Goal: Transaction & Acquisition: Purchase product/service

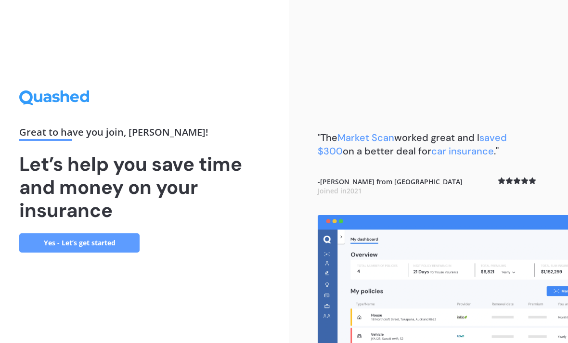
scroll to position [31, 0]
click at [107, 233] on link "Yes - Let’s get started" at bounding box center [79, 242] width 120 height 19
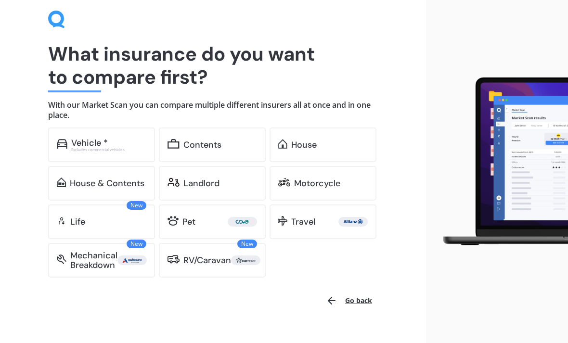
scroll to position [54, 0]
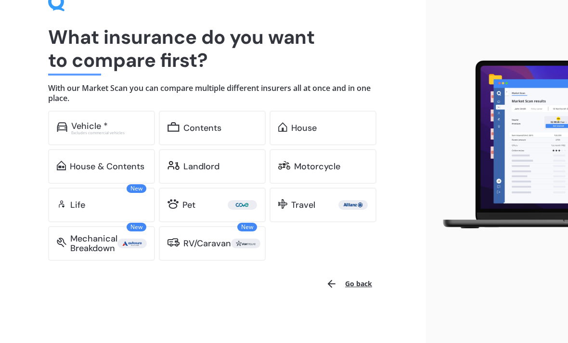
click at [122, 205] on div "Life" at bounding box center [108, 205] width 76 height 10
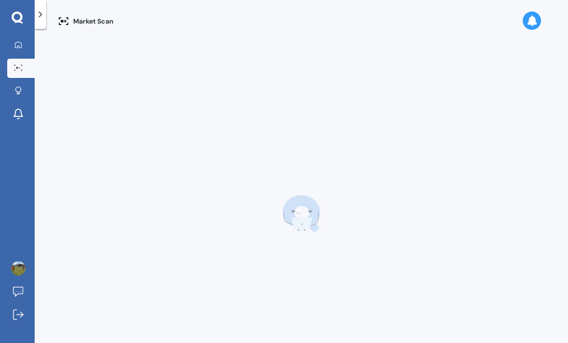
scroll to position [31, 0]
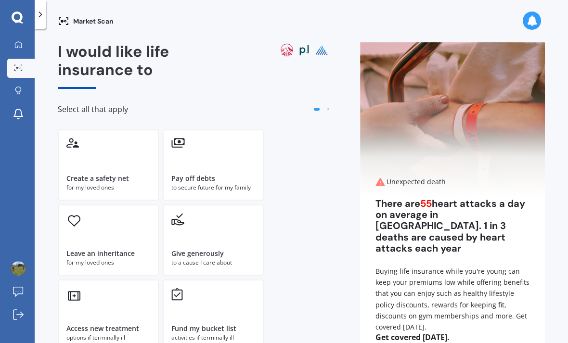
click at [115, 139] on div "Create a safety net for my loved ones" at bounding box center [108, 164] width 101 height 71
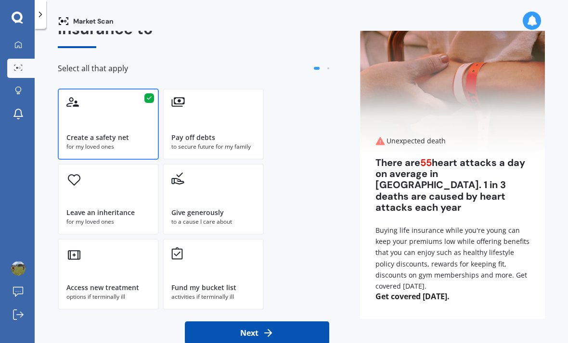
scroll to position [41, 0]
click at [273, 327] on icon at bounding box center [268, 333] width 12 height 12
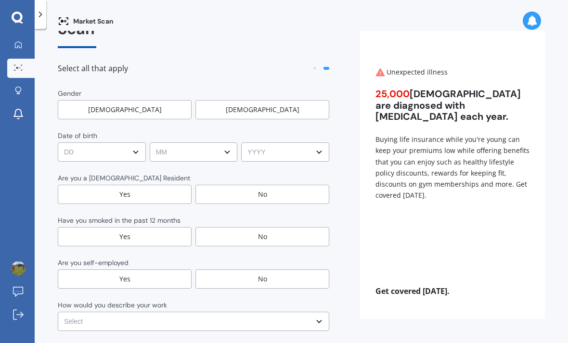
scroll to position [0, 0]
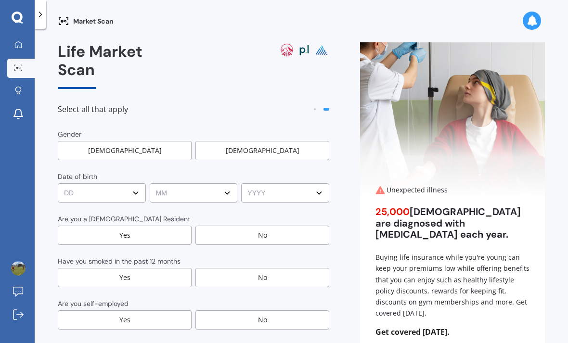
click at [145, 141] on div "[DEMOGRAPHIC_DATA]" at bounding box center [125, 150] width 134 height 19
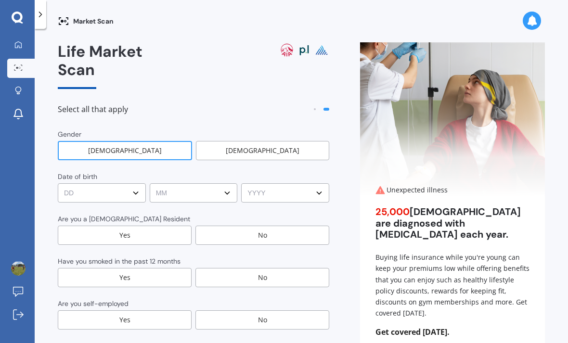
click at [124, 183] on select "DD DD 01 02 03 04 05 06 07 08 09 10 11 12 13 14 15 16 17 18 19 20 21 22 23 24 2…" at bounding box center [102, 192] width 88 height 19
select select "06"
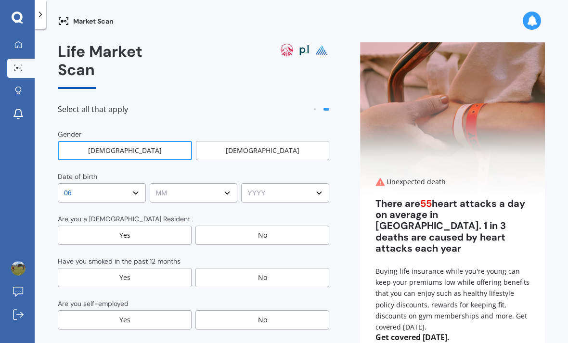
click at [213, 183] on select "MM MM 01 02 03 04 05 06 07 08 09 10 11 12" at bounding box center [194, 192] width 88 height 19
select select "01"
click at [279, 183] on select "YYYY YYYY 2009 2008 2007 2006 2005 2004 2003 2002 2001 2000 1999 1998 1997 1996…" at bounding box center [285, 192] width 88 height 19
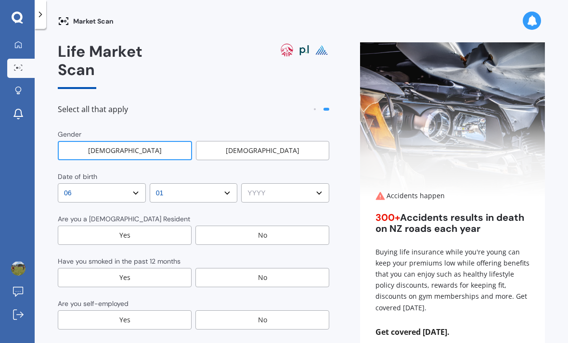
select select "1974"
click at [156, 226] on div "Yes" at bounding box center [125, 235] width 134 height 19
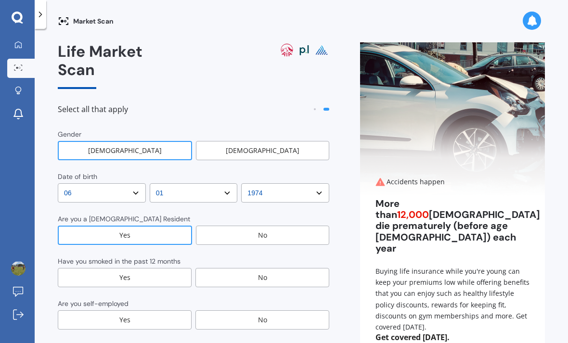
click at [254, 268] on div "No" at bounding box center [262, 277] width 134 height 19
click at [231, 310] on div "No" at bounding box center [262, 319] width 134 height 19
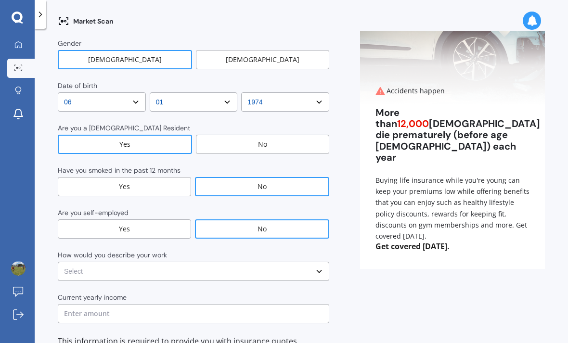
scroll to position [111, 0]
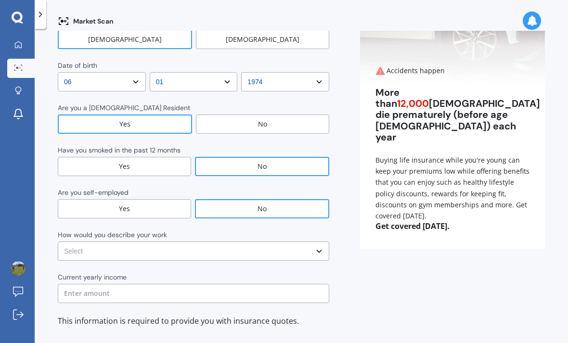
click at [305, 242] on select "Select No manual work e.g. lawyer, consultant, engineer Light manual work [PERS…" at bounding box center [193, 251] width 271 height 19
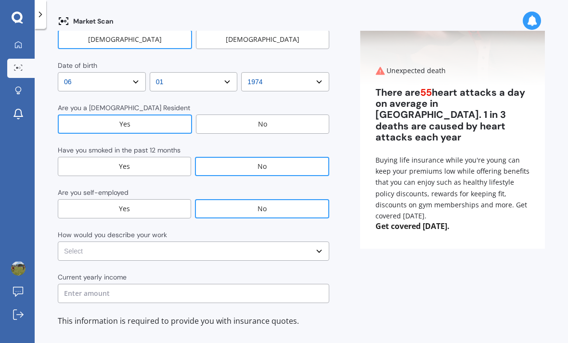
select select "No manual work e.g. lawyer, consultant, engineer"
click at [114, 284] on input "text" at bounding box center [193, 293] width 271 height 19
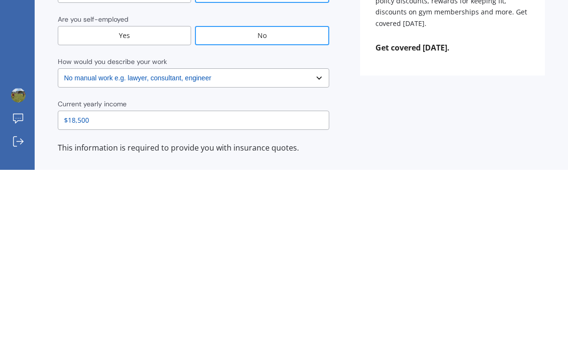
type input "$185,000"
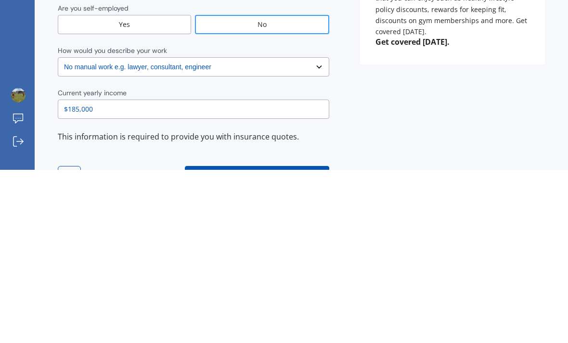
scroll to position [122, 0]
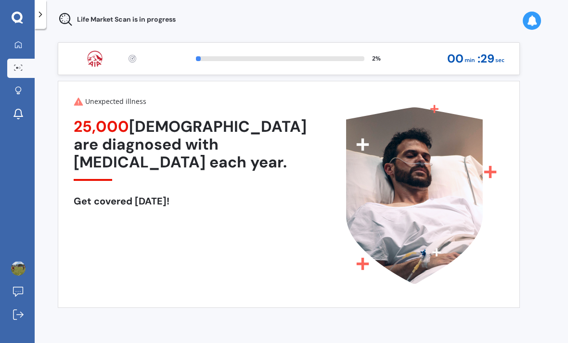
scroll to position [0, 0]
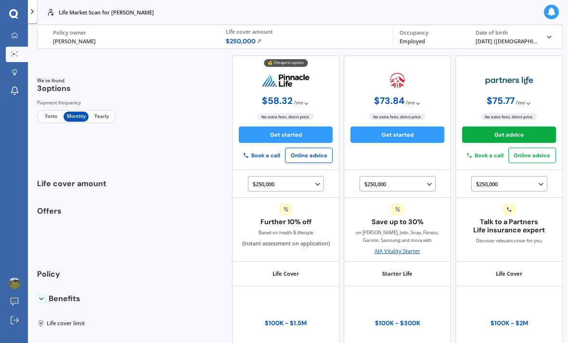
click at [262, 40] on img at bounding box center [259, 41] width 5 height 5
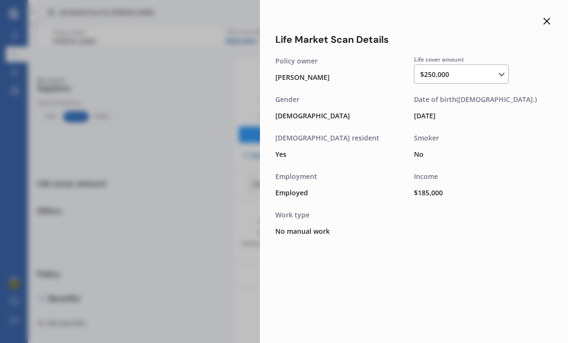
click at [500, 73] on icon at bounding box center [502, 75] width 10 height 10
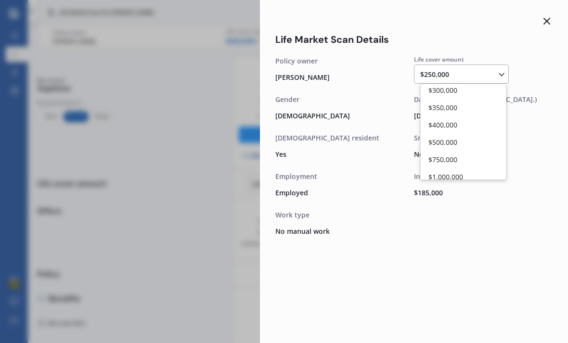
scroll to position [72, 0]
click at [458, 143] on div "$500,000" at bounding box center [463, 141] width 85 height 17
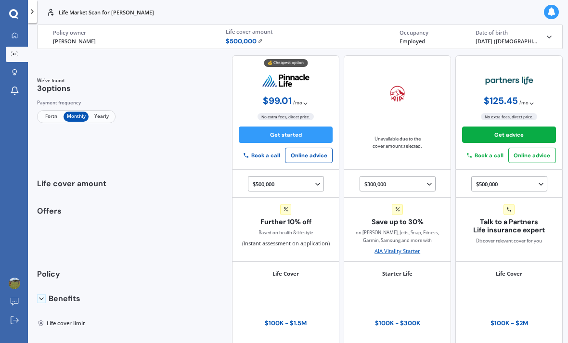
click at [267, 189] on div "$500,000 $100,000 $150,000 $200,000 $250,000 $300,000 $350,000 $400,000 $500,00…" at bounding box center [287, 184] width 69 height 9
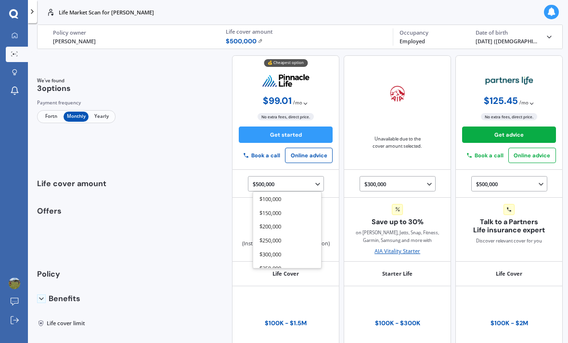
scroll to position [68, 0]
click at [289, 40] on div "$ 500,000 Calculate" at bounding box center [306, 41] width 161 height 9
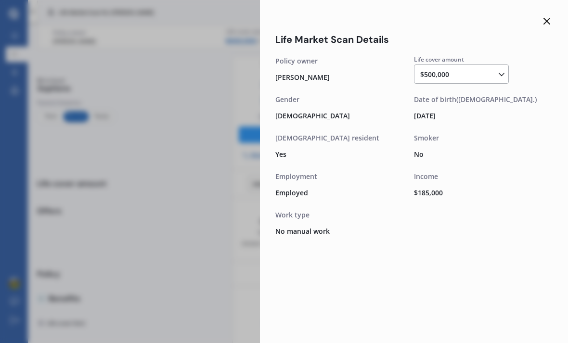
click at [265, 39] on div "Life Market Scan Details Life cover amount $500,000 $100,000 $150,000 $200,000 …" at bounding box center [414, 171] width 308 height 343
click at [455, 76] on div "$500,000 $100,000 $150,000 $200,000 $250,000 $300,000 $350,000 $400,000 $500,00…" at bounding box center [463, 75] width 86 height 12
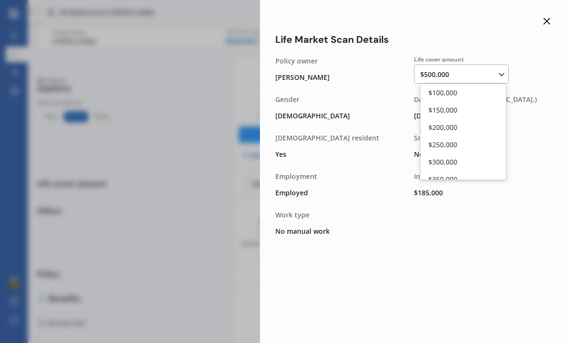
scroll to position [43, 0]
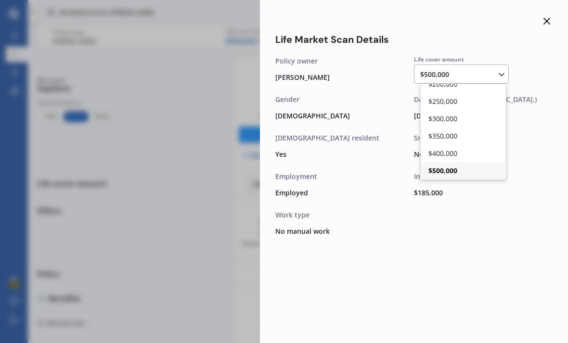
click at [449, 76] on div "$500,000 $100,000 $150,000 $200,000 $250,000 $300,000 $350,000 $400,000 $500,00…" at bounding box center [463, 75] width 86 height 12
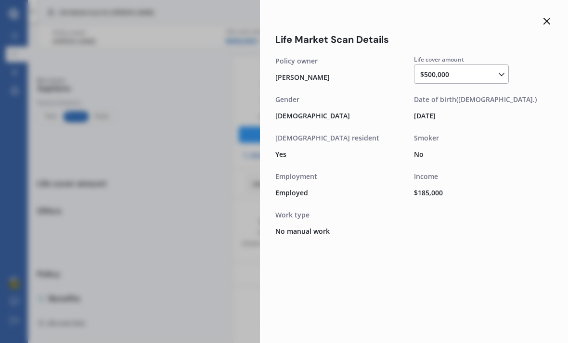
click at [549, 23] on icon at bounding box center [547, 21] width 12 height 12
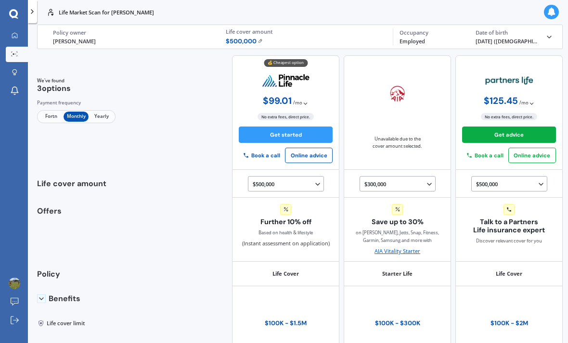
click at [49, 121] on span "Fortn" at bounding box center [51, 117] width 25 height 10
click at [420, 180] on div "$300,000 $100,000 $150,000 $200,000 $250,000 $300,000" at bounding box center [398, 184] width 69 height 9
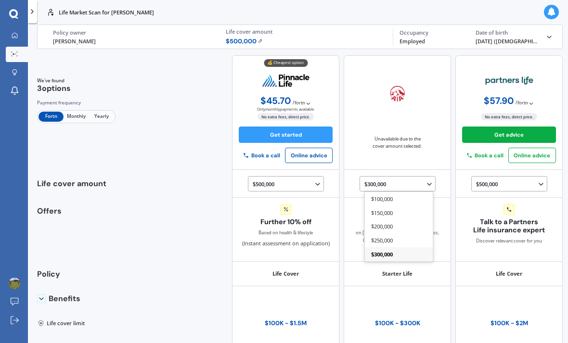
click at [393, 237] on span "$250,000" at bounding box center [382, 240] width 22 height 7
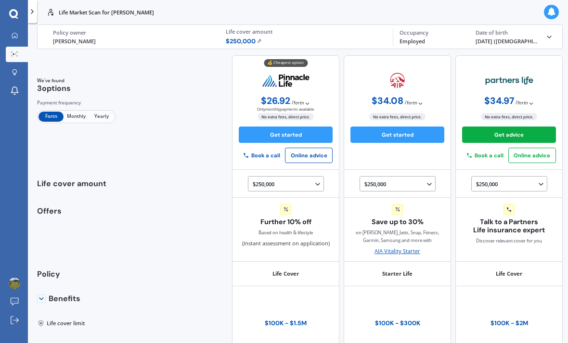
scroll to position [0, 0]
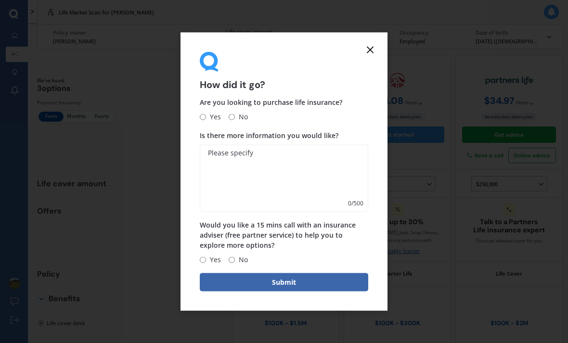
click at [371, 49] on icon at bounding box center [370, 50] width 12 height 12
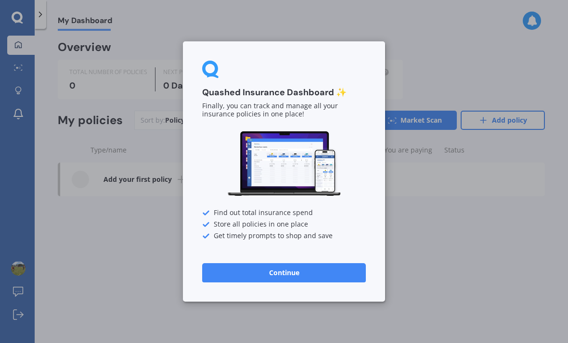
click at [298, 280] on button "Continue" at bounding box center [284, 272] width 164 height 19
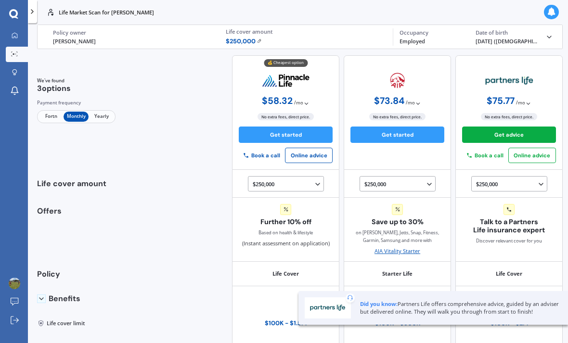
click at [36, 11] on icon at bounding box center [32, 12] width 8 height 8
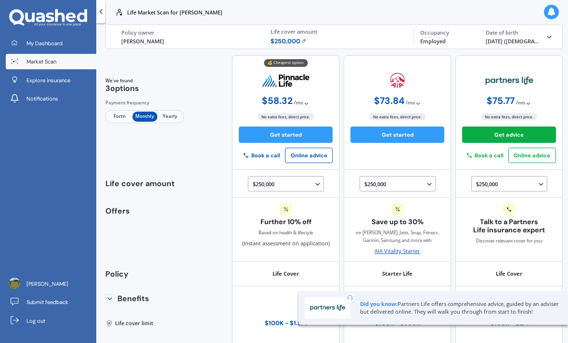
click at [47, 37] on link "My Dashboard" at bounding box center [51, 43] width 90 height 15
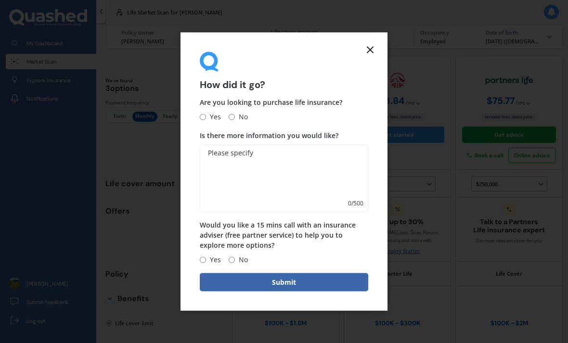
click at [235, 260] on input "No" at bounding box center [232, 260] width 6 height 6
radio input "true"
click at [235, 117] on input "No" at bounding box center [232, 117] width 6 height 6
radio input "true"
click at [288, 281] on button "Submit" at bounding box center [284, 282] width 168 height 18
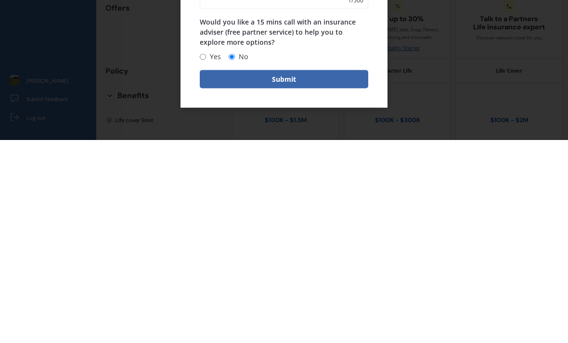
scroll to position [31, 0]
type textarea "N"
click at [285, 273] on button "Submit" at bounding box center [284, 282] width 168 height 18
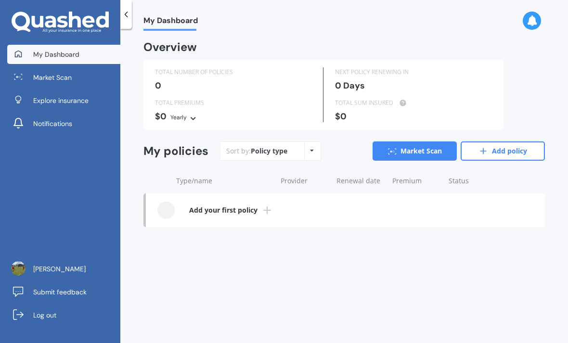
click at [68, 86] on link "Market Scan" at bounding box center [63, 77] width 113 height 19
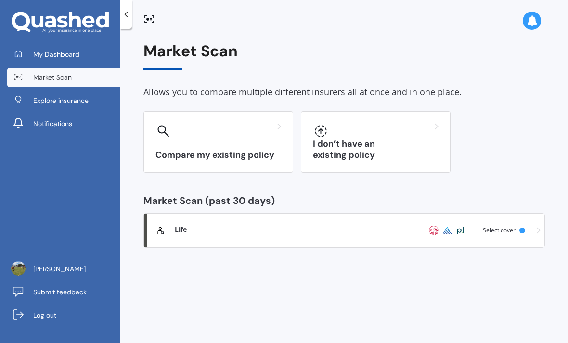
click at [68, 105] on link "Explore insurance" at bounding box center [63, 100] width 113 height 19
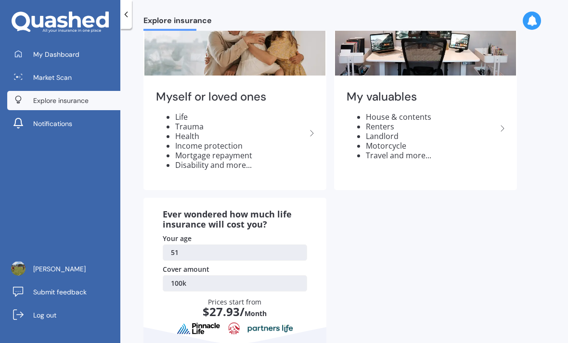
scroll to position [69, 0]
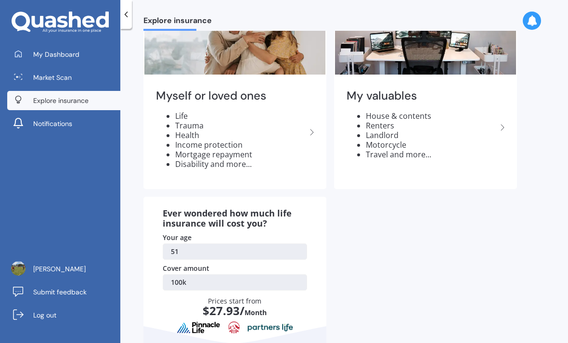
click at [306, 132] on li "Health" at bounding box center [240, 135] width 131 height 10
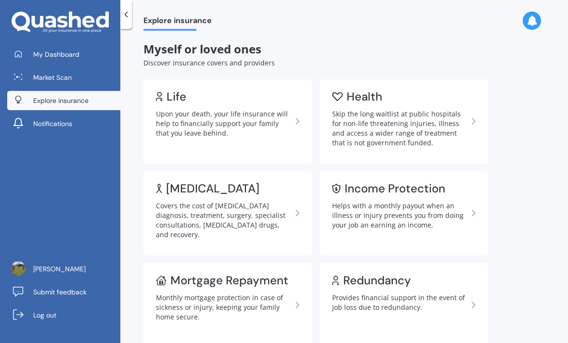
click at [292, 124] on icon at bounding box center [298, 122] width 12 height 12
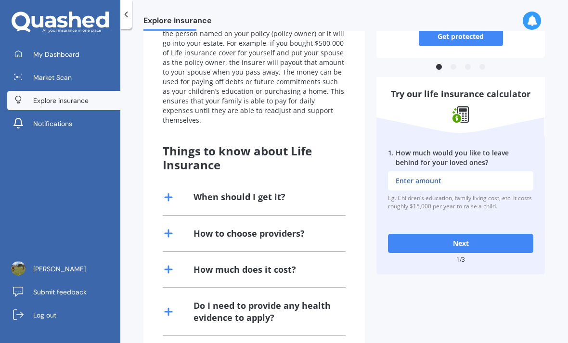
scroll to position [167, 0]
click at [159, 187] on div "Get protected You select an amount of Life insurance cover to purchase. Upon yo…" at bounding box center [253, 180] width 221 height 517
click at [173, 191] on icon at bounding box center [169, 197] width 12 height 12
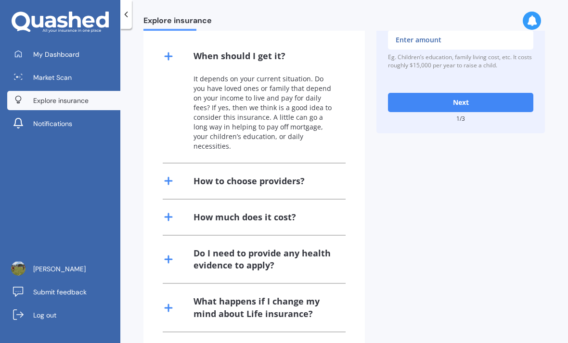
scroll to position [308, 0]
click at [164, 175] on icon at bounding box center [169, 181] width 12 height 12
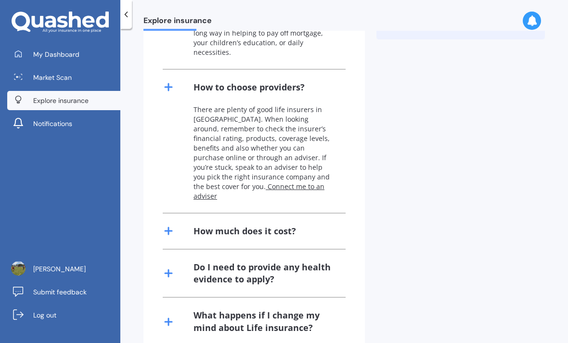
click at [171, 225] on icon at bounding box center [169, 231] width 12 height 12
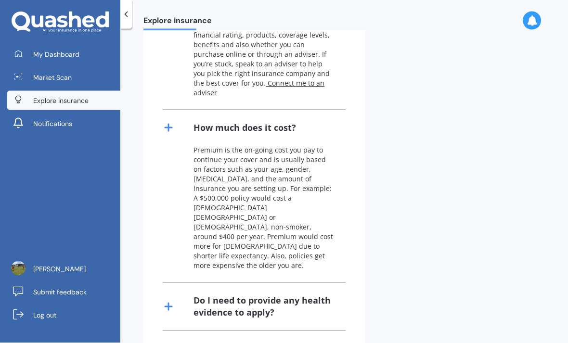
scroll to position [31, 0]
click at [171, 301] on icon at bounding box center [169, 307] width 12 height 12
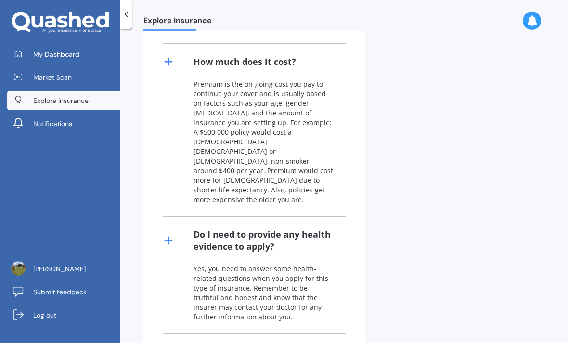
scroll to position [571, 0]
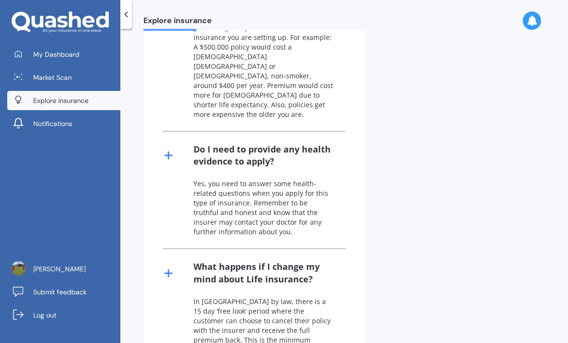
scroll to position [656, 0]
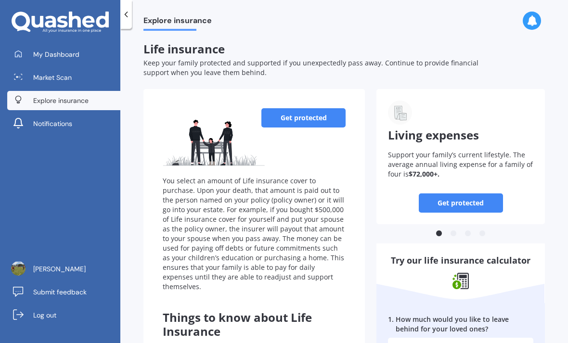
scroll to position [0, 0]
click at [123, 14] on icon at bounding box center [126, 15] width 10 height 10
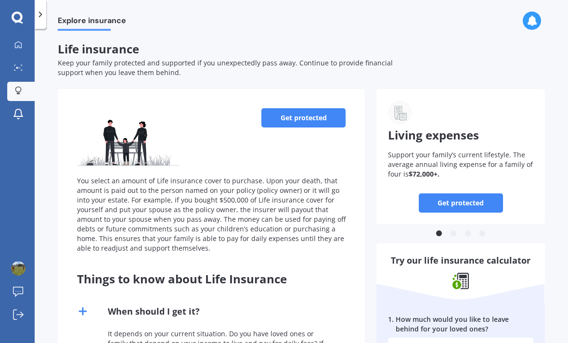
click at [43, 12] on icon at bounding box center [41, 15] width 10 height 10
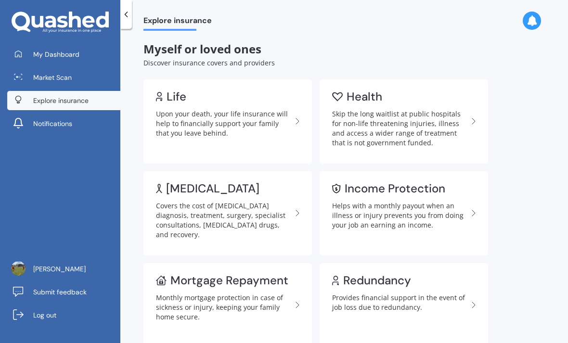
click at [286, 216] on div "Covers the cost of [MEDICAL_DATA] diagnosis, treatment, surgery, specialist con…" at bounding box center [224, 220] width 136 height 39
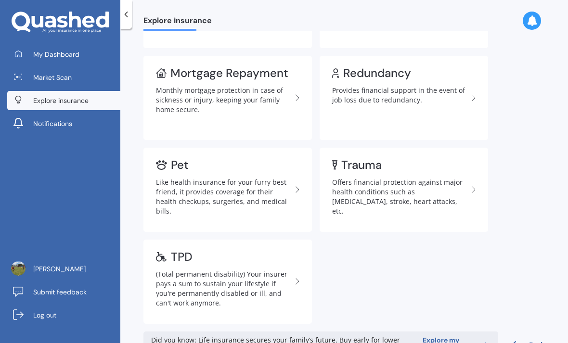
scroll to position [31, 0]
click at [439, 335] on span "Explore my options" at bounding box center [453, 344] width 60 height 19
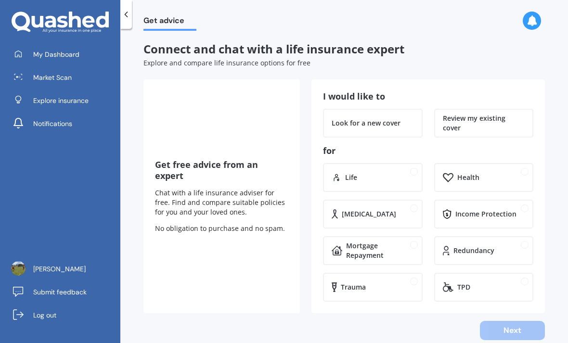
click at [481, 114] on div "Review my existing cover" at bounding box center [484, 123] width 82 height 19
click at [377, 173] on div "Life" at bounding box center [379, 178] width 69 height 10
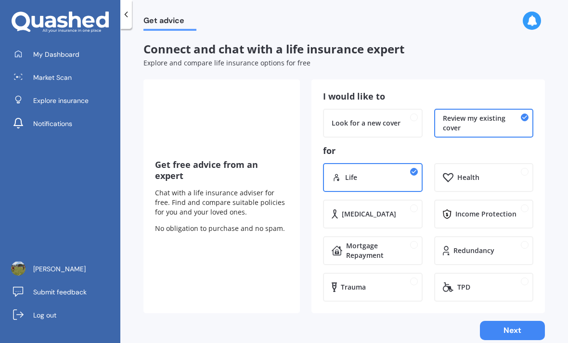
click at [370, 283] on div "Trauma" at bounding box center [377, 288] width 73 height 10
click at [383, 209] on div "[MEDICAL_DATA]" at bounding box center [378, 214] width 72 height 10
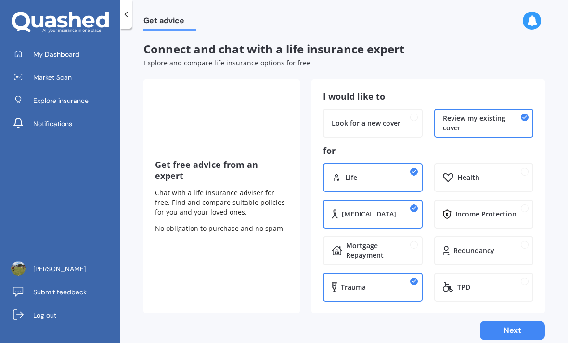
click at [511, 321] on button "Next" at bounding box center [512, 330] width 65 height 19
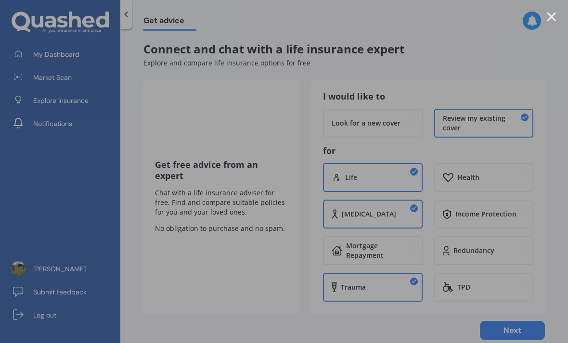
click at [553, 17] on div at bounding box center [551, 16] width 9 height 9
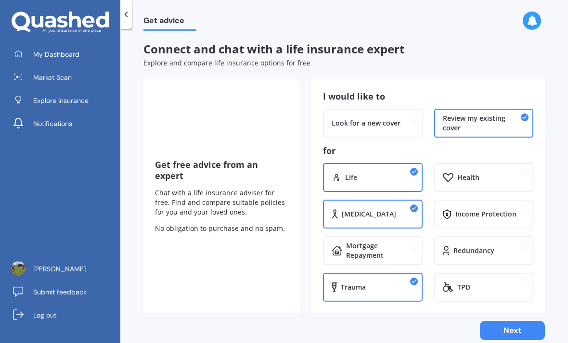
click at [392, 118] on div "Look for a new cover" at bounding box center [366, 123] width 69 height 10
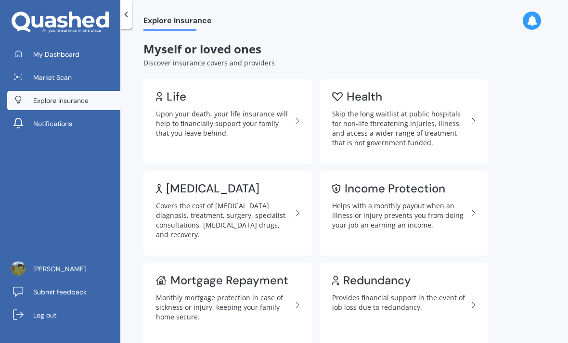
scroll to position [31, 0]
click at [53, 73] on span "Market Scan" at bounding box center [52, 78] width 39 height 10
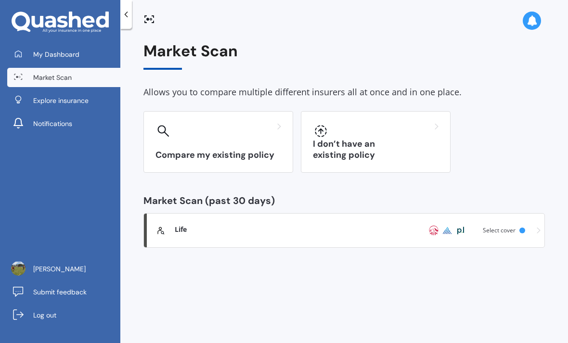
click at [395, 115] on div "I don’t have an existing policy" at bounding box center [376, 142] width 150 height 62
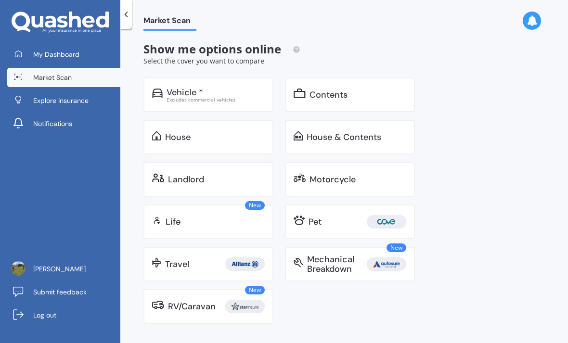
click at [200, 175] on div "Landlord" at bounding box center [186, 180] width 36 height 10
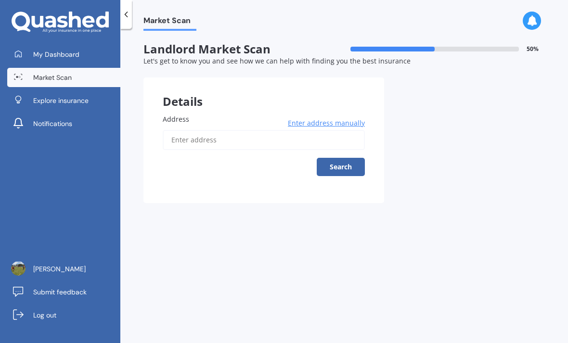
click at [197, 130] on input "Address" at bounding box center [264, 140] width 202 height 20
type input "[STREET_ADDRESS]"
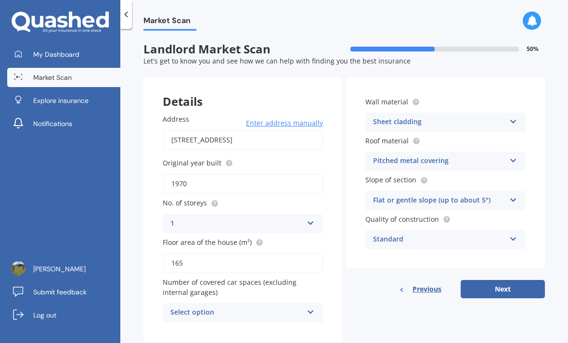
click at [303, 303] on div "Select option 0 1 2 3 4 5+" at bounding box center [243, 312] width 160 height 19
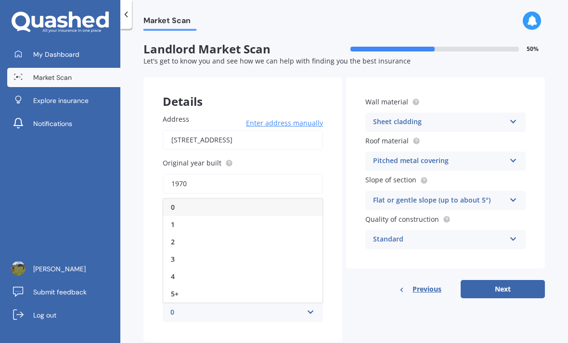
click at [232, 216] on div "1" at bounding box center [242, 224] width 159 height 17
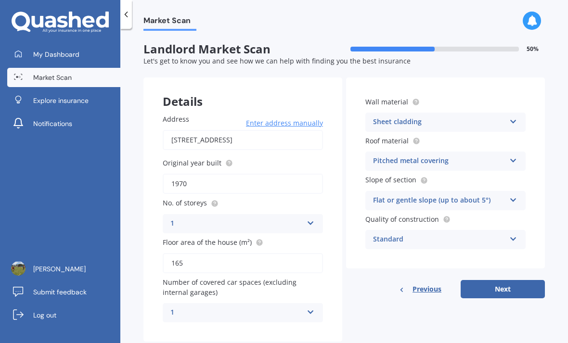
click at [511, 280] on button "Next" at bounding box center [503, 289] width 84 height 18
select select "06"
select select "01"
select select "1974"
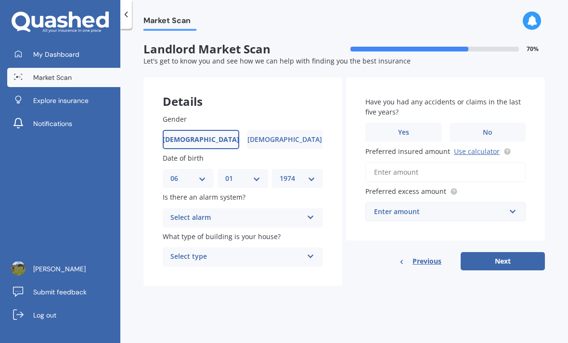
click at [486, 129] on span "No" at bounding box center [488, 133] width 10 height 8
click at [0, 0] on input "No" at bounding box center [0, 0] width 0 height 0
click at [300, 212] on div "Select alarm" at bounding box center [236, 218] width 132 height 12
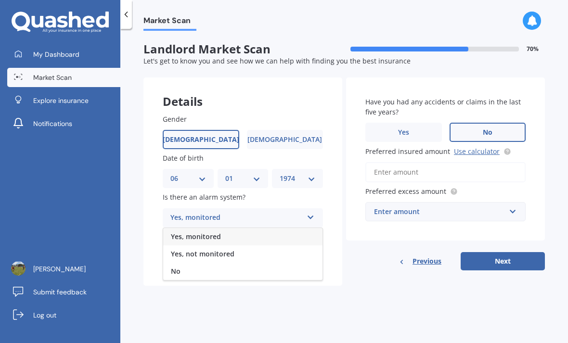
click at [219, 263] on div "No" at bounding box center [242, 271] width 159 height 17
click at [289, 251] on div "Select type" at bounding box center [236, 257] width 132 height 12
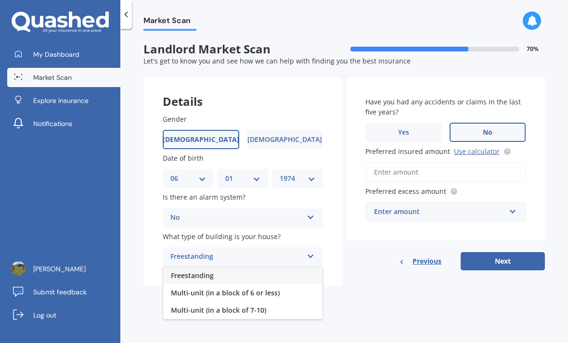
click at [263, 267] on div "Freestanding" at bounding box center [242, 275] width 159 height 17
click at [494, 206] on div "Enter amount" at bounding box center [439, 211] width 131 height 11
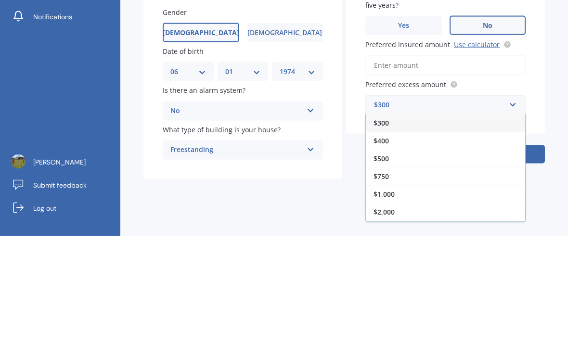
click at [393, 257] on div "$500" at bounding box center [445, 266] width 159 height 18
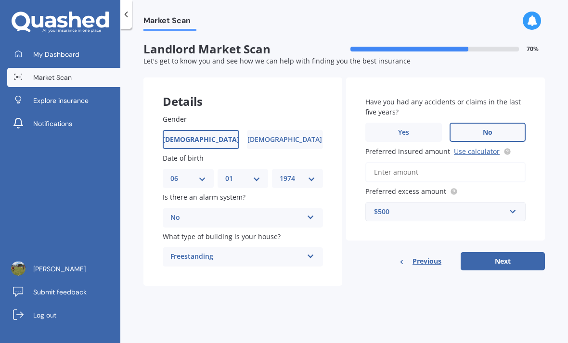
click at [472, 147] on link "Use calculator" at bounding box center [477, 151] width 46 height 9
click at [392, 162] on input "Preferred insured amount Use calculator" at bounding box center [445, 172] width 160 height 20
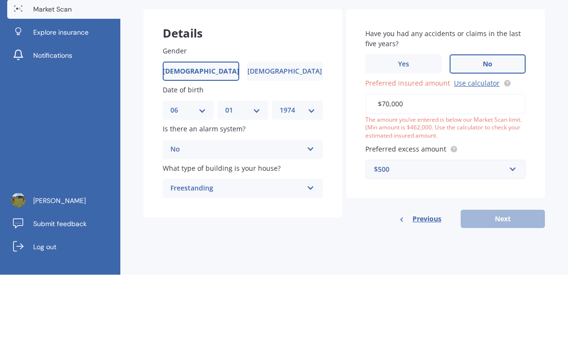
type input "$700,000"
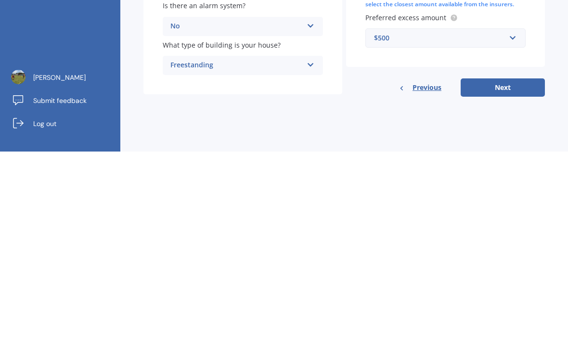
click at [511, 270] on button "Next" at bounding box center [503, 279] width 84 height 18
select select "06"
select select "01"
select select "1974"
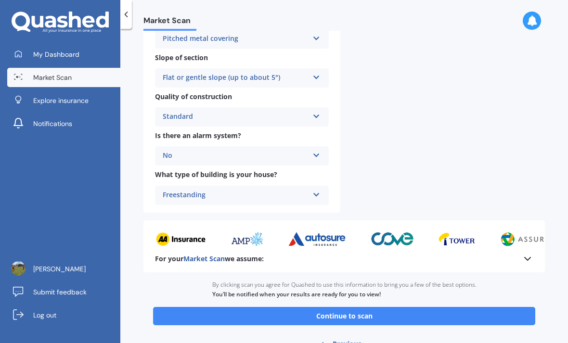
scroll to position [309, 0]
click at [369, 308] on button "Continue to scan" at bounding box center [344, 317] width 382 height 18
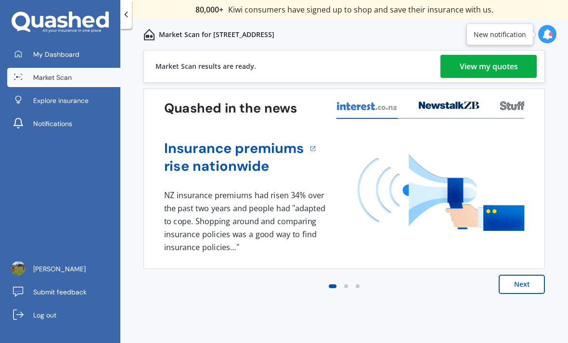
click at [504, 70] on div "View my quotes" at bounding box center [489, 66] width 58 height 23
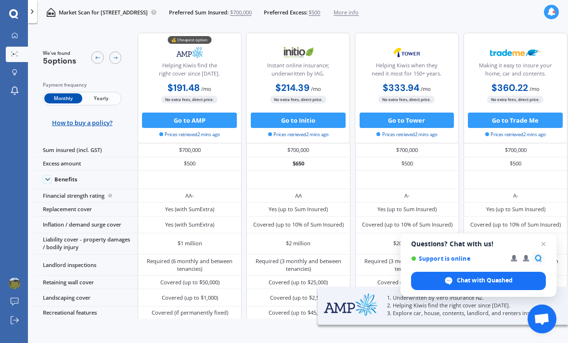
click at [543, 246] on span "Close chat" at bounding box center [544, 244] width 12 height 12
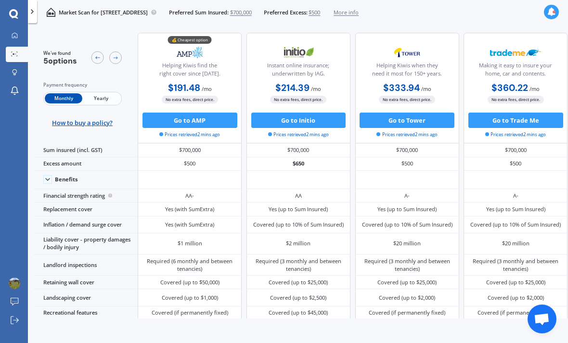
click at [17, 51] on link "Market Scan" at bounding box center [17, 54] width 22 height 15
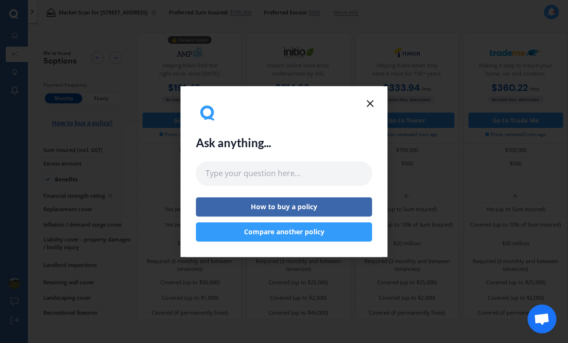
click at [370, 102] on line at bounding box center [370, 104] width 6 height 6
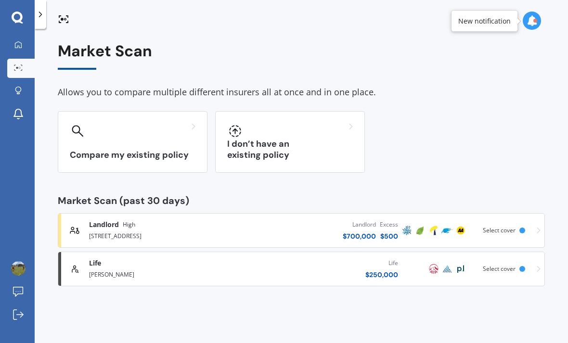
click at [18, 44] on icon at bounding box center [18, 45] width 8 height 8
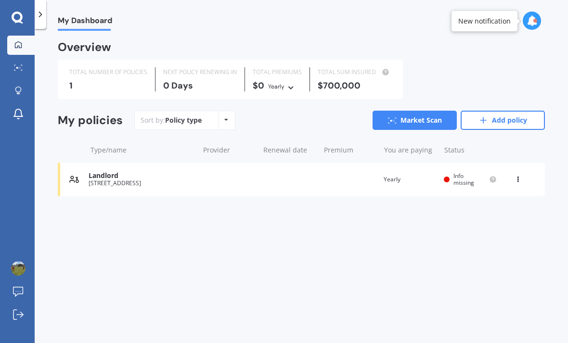
click at [408, 123] on link "Market Scan" at bounding box center [415, 120] width 84 height 19
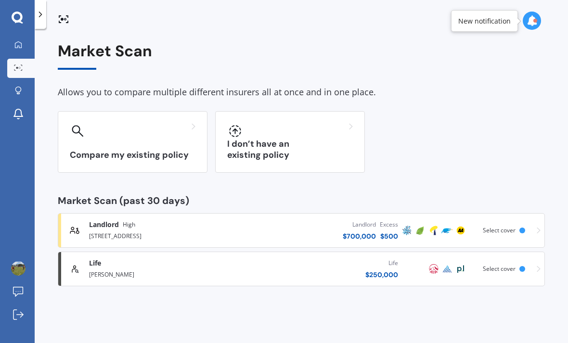
click at [293, 139] on div "I don’t have an existing policy" at bounding box center [290, 142] width 150 height 62
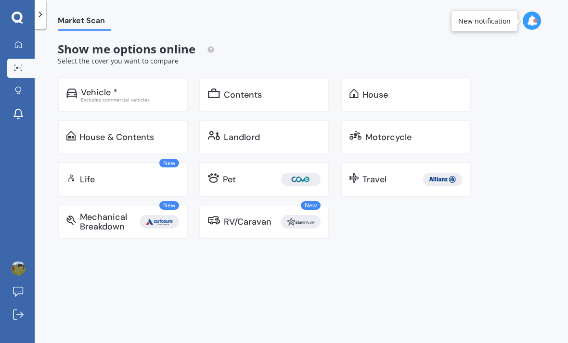
click at [379, 94] on div "House" at bounding box center [375, 95] width 26 height 10
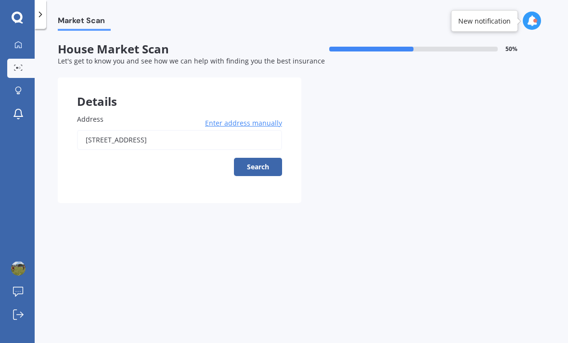
click at [237, 140] on input "[STREET_ADDRESS]" at bounding box center [179, 140] width 205 height 20
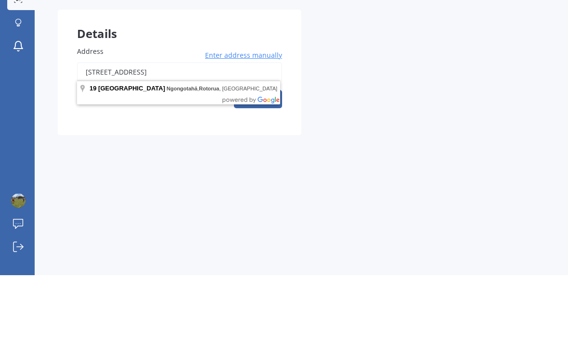
type input "19 Operiana"
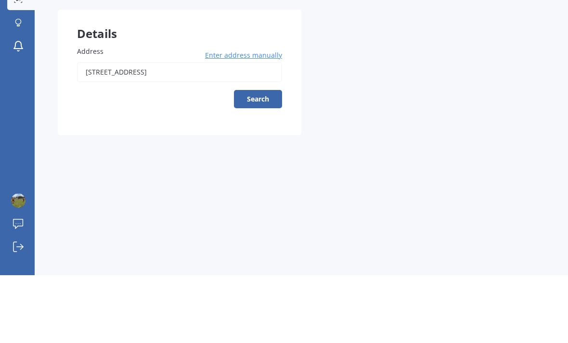
scroll to position [31, 0]
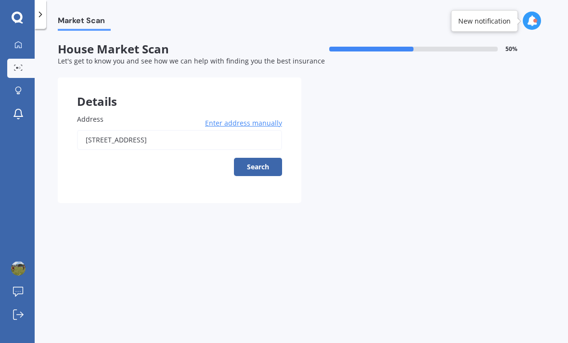
type input "[STREET_ADDRESS]"
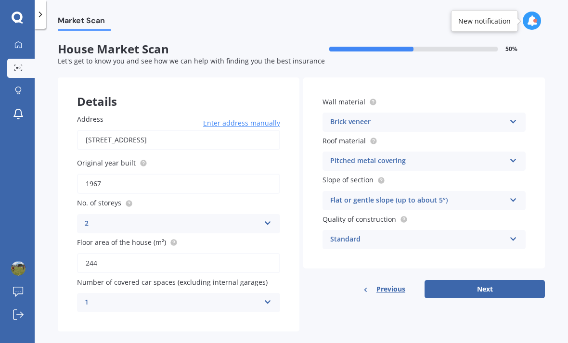
click at [260, 293] on div "1 0 1 2 3 4 5+" at bounding box center [178, 302] width 203 height 19
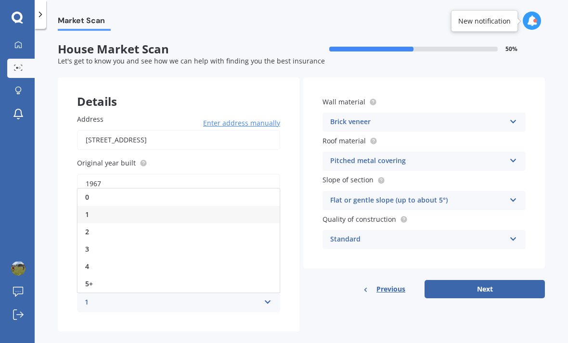
click at [157, 241] on div "3" at bounding box center [178, 249] width 202 height 17
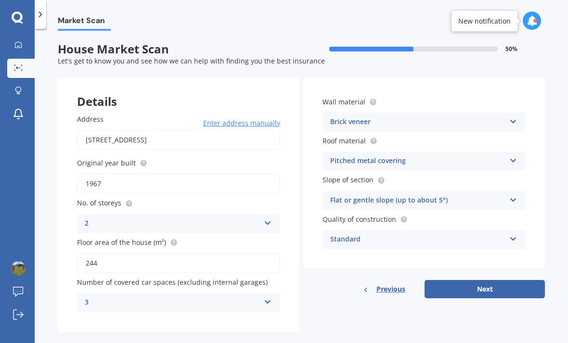
click at [264, 293] on div "3 0 1 2 3 4 5+" at bounding box center [178, 302] width 203 height 19
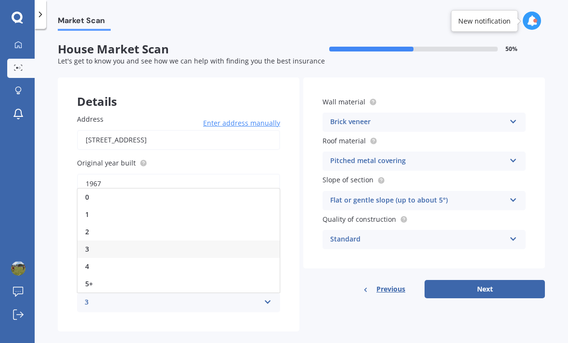
click at [178, 189] on div "0" at bounding box center [178, 197] width 202 height 17
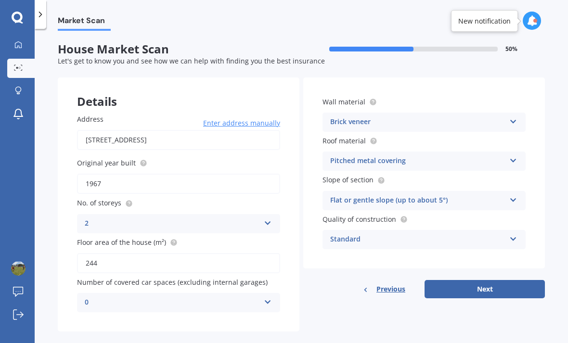
click at [266, 218] on icon at bounding box center [268, 221] width 8 height 7
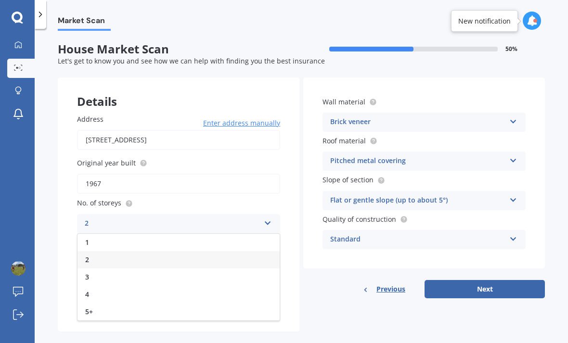
click at [126, 269] on div "3" at bounding box center [178, 277] width 202 height 17
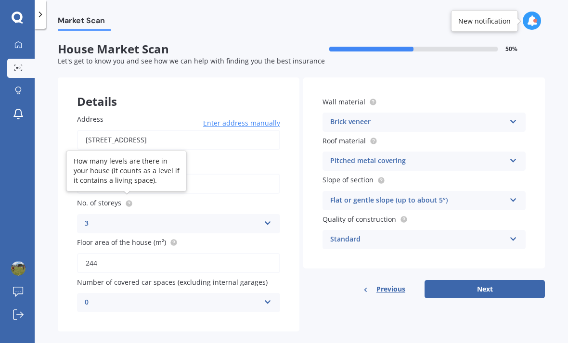
click at [130, 200] on circle at bounding box center [129, 203] width 6 height 6
click at [515, 234] on icon at bounding box center [513, 237] width 8 height 7
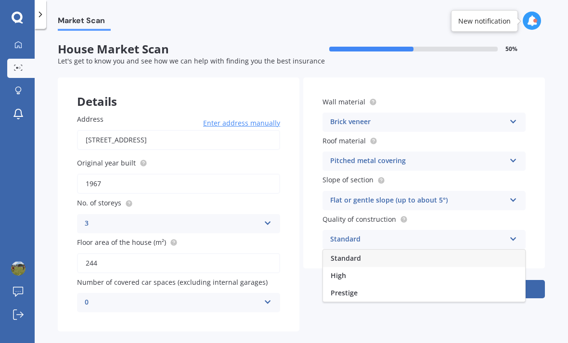
click at [469, 234] on div "Standard" at bounding box center [417, 240] width 175 height 12
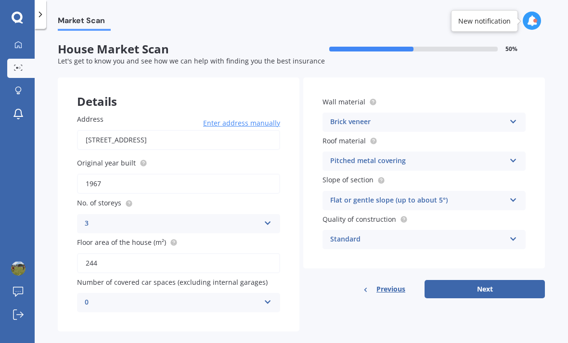
click at [492, 280] on button "Next" at bounding box center [485, 289] width 120 height 18
select select "06"
select select "01"
select select "1974"
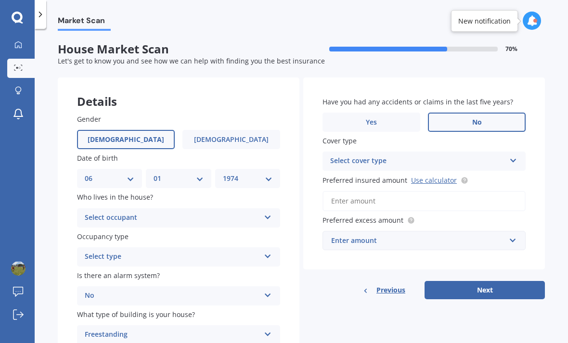
click at [264, 212] on icon at bounding box center [268, 215] width 8 height 7
click at [173, 228] on div "Owner" at bounding box center [178, 236] width 202 height 17
click at [265, 251] on icon at bounding box center [268, 254] width 8 height 7
click at [191, 267] on div "Permanent" at bounding box center [178, 275] width 202 height 17
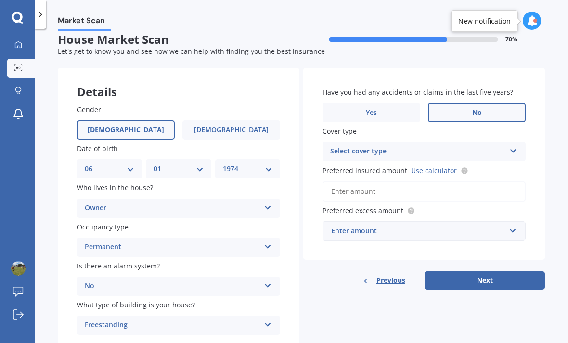
scroll to position [10, 0]
click at [514, 146] on icon at bounding box center [513, 149] width 8 height 7
click at [471, 162] on div "High" at bounding box center [424, 170] width 202 height 17
click at [509, 142] on div "High High" at bounding box center [423, 151] width 203 height 19
click at [505, 162] on div "High" at bounding box center [424, 170] width 202 height 17
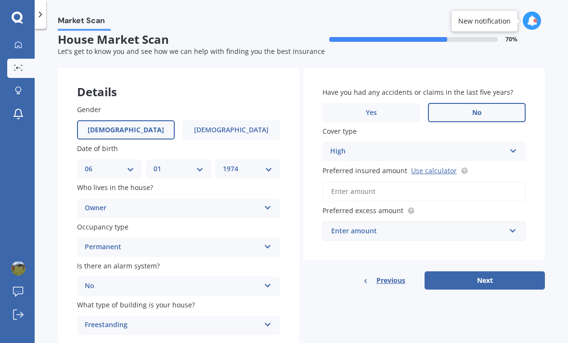
click at [428, 166] on link "Use calculator" at bounding box center [434, 170] width 46 height 9
click at [356, 181] on input "Preferred insured amount Use calculator" at bounding box center [423, 191] width 203 height 20
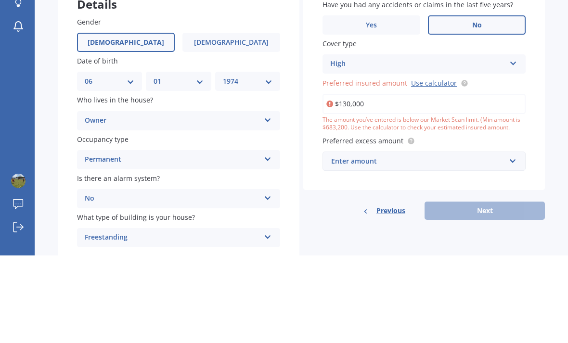
type input "$1,300,000"
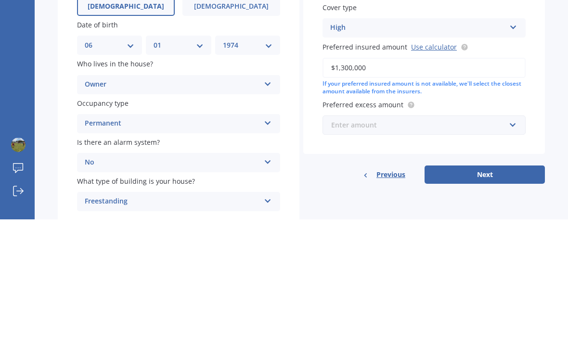
click at [513, 240] on input "text" at bounding box center [420, 249] width 194 height 18
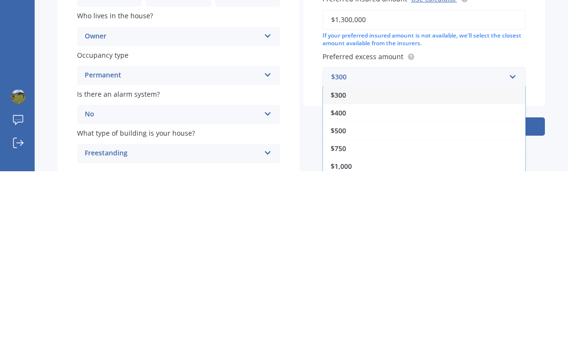
click at [355, 329] on div "$1,000" at bounding box center [424, 338] width 202 height 18
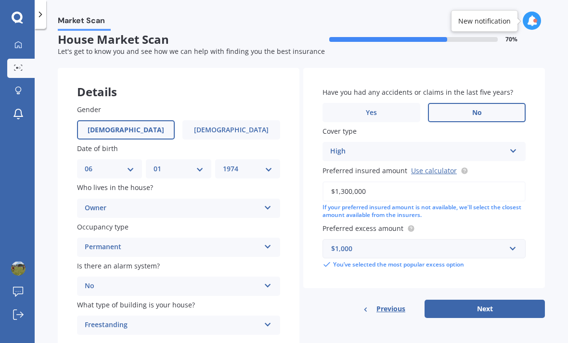
click at [482, 300] on button "Next" at bounding box center [485, 309] width 120 height 18
select select "06"
select select "01"
select select "1974"
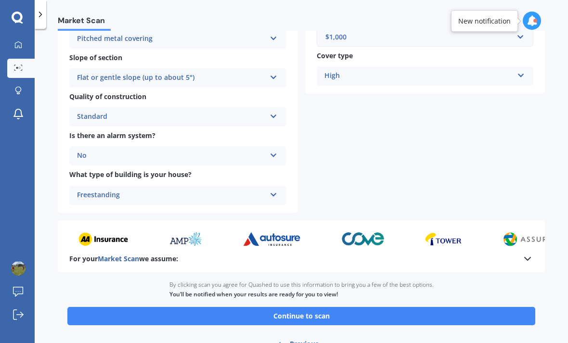
scroll to position [309, 0]
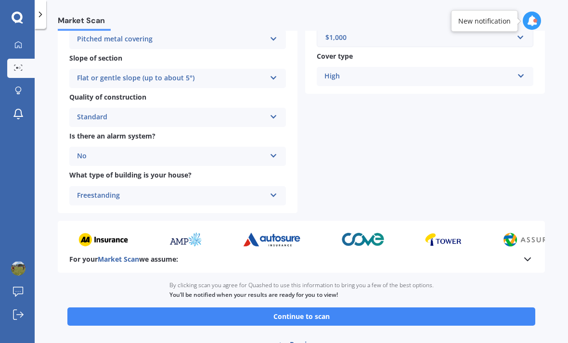
click at [331, 308] on button "Continue to scan" at bounding box center [301, 317] width 468 height 18
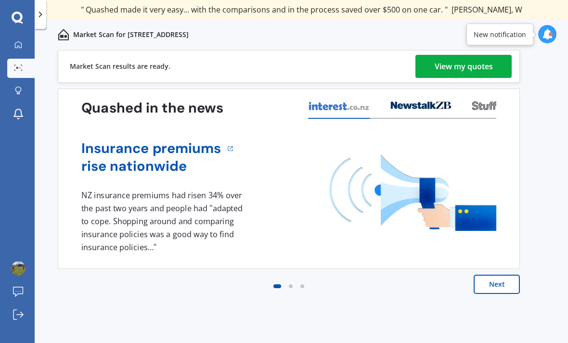
click at [468, 72] on div "View my quotes" at bounding box center [464, 66] width 58 height 23
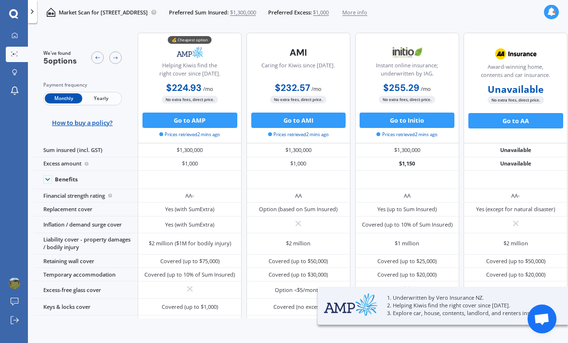
click at [102, 97] on span "Yearly" at bounding box center [101, 98] width 38 height 10
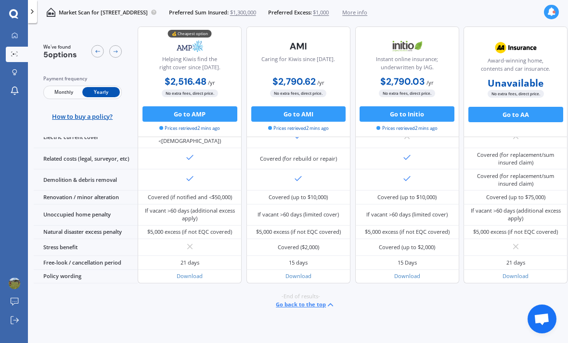
scroll to position [31, 0]
click at [315, 309] on button "Go back to the top" at bounding box center [305, 304] width 59 height 9
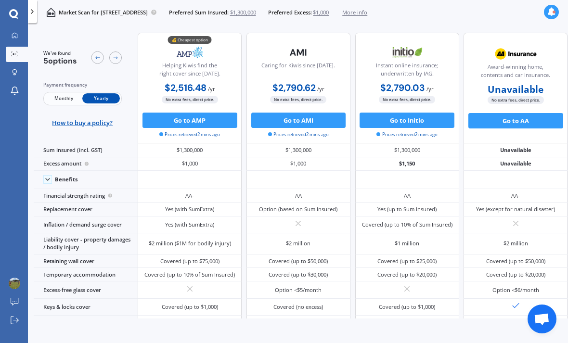
scroll to position [0, 0]
click at [367, 16] on span "More info" at bounding box center [354, 13] width 25 height 8
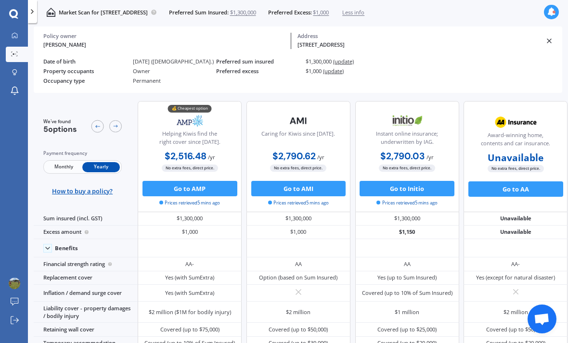
click at [36, 9] on icon at bounding box center [32, 12] width 8 height 8
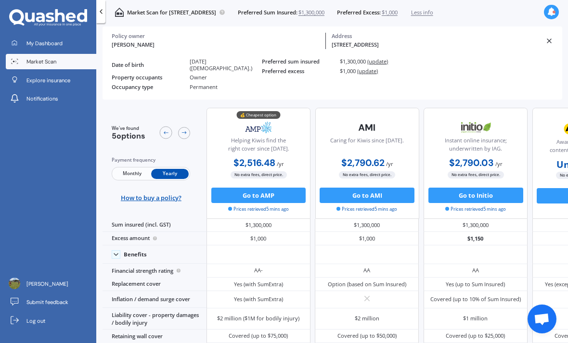
click at [47, 43] on span "My Dashboard" at bounding box center [44, 43] width 36 height 8
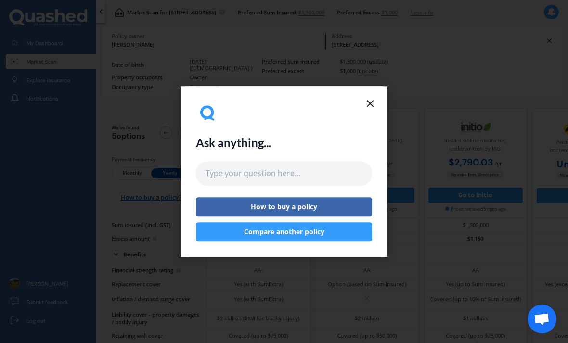
click at [369, 104] on line at bounding box center [370, 104] width 6 height 6
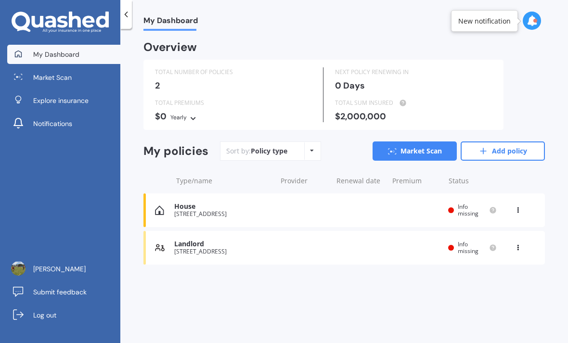
click at [506, 151] on link "Add policy" at bounding box center [503, 151] width 84 height 19
click at [420, 151] on link "Market Scan" at bounding box center [415, 151] width 84 height 19
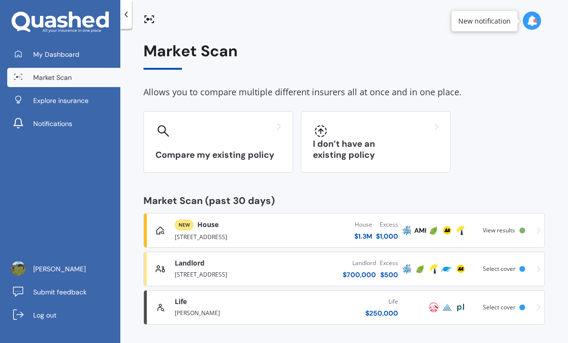
click at [384, 143] on div "I don’t have an existing policy" at bounding box center [376, 142] width 150 height 62
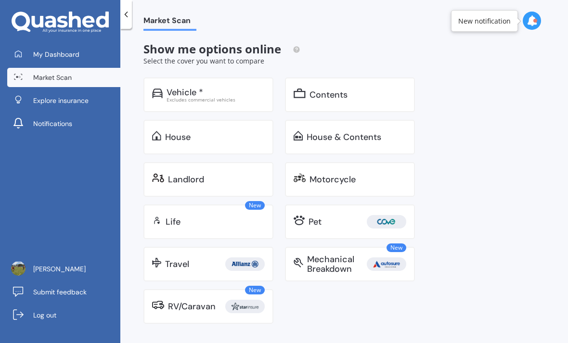
click at [347, 134] on div "House & Contents" at bounding box center [344, 137] width 75 height 10
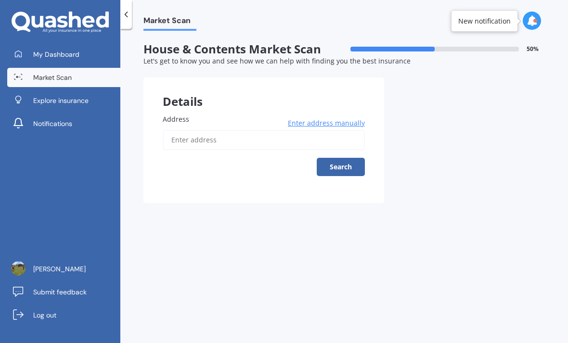
click at [211, 133] on input "Address" at bounding box center [264, 140] width 202 height 20
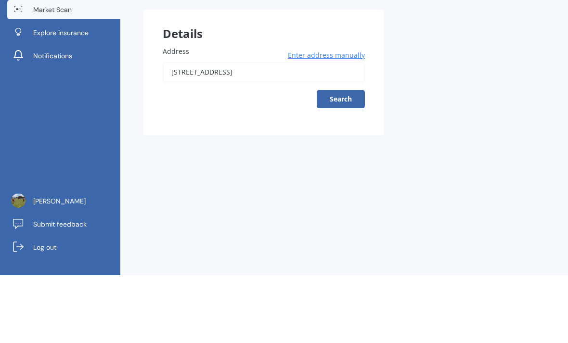
scroll to position [31, 0]
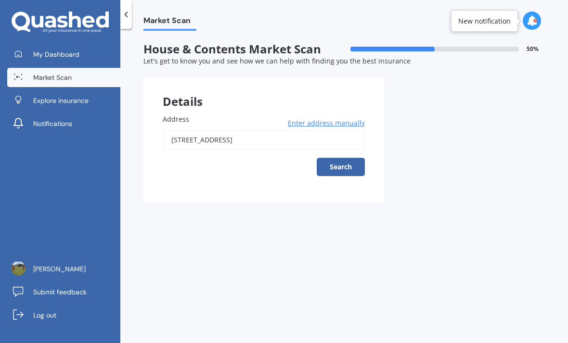
type input "[STREET_ADDRESS]"
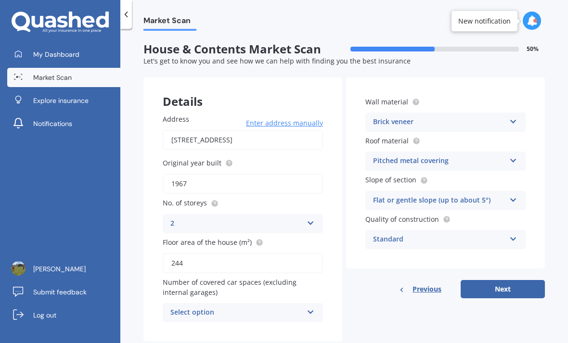
click at [301, 307] on div "Select option" at bounding box center [236, 313] width 132 height 12
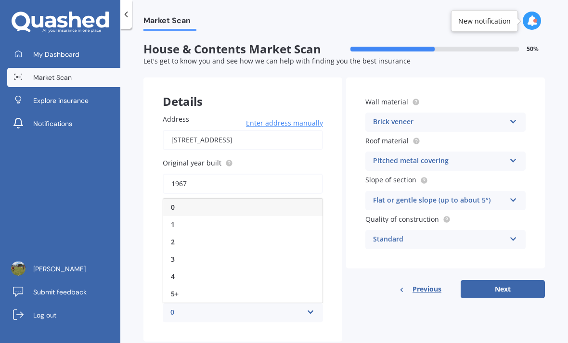
click at [229, 199] on div "0" at bounding box center [242, 207] width 159 height 17
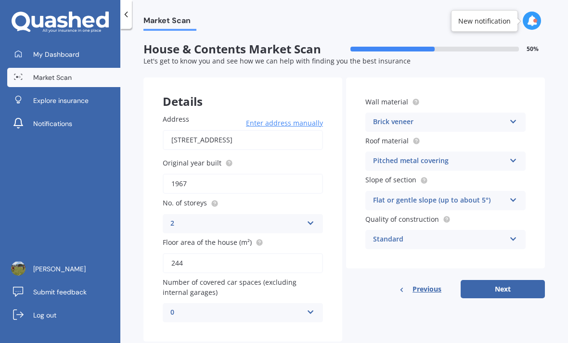
click at [511, 280] on button "Next" at bounding box center [503, 289] width 84 height 18
select select "06"
select select "01"
select select "1974"
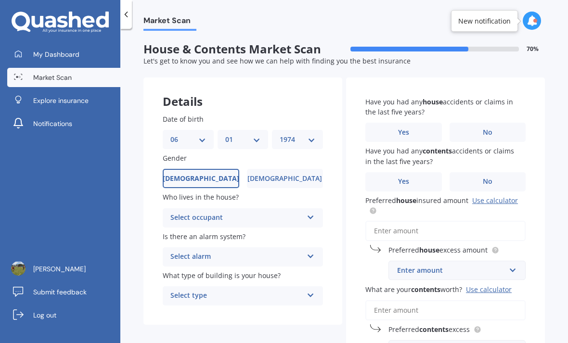
click at [303, 208] on div "Select occupant Owner Owner + Boarder" at bounding box center [243, 217] width 160 height 19
click at [248, 228] on div "Owner" at bounding box center [242, 236] width 159 height 17
click at [274, 251] on div "Select alarm" at bounding box center [236, 257] width 132 height 12
click at [223, 302] on div "No" at bounding box center [242, 310] width 159 height 17
click at [282, 290] on div "Select type" at bounding box center [236, 296] width 132 height 12
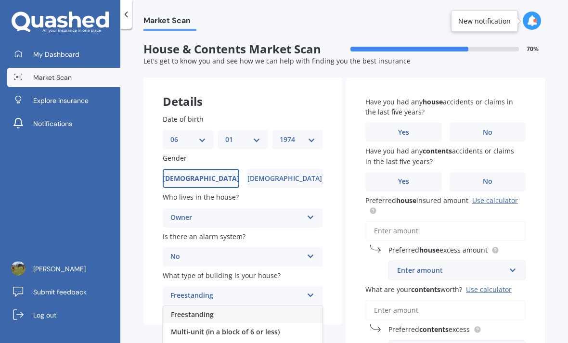
click at [239, 306] on div "Freestanding" at bounding box center [242, 314] width 159 height 17
click at [489, 123] on label "No" at bounding box center [488, 132] width 77 height 19
click at [0, 0] on input "No" at bounding box center [0, 0] width 0 height 0
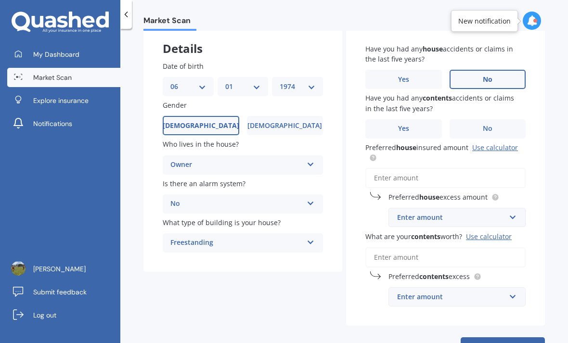
scroll to position [52, 0]
click at [489, 125] on span "No" at bounding box center [488, 129] width 10 height 8
click at [0, 0] on input "No" at bounding box center [0, 0] width 0 height 0
click at [397, 168] on input "Preferred house insured amount Use calculator" at bounding box center [445, 178] width 160 height 20
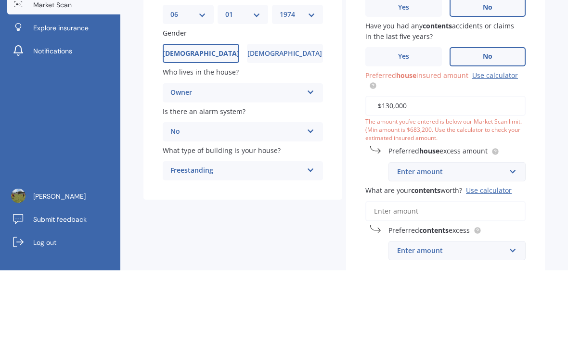
type input "$1,300,000"
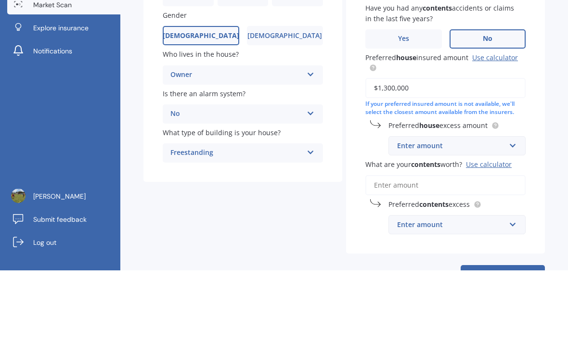
scroll to position [70, 0]
click at [447, 214] on div "Enter amount" at bounding box center [451, 219] width 108 height 11
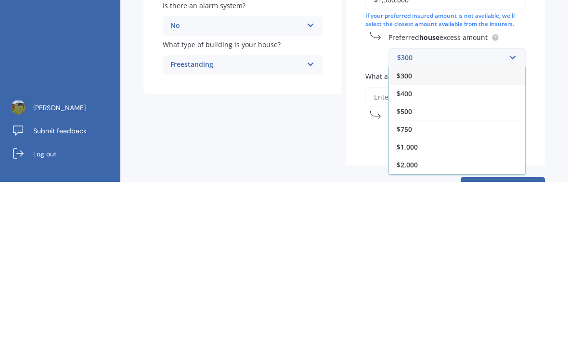
click at [436, 299] on div "$1,000" at bounding box center [457, 308] width 136 height 18
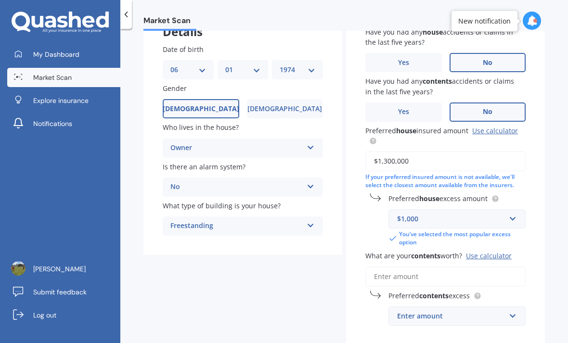
click at [395, 267] on input "What are your contents worth? Use calculator" at bounding box center [445, 277] width 160 height 20
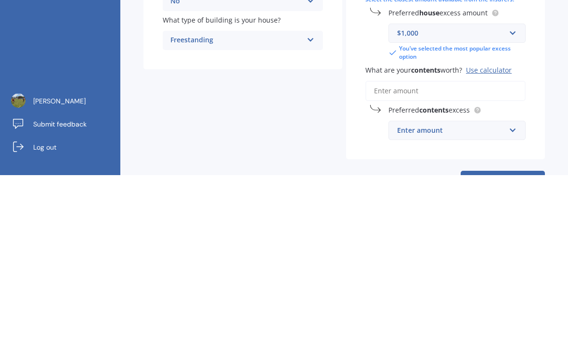
scroll to position [87, 0]
click at [490, 234] on div "Use calculator" at bounding box center [489, 238] width 46 height 9
click at [490, 249] on input "What are your contents worth? Use calculator" at bounding box center [445, 259] width 160 height 20
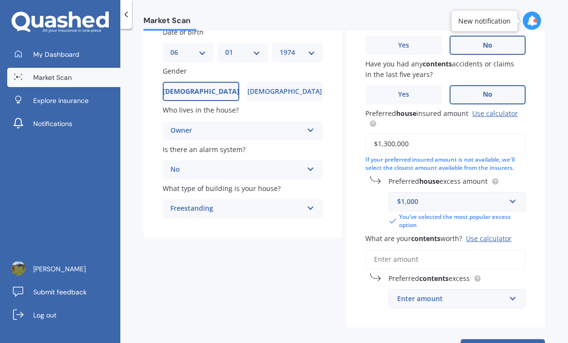
scroll to position [0, 0]
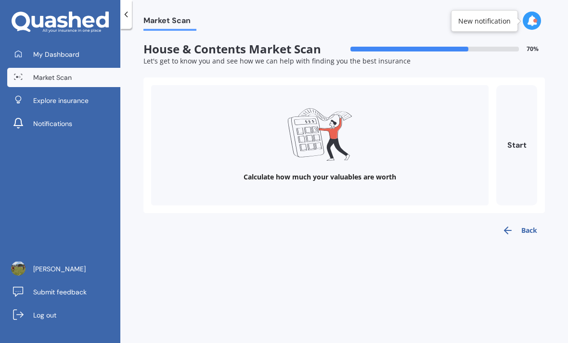
click at [513, 118] on button "Start" at bounding box center [516, 145] width 41 height 120
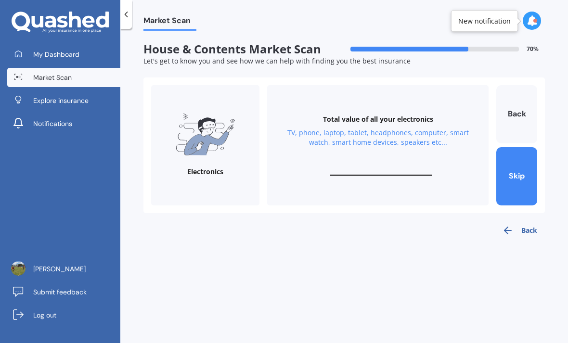
click at [369, 167] on input "text" at bounding box center [381, 171] width 102 height 9
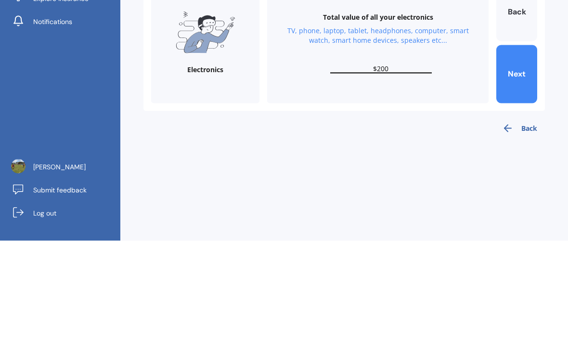
type input "$200"
click at [523, 147] on button "Next" at bounding box center [516, 176] width 41 height 58
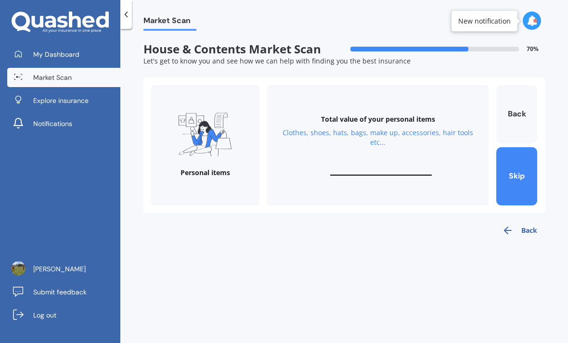
click at [396, 167] on input "text" at bounding box center [381, 171] width 102 height 9
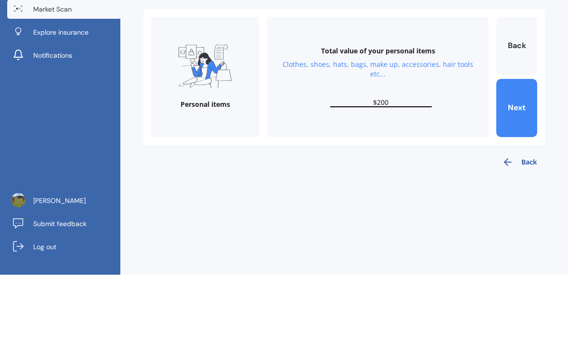
type input "$200"
click at [522, 147] on button "Next" at bounding box center [516, 176] width 41 height 58
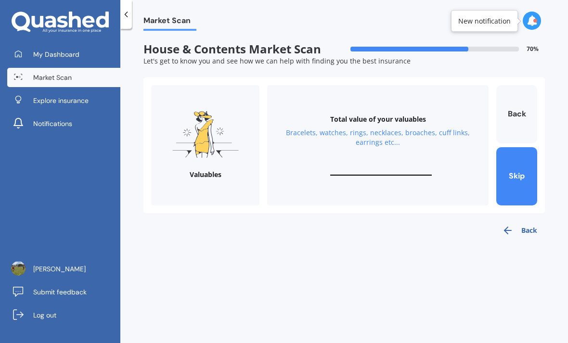
click at [379, 167] on input "text" at bounding box center [381, 171] width 102 height 9
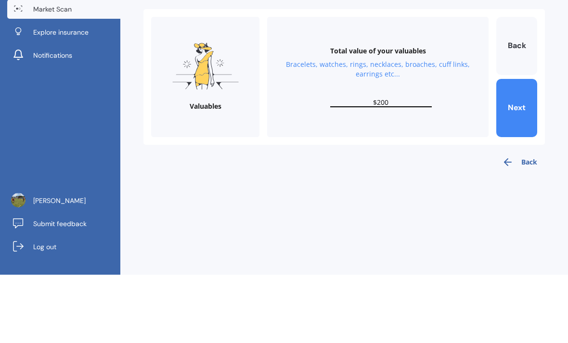
type input "$200"
click at [525, 147] on button "Next" at bounding box center [516, 176] width 41 height 58
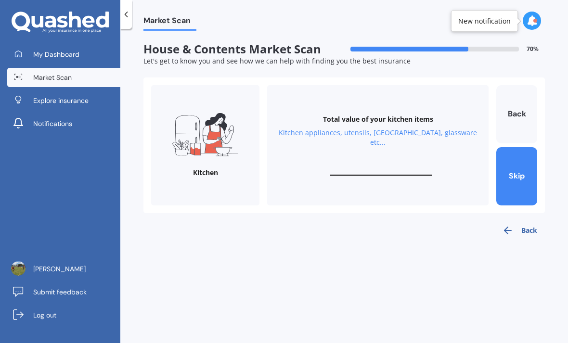
click at [379, 167] on input "text" at bounding box center [381, 171] width 102 height 9
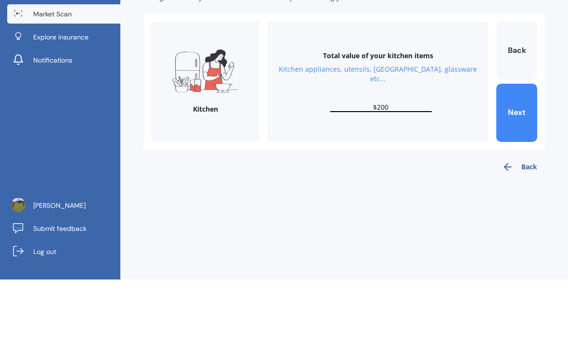
type input "$200"
click at [525, 147] on button "Next" at bounding box center [516, 176] width 41 height 58
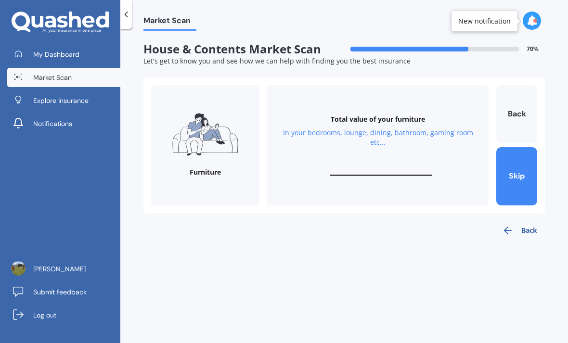
click at [367, 167] on input "text" at bounding box center [381, 171] width 102 height 9
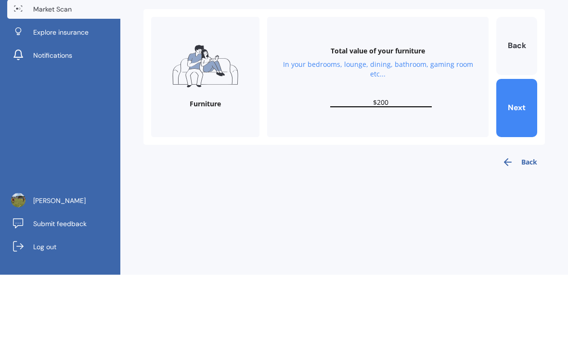
type input "$200"
click at [528, 147] on button "Next" at bounding box center [516, 176] width 41 height 58
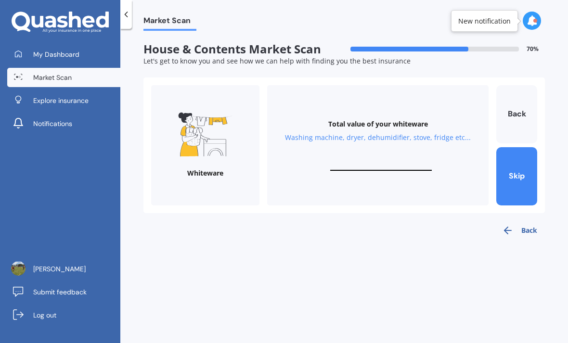
click at [374, 124] on div "Total value of your whiteware Washing machine, dryer, dehumidifier, stove, frid…" at bounding box center [377, 145] width 221 height 120
click at [391, 162] on input "text" at bounding box center [381, 166] width 102 height 9
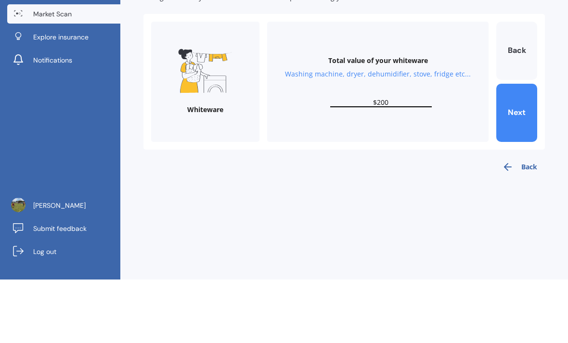
type input "$200"
click at [529, 147] on button "Next" at bounding box center [516, 176] width 41 height 58
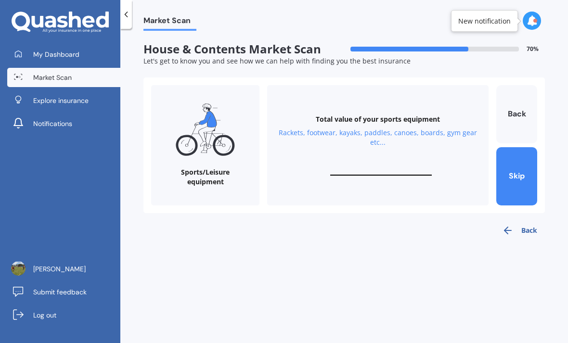
click at [385, 130] on div "Total value of your sports equipment Rackets, footwear, kayaks, paddles, canoes…" at bounding box center [377, 145] width 221 height 120
click at [387, 167] on input "text" at bounding box center [381, 171] width 102 height 9
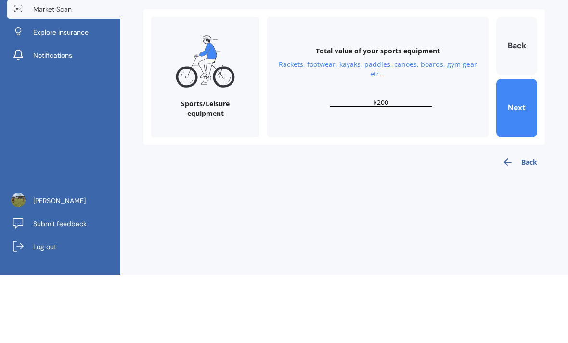
type input "$200"
click at [522, 147] on button "Next" at bounding box center [516, 176] width 41 height 58
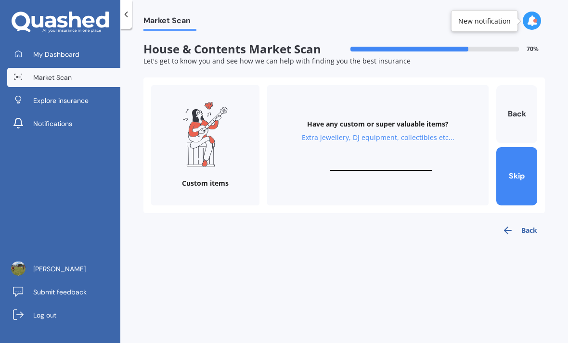
click at [386, 162] on input "text" at bounding box center [381, 166] width 102 height 9
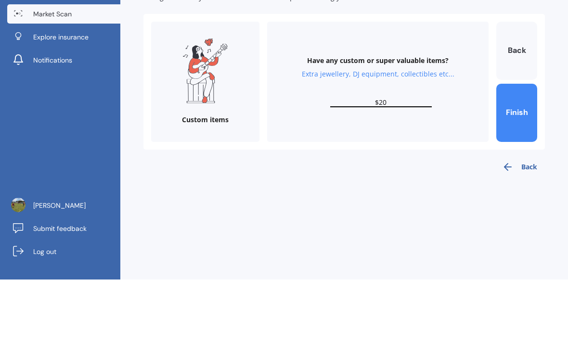
type input "$200"
click at [525, 147] on button "Finish" at bounding box center [516, 176] width 41 height 58
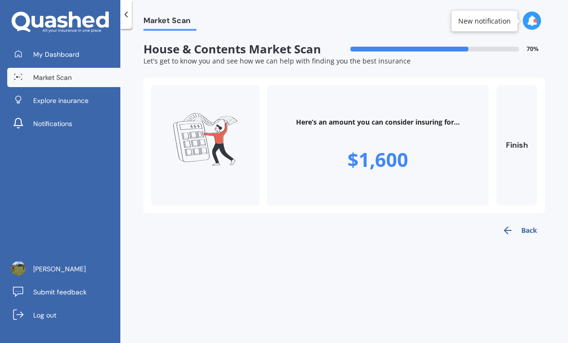
click at [521, 116] on button "Finish" at bounding box center [516, 145] width 41 height 120
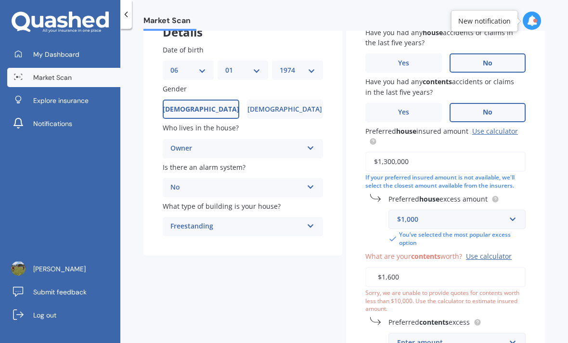
scroll to position [70, 0]
click at [412, 267] on input "$1,600" at bounding box center [445, 277] width 160 height 20
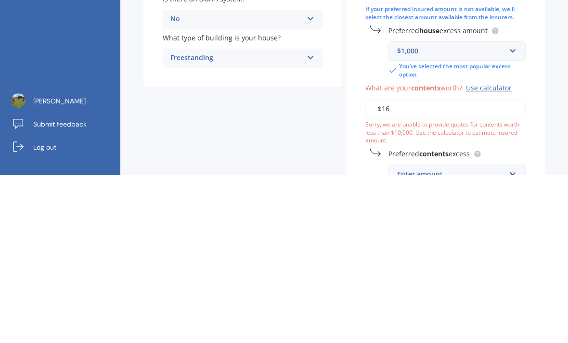
type input "$1"
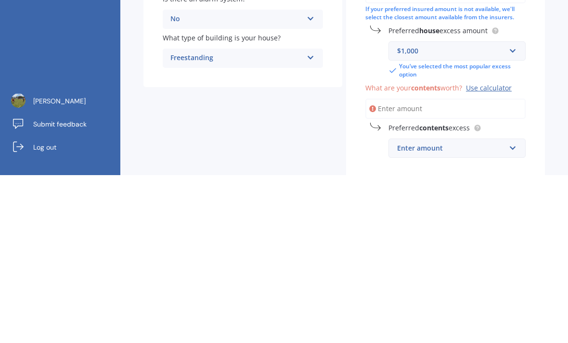
click at [401, 267] on input "What are your contents worth? Use calculator" at bounding box center [445, 277] width 160 height 20
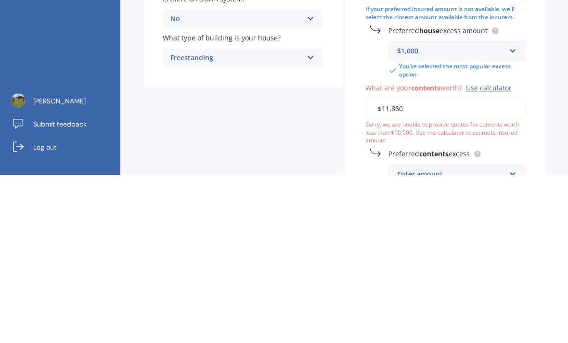
type input "$118,600"
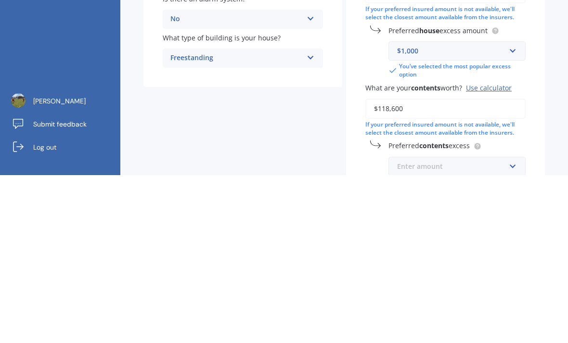
click at [450, 325] on input "text" at bounding box center [453, 334] width 129 height 18
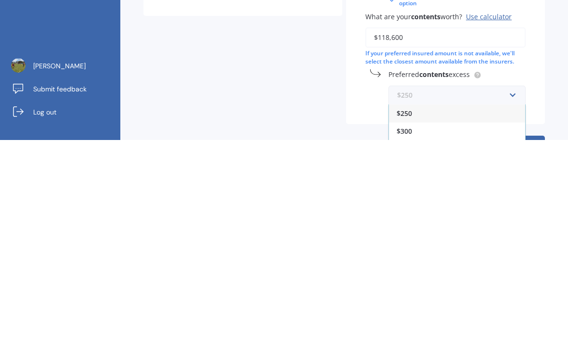
scroll to position [106, 0]
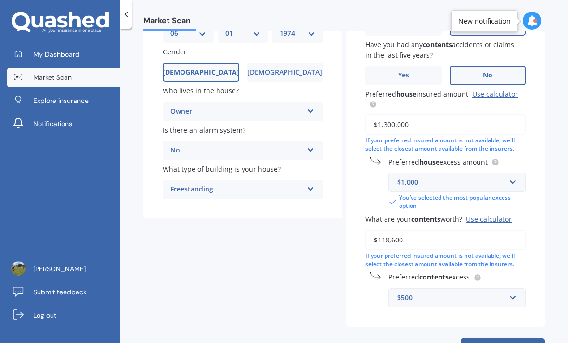
click at [504, 338] on button "Next" at bounding box center [503, 347] width 84 height 18
select select "06"
select select "01"
select select "1974"
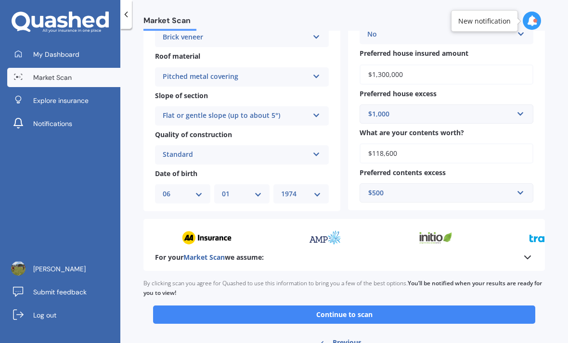
scroll to position [271, 0]
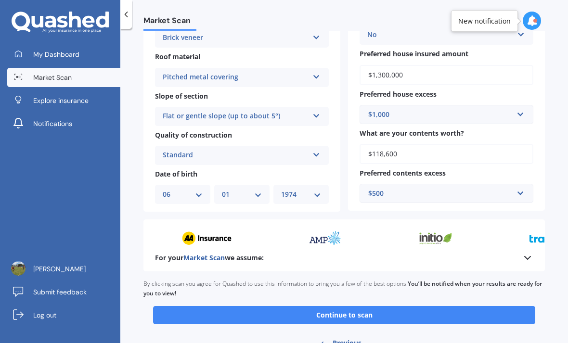
click at [376, 306] on button "Continue to scan" at bounding box center [344, 315] width 382 height 18
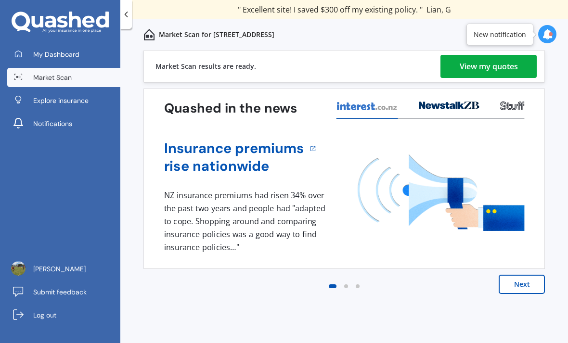
click at [499, 69] on div "View my quotes" at bounding box center [489, 66] width 58 height 23
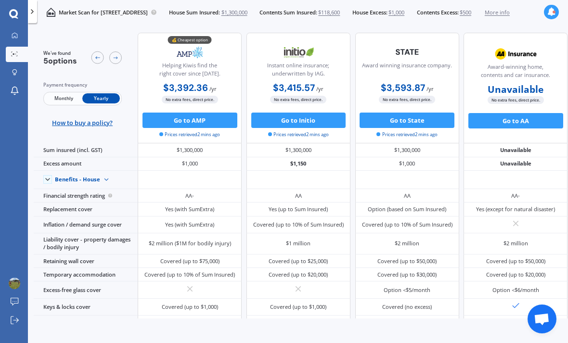
click at [111, 184] on img at bounding box center [106, 180] width 13 height 13
click at [109, 211] on span "Benefits - Contents" at bounding box center [86, 207] width 48 height 7
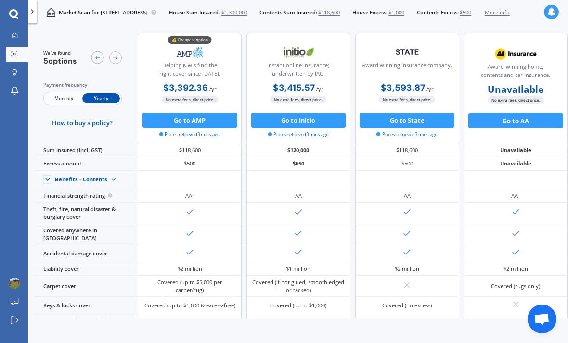
click at [13, 39] on icon at bounding box center [15, 35] width 6 height 6
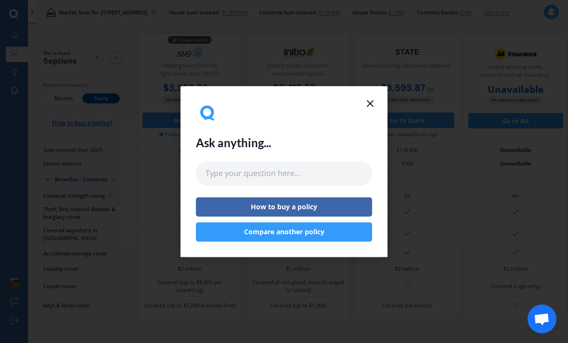
click at [372, 131] on div "Ask anything... How to buy a policy Compare another policy" at bounding box center [284, 172] width 176 height 140
click at [373, 137] on div "Ask anything... How to buy a policy Compare another policy" at bounding box center [283, 171] width 207 height 171
click at [369, 136] on div "Ask anything... How to buy a policy Compare another policy" at bounding box center [284, 172] width 176 height 140
click at [375, 131] on div "Ask anything... How to buy a policy Compare another policy" at bounding box center [283, 171] width 207 height 171
click at [378, 130] on div "Ask anything... How to buy a policy Compare another policy" at bounding box center [283, 171] width 207 height 171
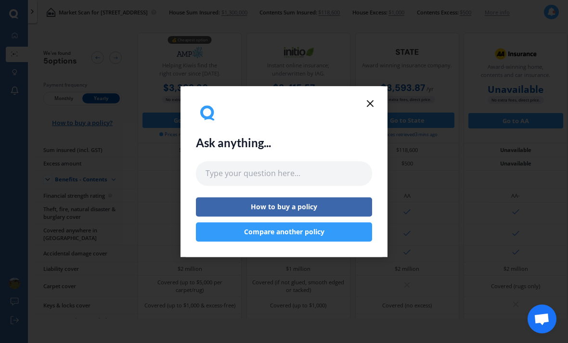
click at [371, 130] on div "Ask anything... How to buy a policy Compare another policy" at bounding box center [284, 172] width 176 height 140
click at [374, 131] on div "Ask anything... How to buy a policy Compare another policy" at bounding box center [283, 171] width 207 height 171
click at [373, 131] on div "Ask anything... How to buy a policy Compare another policy" at bounding box center [283, 171] width 207 height 171
click at [372, 103] on line at bounding box center [370, 104] width 6 height 6
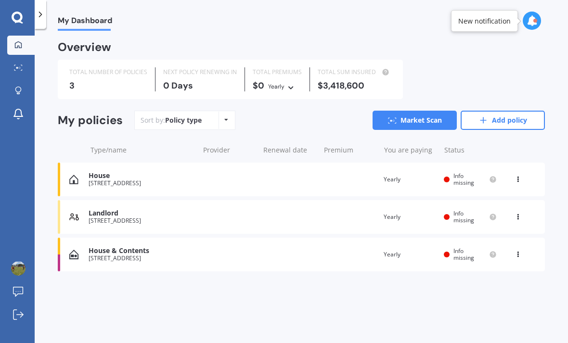
click at [419, 121] on link "Market Scan" at bounding box center [415, 120] width 84 height 19
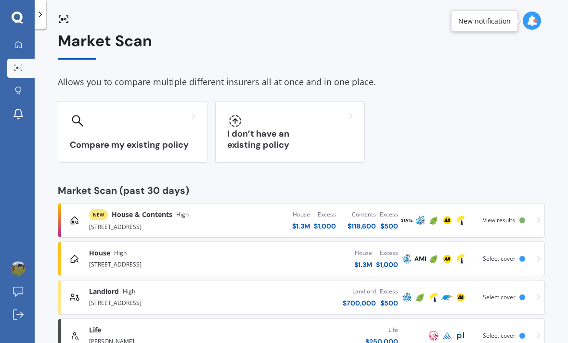
scroll to position [10, 0]
click at [315, 131] on div "I don’t have an existing policy" at bounding box center [290, 133] width 150 height 62
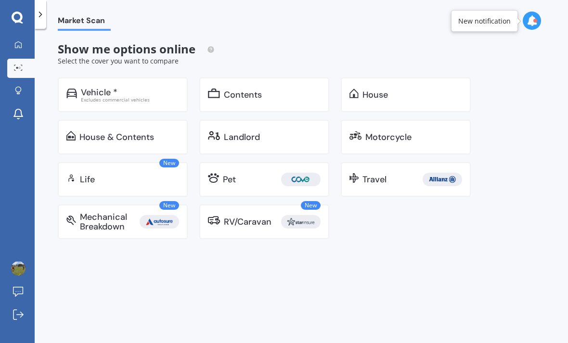
click at [128, 94] on div "Vehicle *" at bounding box center [130, 93] width 98 height 10
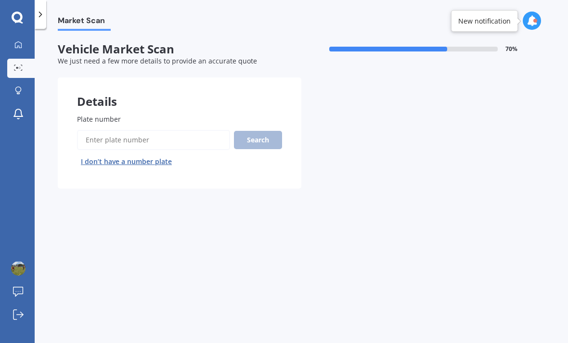
click at [133, 136] on input "Plate number" at bounding box center [153, 140] width 153 height 20
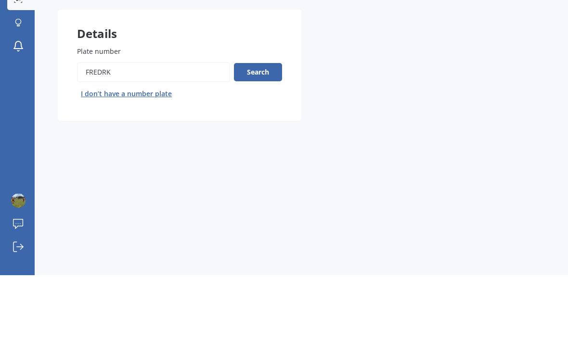
type input "Fredrk"
click at [255, 131] on button "Search" at bounding box center [258, 140] width 48 height 18
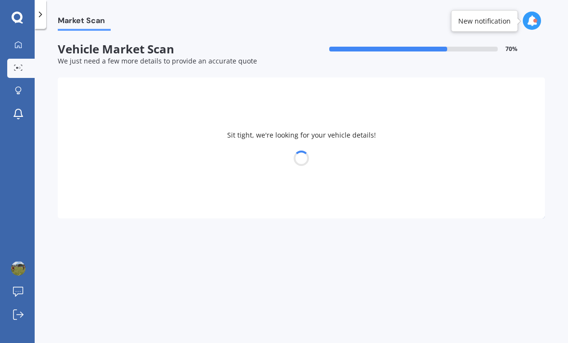
select select "KIA"
select select "SORENTO"
select select "06"
select select "01"
select select "1974"
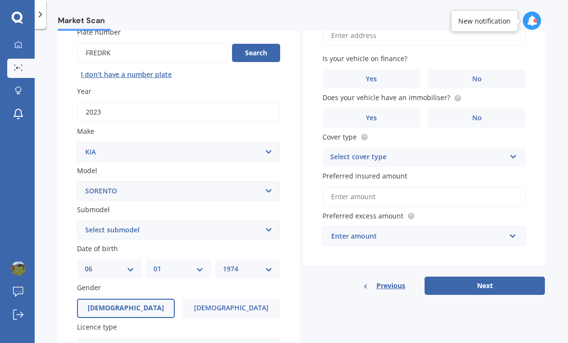
scroll to position [88, 0]
click at [263, 220] on select "Select submodel (All Other) 2.5 Diesel Turbo 4WD EX Turbo Diesel EX V6 HEV URBA…" at bounding box center [178, 229] width 203 height 19
select select "(ALL OTHER)"
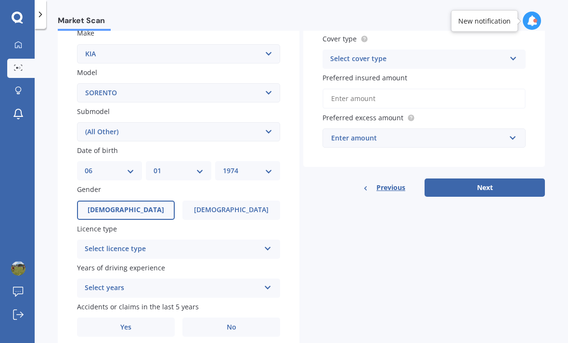
scroll to position [184, 0]
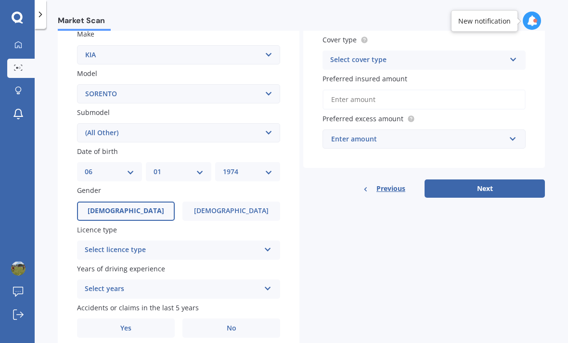
click at [259, 245] on div "Select licence type" at bounding box center [172, 251] width 175 height 12
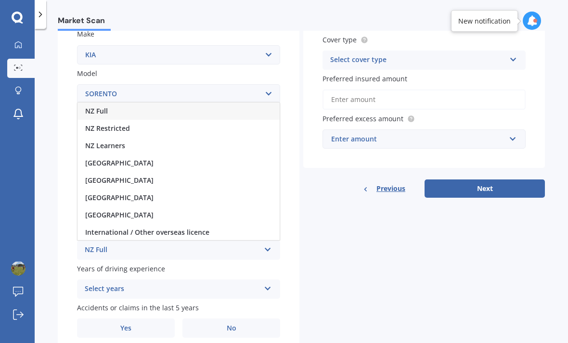
click at [172, 103] on div "NZ Full" at bounding box center [178, 111] width 202 height 17
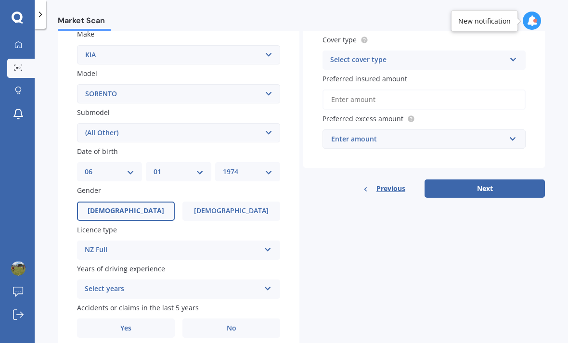
click at [246, 283] on div "Select years" at bounding box center [172, 289] width 175 height 12
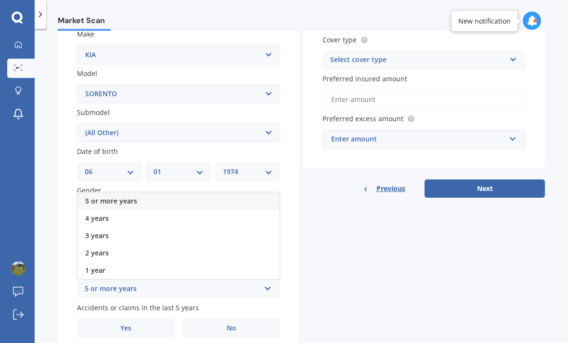
click at [202, 193] on div "5 or more years" at bounding box center [178, 201] width 202 height 17
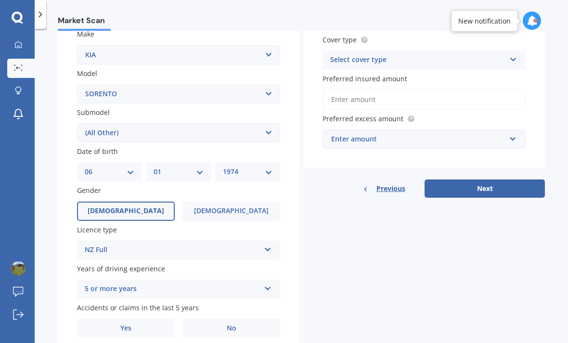
click at [236, 319] on label "No" at bounding box center [231, 328] width 98 height 19
click at [0, 0] on input "No" at bounding box center [0, 0] width 0 height 0
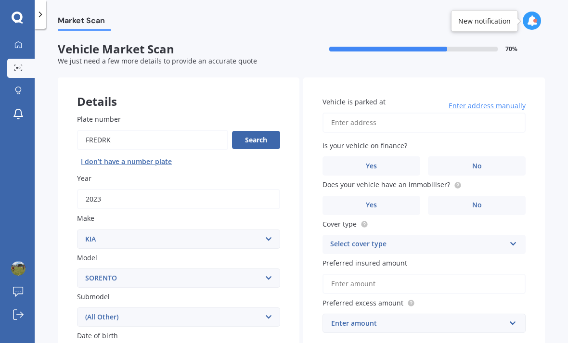
scroll to position [0, 0]
click at [381, 156] on label "Yes" at bounding box center [371, 165] width 98 height 19
click at [0, 0] on input "Yes" at bounding box center [0, 0] width 0 height 0
click at [370, 113] on input "Vehicle is parked at" at bounding box center [423, 123] width 203 height 20
type input "[STREET_ADDRESS]"
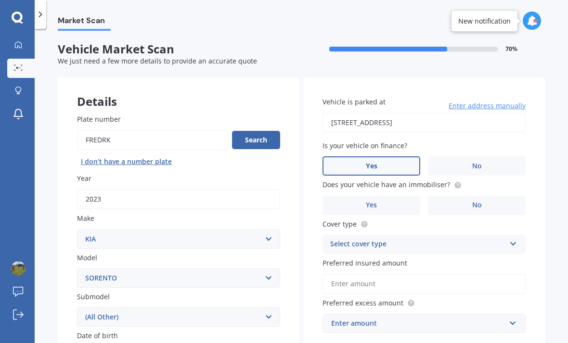
click at [392, 196] on label "Yes" at bounding box center [371, 205] width 98 height 19
click at [0, 0] on input "Yes" at bounding box center [0, 0] width 0 height 0
click at [517, 239] on icon at bounding box center [513, 242] width 8 height 7
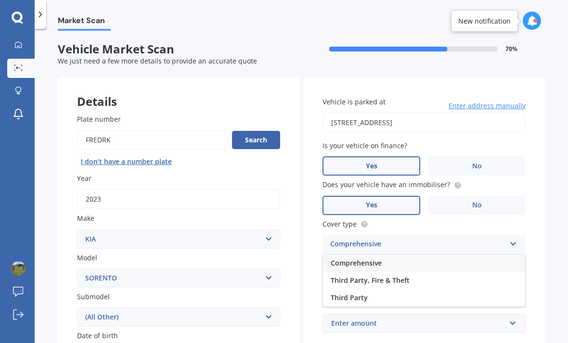
click at [376, 258] on span "Comprehensive" at bounding box center [356, 262] width 51 height 9
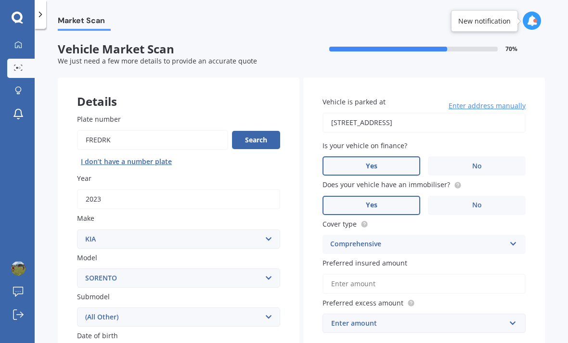
click at [382, 274] on input "Preferred insured amount" at bounding box center [423, 284] width 203 height 20
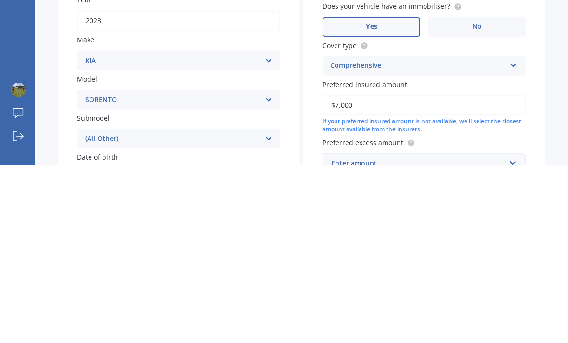
type input "$70,000"
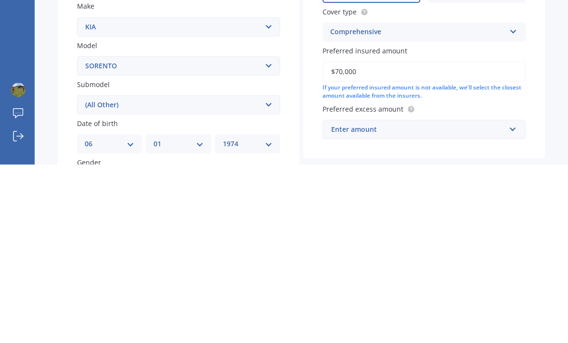
scroll to position [37, 0]
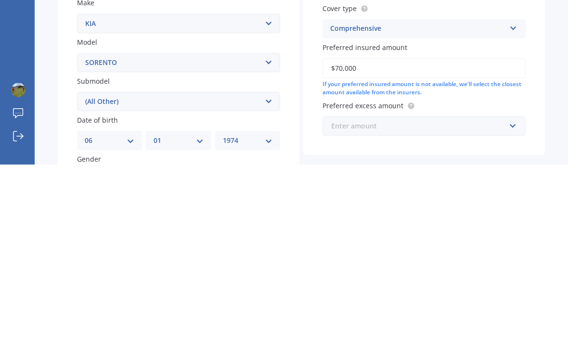
click at [512, 296] on input "text" at bounding box center [420, 305] width 194 height 18
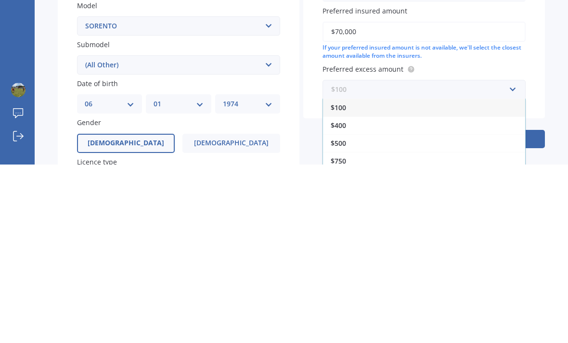
scroll to position [76, 0]
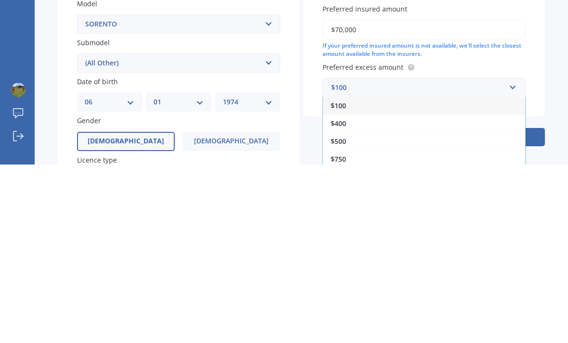
click at [369, 311] on div "$500" at bounding box center [424, 320] width 202 height 18
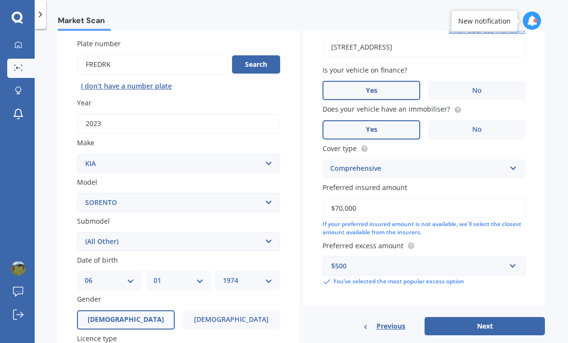
click at [494, 317] on button "Next" at bounding box center [485, 326] width 120 height 18
select select "06"
select select "01"
select select "1974"
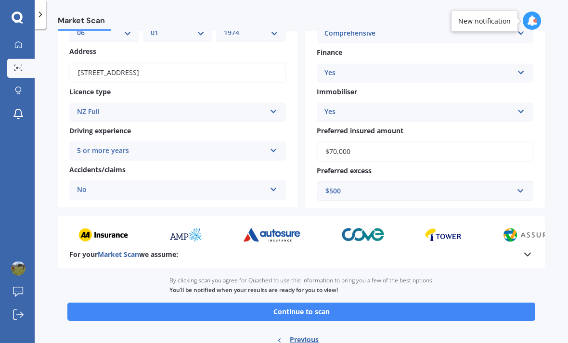
scroll to position [116, 0]
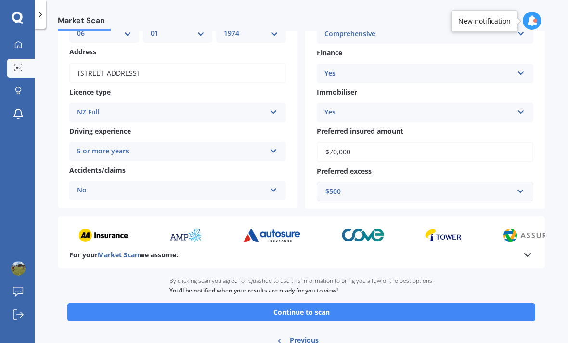
click at [325, 303] on button "Continue to scan" at bounding box center [301, 312] width 468 height 18
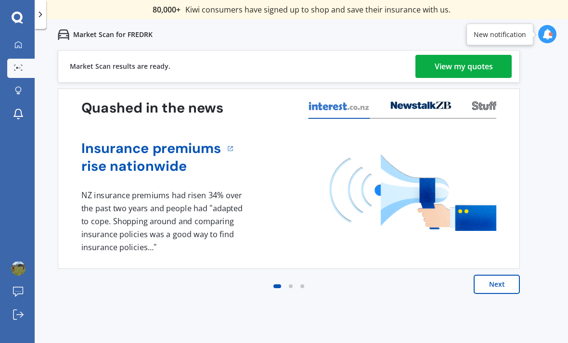
click at [471, 64] on div "View my quotes" at bounding box center [464, 66] width 58 height 23
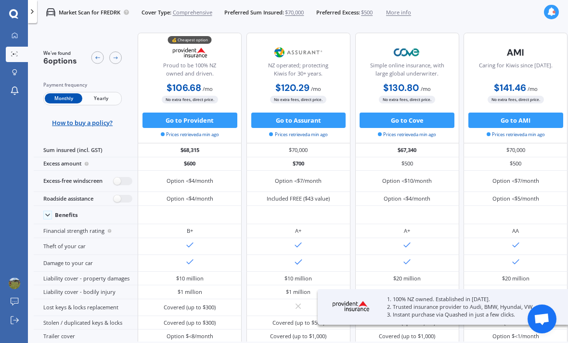
click at [114, 93] on span "Yearly" at bounding box center [101, 98] width 38 height 10
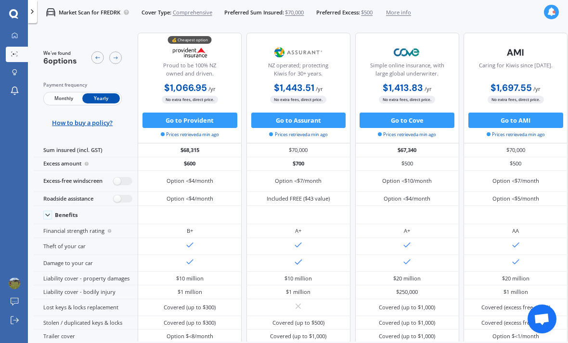
click at [411, 13] on span "More info" at bounding box center [398, 13] width 25 height 8
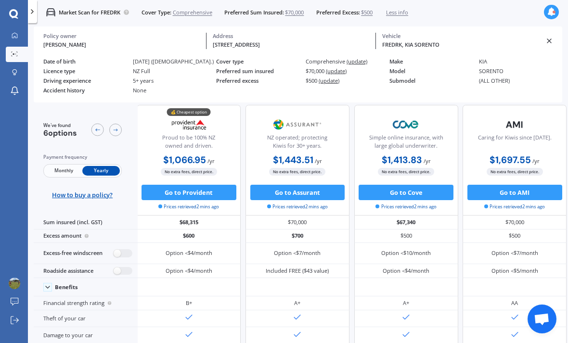
scroll to position [31, 0]
click at [118, 249] on label at bounding box center [123, 253] width 19 height 8
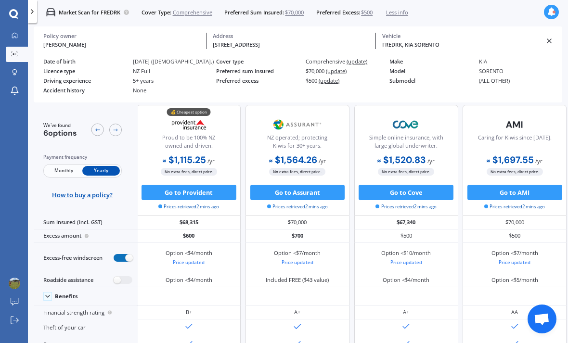
radio input "true"
click at [115, 280] on label at bounding box center [123, 280] width 19 height 8
radio input "true"
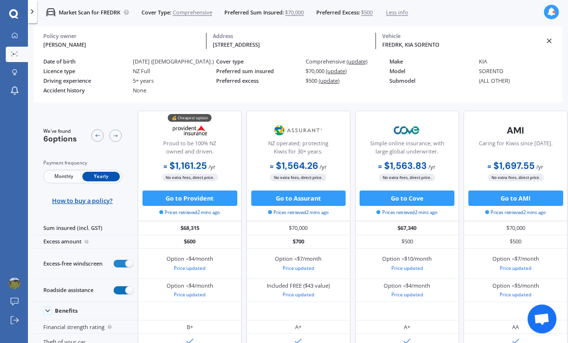
scroll to position [0, 0]
click at [206, 204] on button "Go to Provident" at bounding box center [189, 198] width 95 height 15
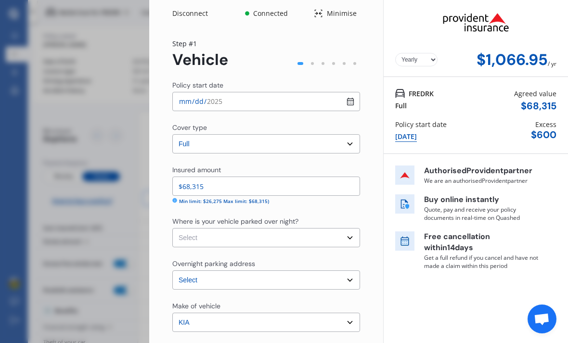
click at [342, 240] on select "Select Garage (fully enclosed) Off Street Parking Other" at bounding box center [266, 237] width 188 height 19
select select "GARAGE"
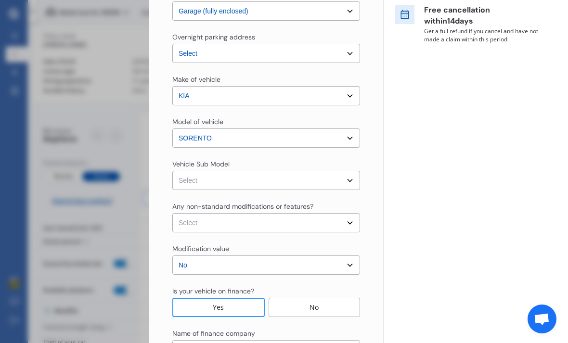
scroll to position [227, 0]
click at [350, 181] on select "Select Sorento Hybrid Premium Wagon 7st 5dr Spts Auto 6sp 1.6T/44kW Hybrid MY21" at bounding box center [266, 179] width 188 height 19
select select "NZVKIA_2023AEBB"
click at [346, 224] on select "Select None [MEDICAL_DATA] System(NOS) Roll Cage Full Racing Harness" at bounding box center [266, 222] width 188 height 19
select select "none"
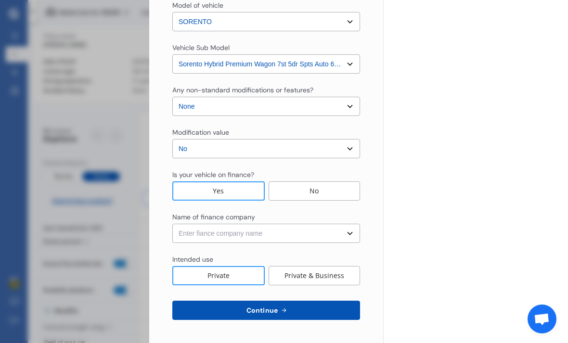
scroll to position [343, 0]
click at [306, 237] on select "Enter fiance company name 24/7 Finance AA Finance Limited Acclaim Finance Activ…" at bounding box center [266, 233] width 188 height 19
select select "FC0204"
click at [315, 281] on div "Private & Business" at bounding box center [314, 275] width 91 height 19
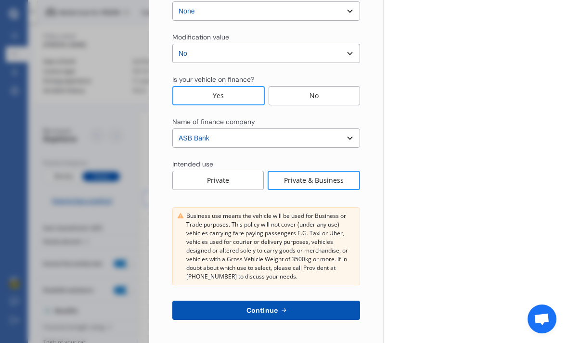
scroll to position [438, 0]
click at [235, 182] on div "Private" at bounding box center [217, 180] width 91 height 19
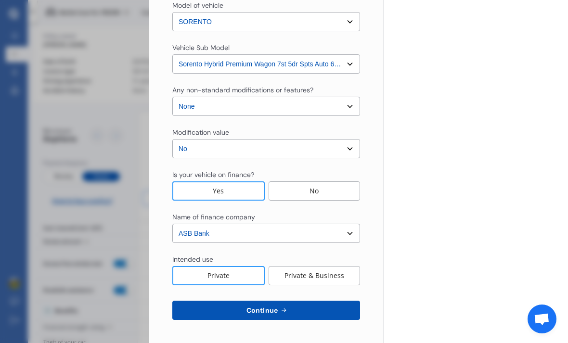
click at [283, 307] on icon at bounding box center [284, 311] width 8 height 8
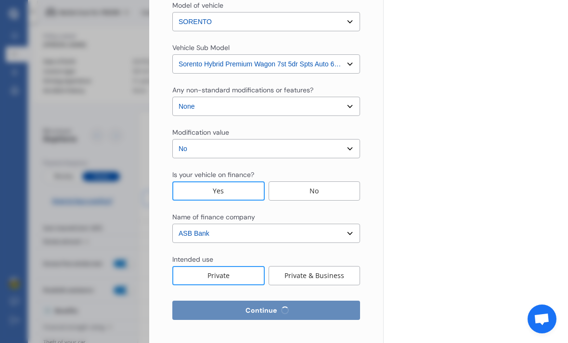
select select "06"
select select "01"
select select "1974"
select select "NZ_FULL"
select select "0"
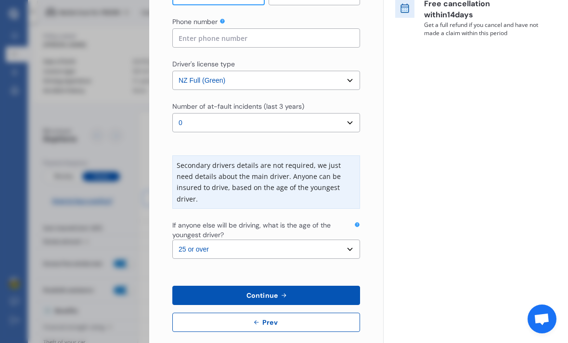
scroll to position [232, 0]
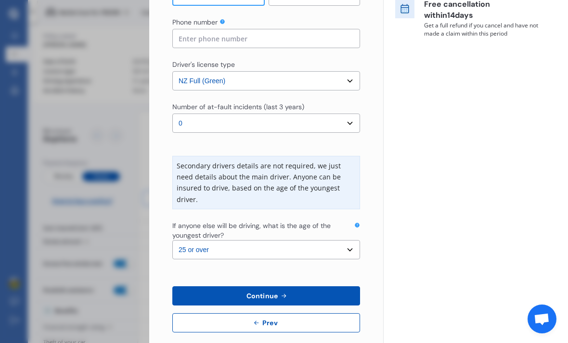
click at [344, 240] on select "Select the age of the youngest driver. 16 17 18 19 20 21 22 23 24 25 or over" at bounding box center [266, 249] width 188 height 19
select select "16"
click at [348, 240] on select "Select the age of the youngest driver. 16 17 18 19 20 21 22 23 24 25 or over" at bounding box center [266, 249] width 188 height 19
click at [290, 286] on button "Continue" at bounding box center [266, 295] width 188 height 19
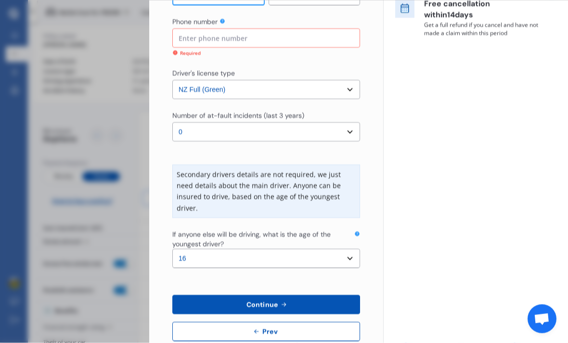
scroll to position [17, 0]
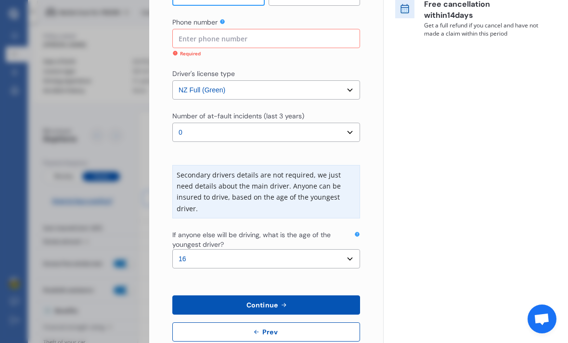
click at [212, 29] on input at bounding box center [266, 38] width 188 height 19
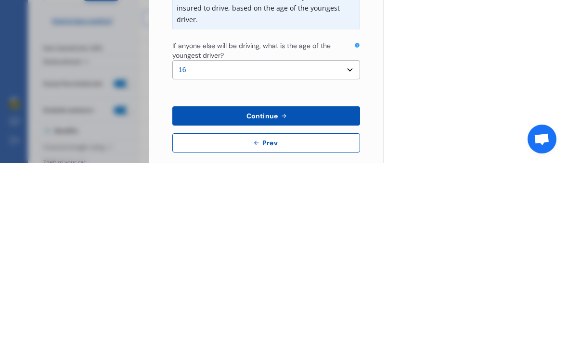
type input "0274999356"
click at [280, 292] on icon at bounding box center [284, 296] width 8 height 8
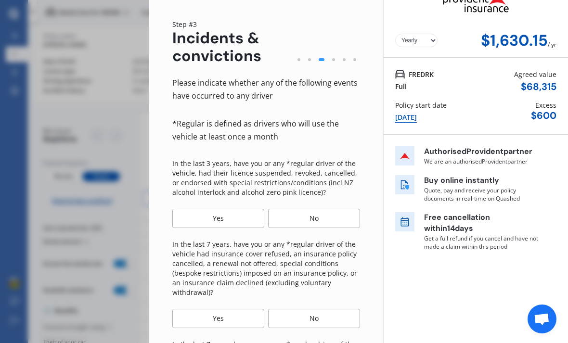
scroll to position [25, 0]
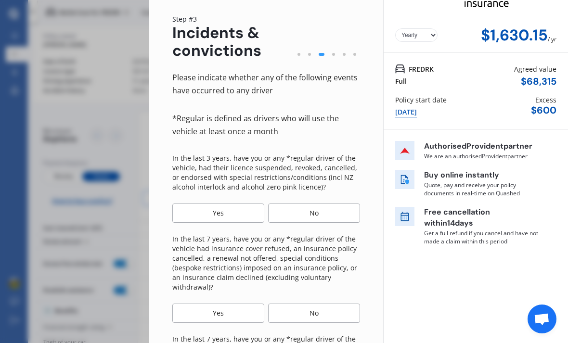
click at [320, 204] on div "No" at bounding box center [314, 213] width 92 height 19
click at [320, 304] on div "No" at bounding box center [314, 313] width 92 height 19
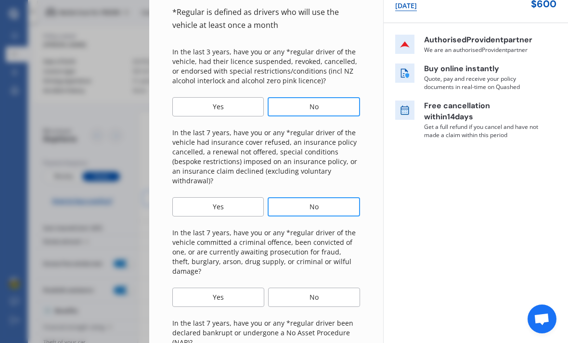
scroll to position [132, 0]
click at [324, 287] on div "No" at bounding box center [314, 296] width 92 height 19
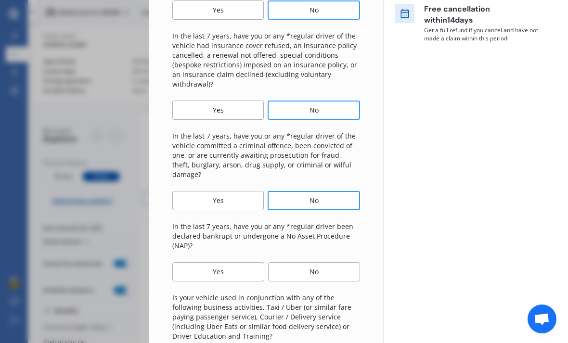
scroll to position [228, 0]
click at [329, 262] on div "No" at bounding box center [314, 271] width 92 height 19
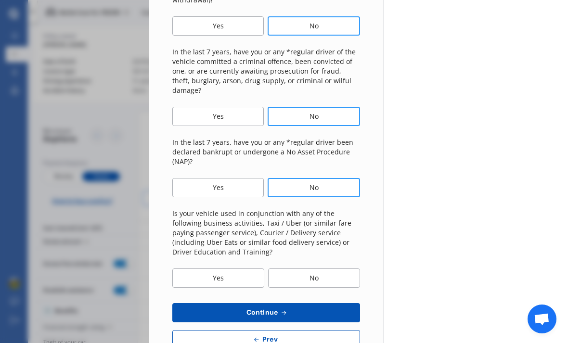
scroll to position [314, 0]
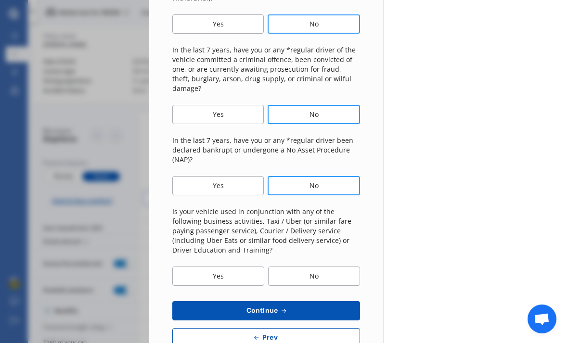
click at [322, 267] on div "No" at bounding box center [314, 276] width 92 height 19
click at [304, 301] on button "Continue" at bounding box center [266, 310] width 188 height 19
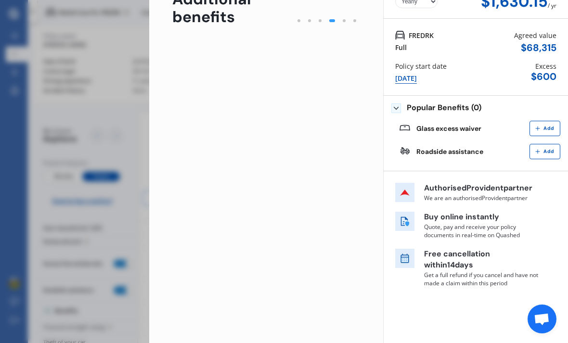
scroll to position [0, 0]
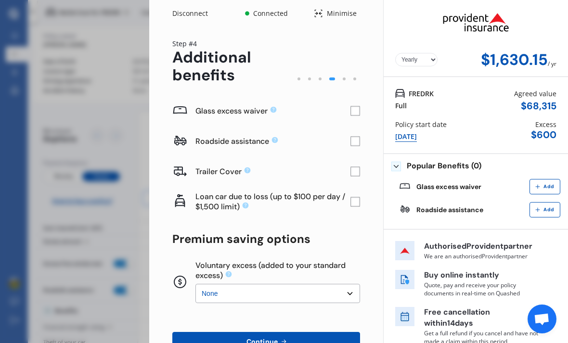
click at [355, 106] on rect at bounding box center [355, 111] width 10 height 10
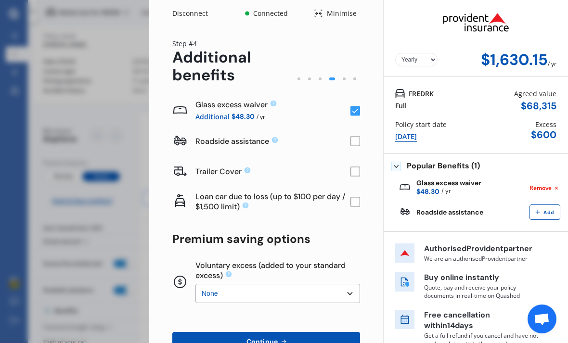
click at [354, 137] on rect at bounding box center [355, 142] width 10 height 10
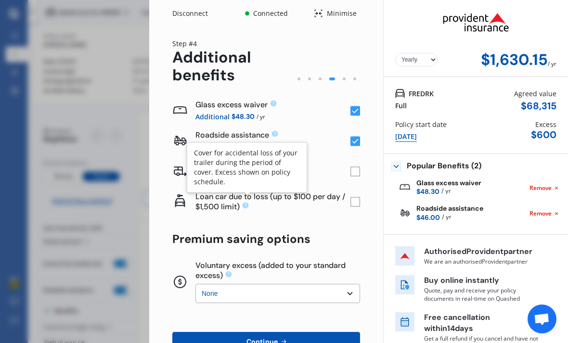
click at [245, 148] on div "Cover for accidental loss of your trailer during the period of cover. Excess sh…" at bounding box center [247, 167] width 106 height 39
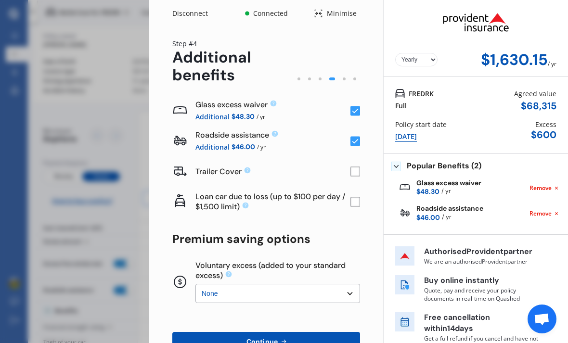
click at [247, 160] on div "Trailer Cover" at bounding box center [272, 171] width 155 height 23
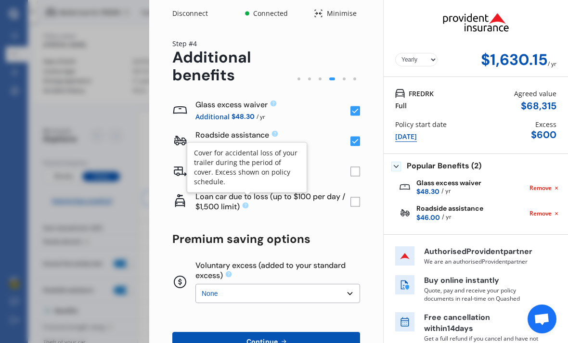
click at [248, 148] on div "Cover for accidental loss of your trailer during the period of cover. Excess sh…" at bounding box center [247, 167] width 106 height 39
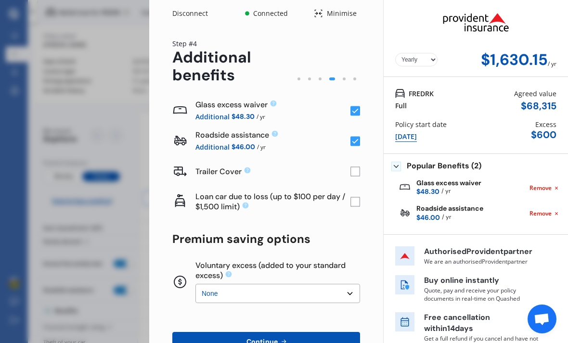
click at [354, 284] on select "None $200 $450 $700 $950 $1,200 $1,700" at bounding box center [277, 293] width 165 height 19
click at [345, 284] on select "None $200 $450 $700 $950 $1,200 $1,700" at bounding box center [277, 293] width 165 height 19
click at [349, 284] on select "None $200 $450 $700 $950 $1,200 $1,700" at bounding box center [277, 293] width 165 height 19
click at [331, 284] on select "None $200 $450 $700 $950 $1,200 $1,700" at bounding box center [277, 293] width 165 height 19
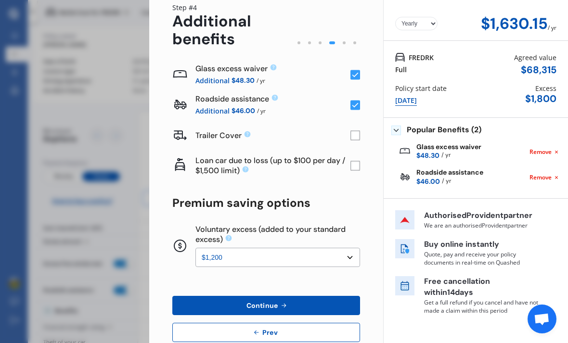
scroll to position [40, 0]
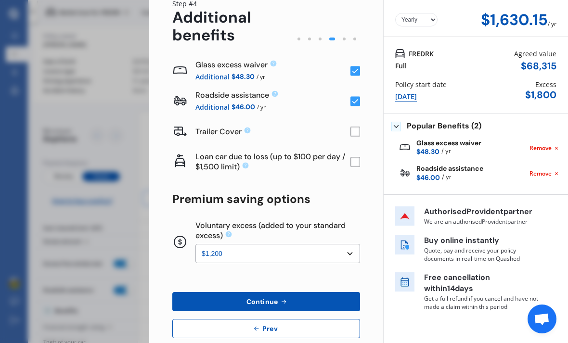
click at [343, 244] on select "None $200 $450 $700 $950 $1,200 $1,700" at bounding box center [277, 253] width 165 height 19
select select "450"
click at [279, 298] on span "Continue" at bounding box center [262, 302] width 35 height 8
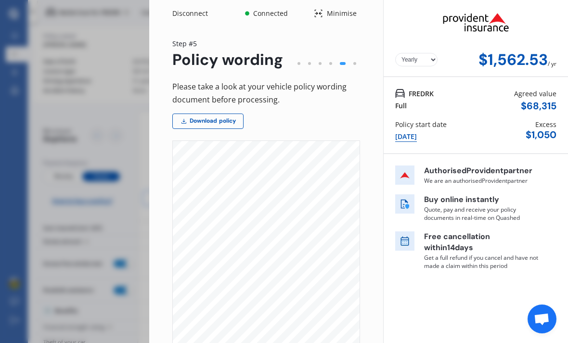
scroll to position [0, 0]
click at [338, 80] on div "Please take a look at your vehicle policy wording document before processing." at bounding box center [266, 93] width 188 height 26
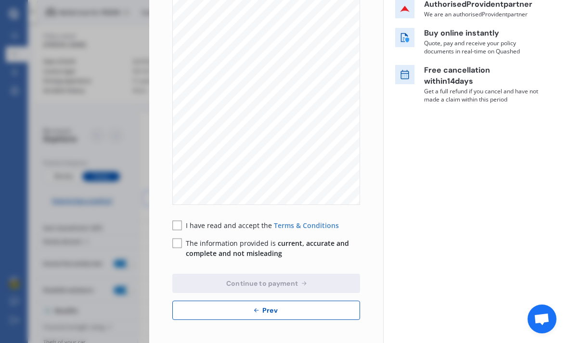
scroll to position [166, 0]
click at [268, 307] on span "Prev" at bounding box center [269, 311] width 19 height 8
select select "450"
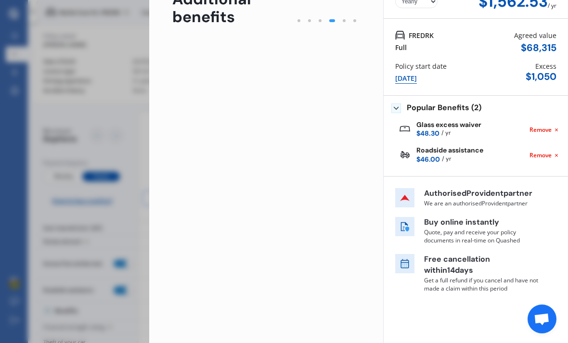
scroll to position [57, 0]
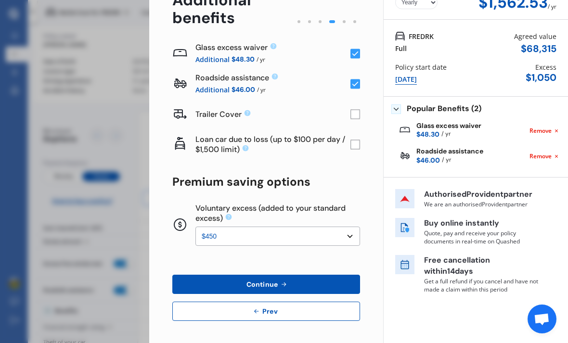
click at [272, 302] on button "Prev" at bounding box center [266, 311] width 188 height 19
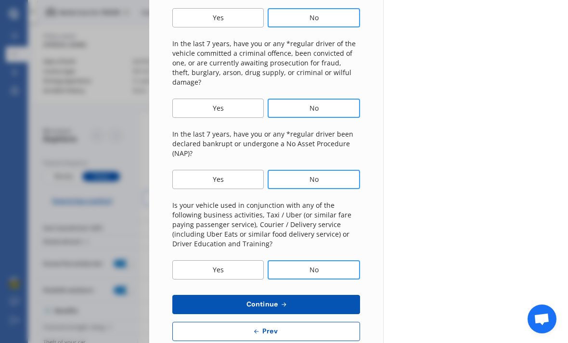
scroll to position [320, 0]
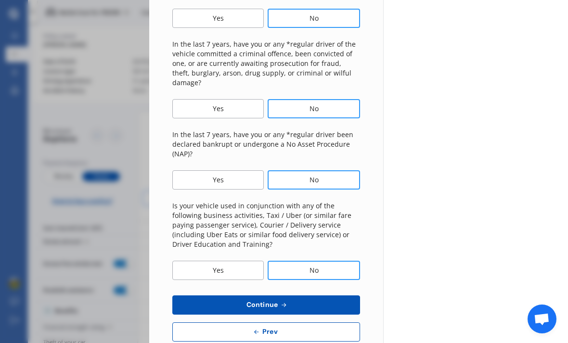
click at [270, 328] on span "Prev" at bounding box center [269, 332] width 19 height 8
select select "06"
select select "01"
select select "1974"
select select "NZ_FULL"
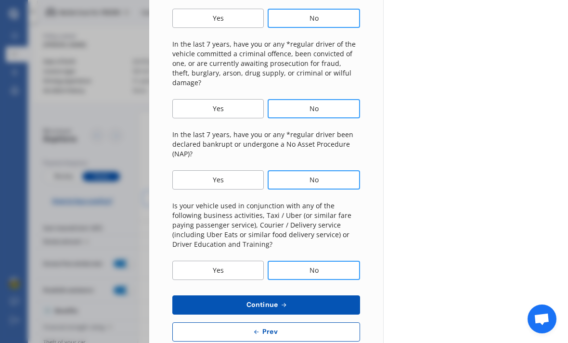
select select "0"
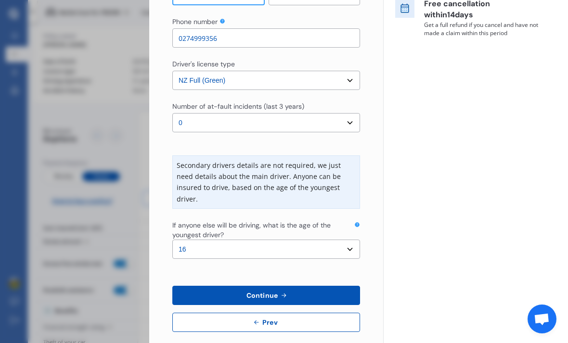
scroll to position [232, 0]
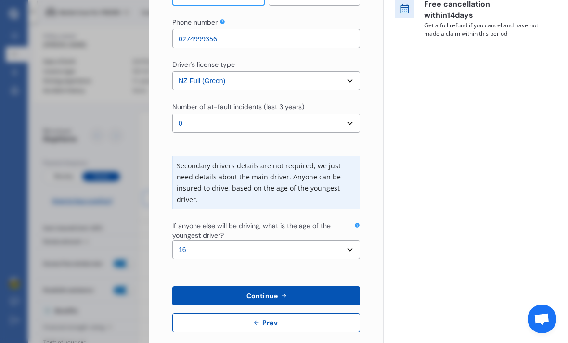
click at [346, 240] on select "Select the age of the youngest driver. 16 17 18 19 20 21 22 23 24 25 or over" at bounding box center [266, 249] width 188 height 19
select select "25"
click at [281, 292] on icon at bounding box center [284, 296] width 8 height 8
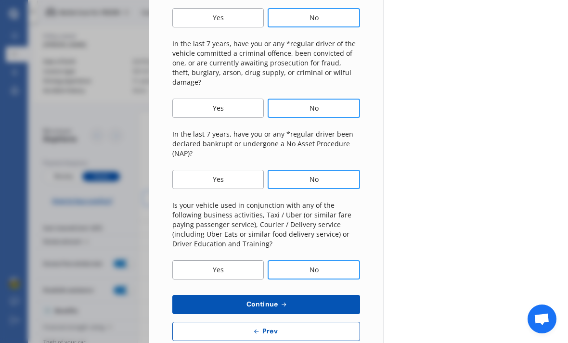
scroll to position [320, 0]
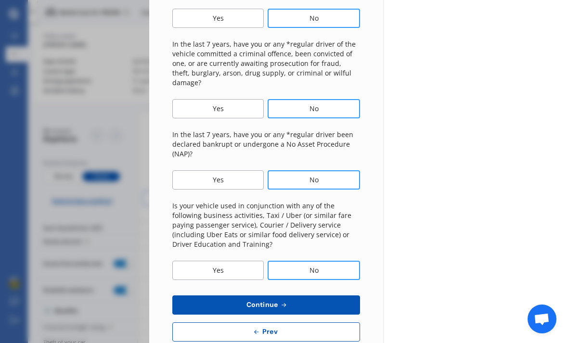
click at [285, 301] on icon at bounding box center [284, 305] width 8 height 8
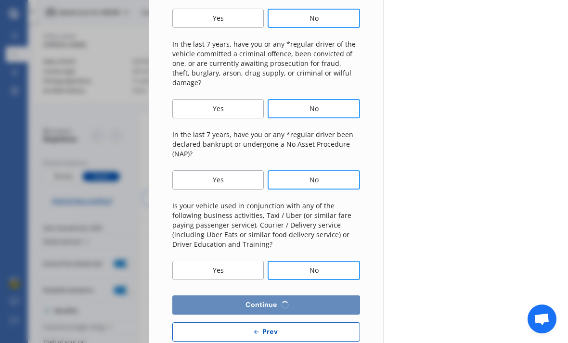
scroll to position [57, 0]
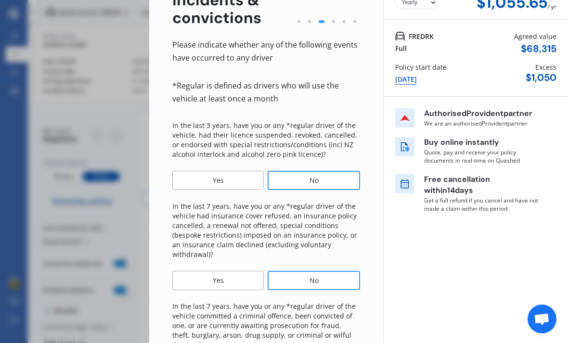
select select "450"
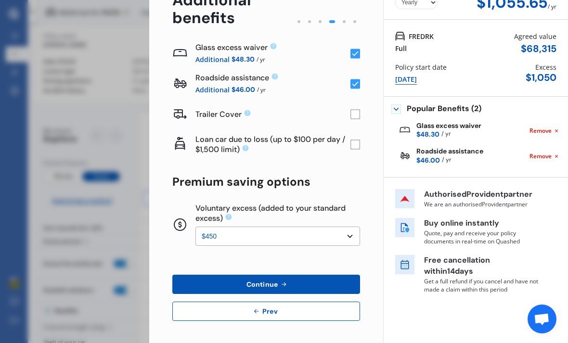
click at [281, 281] on icon at bounding box center [284, 285] width 8 height 8
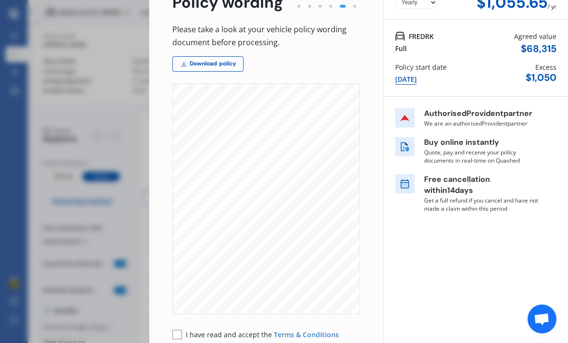
select select "450"
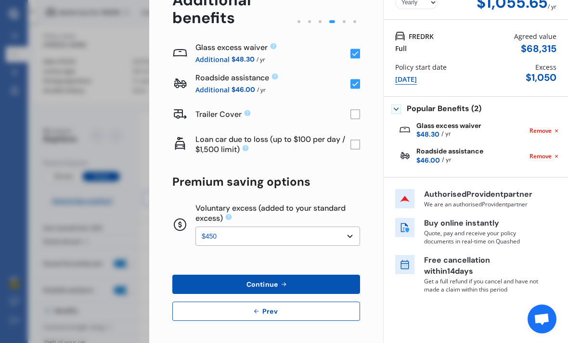
click at [277, 308] on span "Prev" at bounding box center [269, 312] width 19 height 8
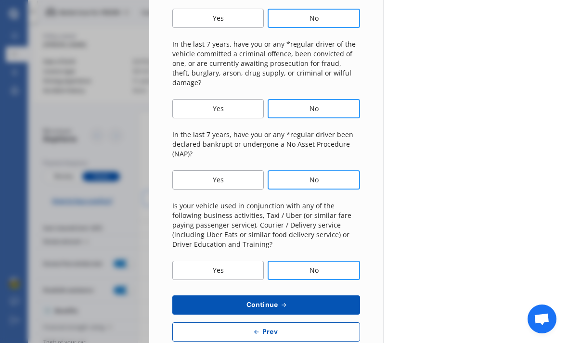
click at [271, 328] on span "Prev" at bounding box center [269, 332] width 19 height 8
select select "06"
select select "01"
select select "1974"
select select "NZ_FULL"
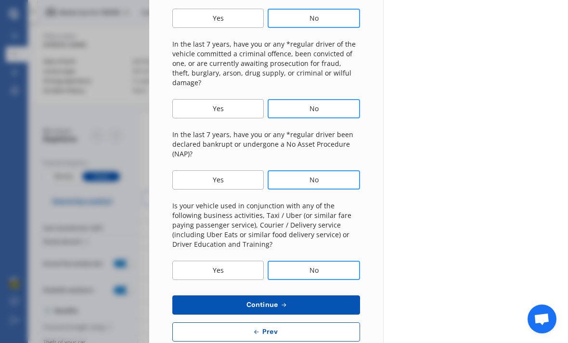
select select "0"
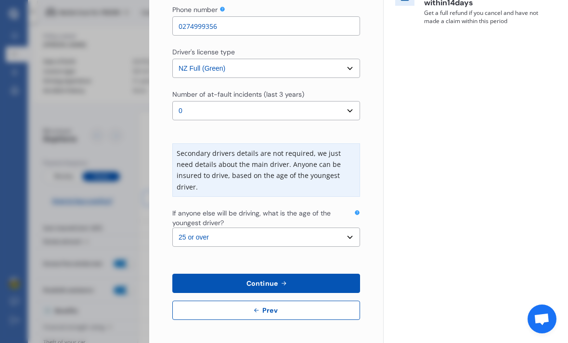
scroll to position [232, 0]
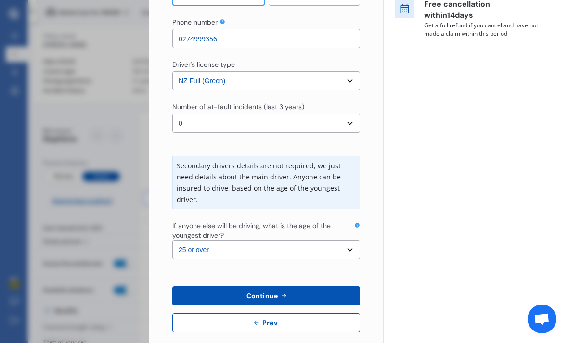
click at [341, 240] on select "Select the age of the youngest driver. 16 17 18 19 20 21 22 23 24 25 or over" at bounding box center [266, 249] width 188 height 19
select select "20"
click at [283, 292] on icon at bounding box center [284, 296] width 8 height 8
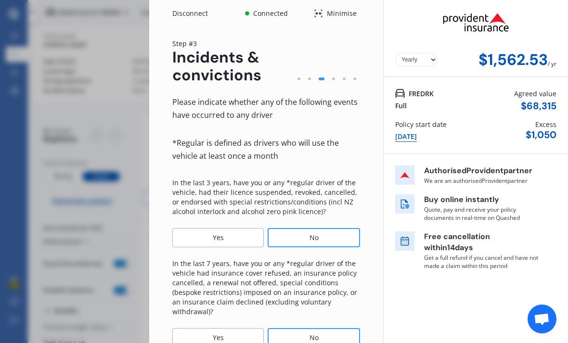
scroll to position [0, 0]
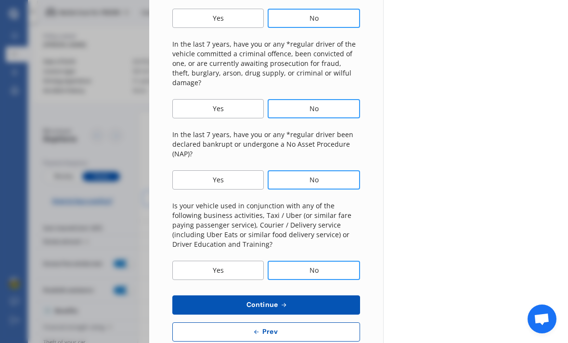
click at [269, 322] on button "Prev" at bounding box center [266, 331] width 188 height 19
select select "06"
select select "01"
select select "1974"
select select "NZ_FULL"
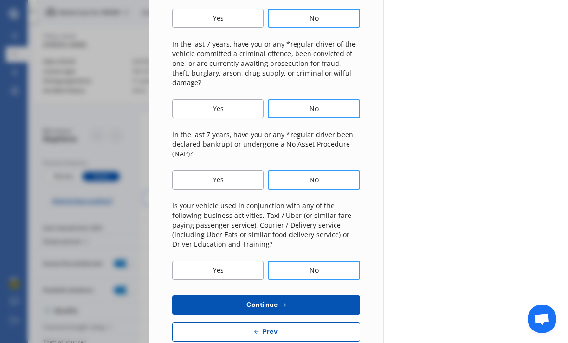
select select "0"
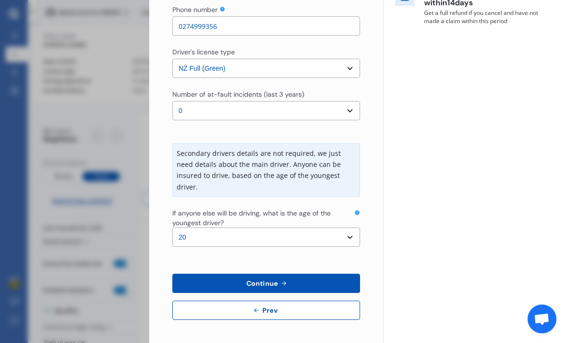
scroll to position [232, 0]
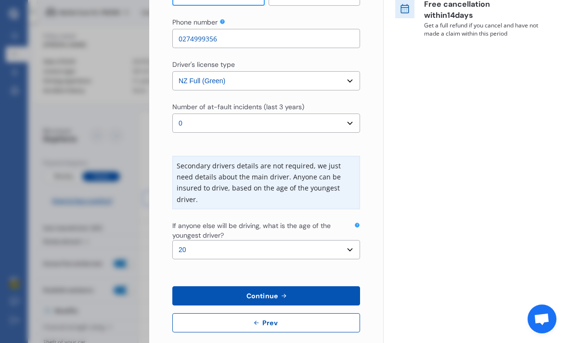
click at [347, 240] on select "Select the age of the youngest driver. 16 17 18 19 20 21 22 23 24 25 or over" at bounding box center [266, 249] width 188 height 19
select select "25"
click at [284, 292] on icon at bounding box center [284, 296] width 8 height 8
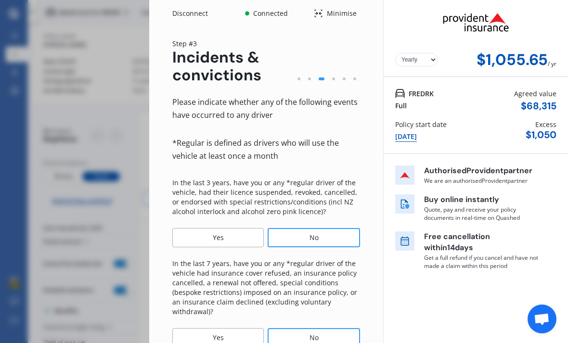
scroll to position [0, 0]
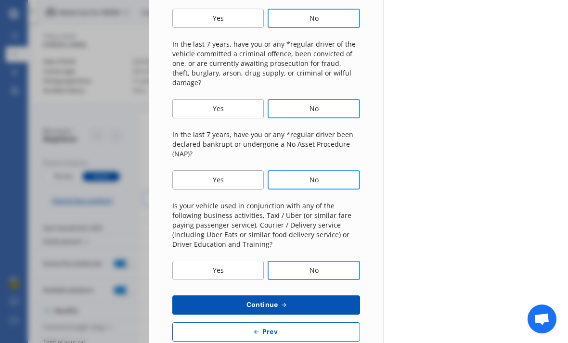
click at [258, 328] on icon at bounding box center [257, 332] width 8 height 8
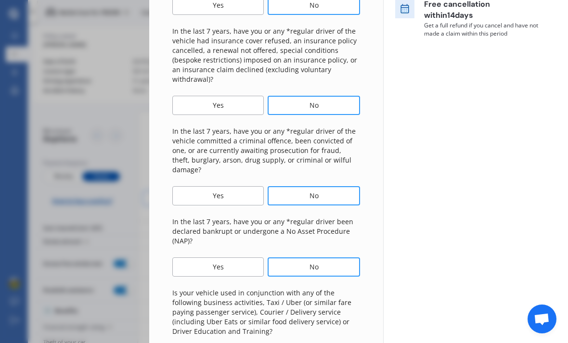
select select "06"
select select "01"
select select "1974"
select select "NZ_FULL"
select select "0"
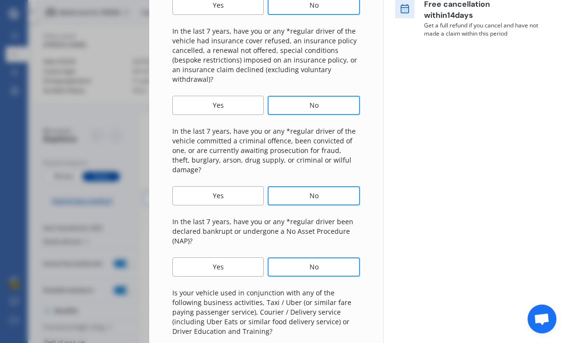
select select "25"
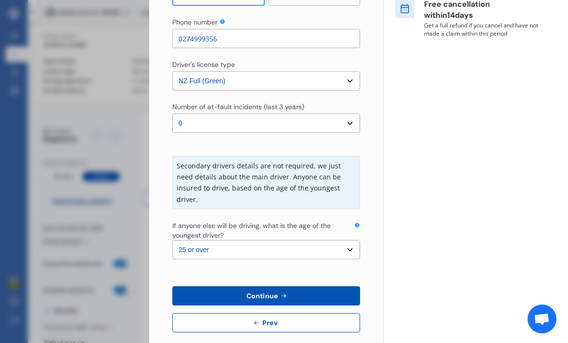
click at [269, 319] on span "Prev" at bounding box center [269, 323] width 19 height 8
select select "full"
select select "GARAGE"
select select "[STREET_ADDRESS]"
select select "KIA"
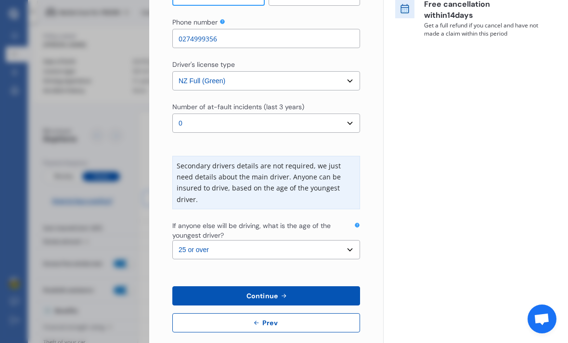
select select "SORENTO"
select select "NZVKIA_2023AEBB"
select select "none"
select select "NO"
select select "FC0204"
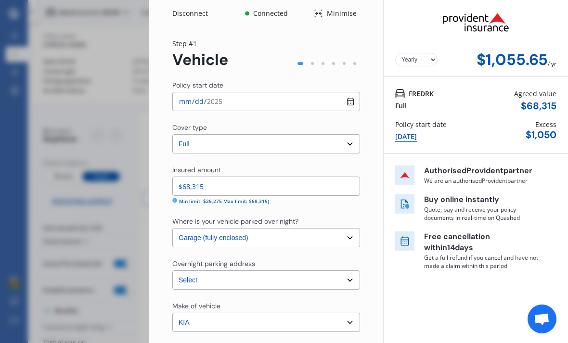
scroll to position [0, 0]
click at [107, 151] on div "Disconnect Connected Minimise Yearly Monthly $1,055.65 / yr Step # 1 Vehicle Po…" at bounding box center [284, 171] width 568 height 343
click at [17, 319] on icon at bounding box center [17, 320] width 2 height 4
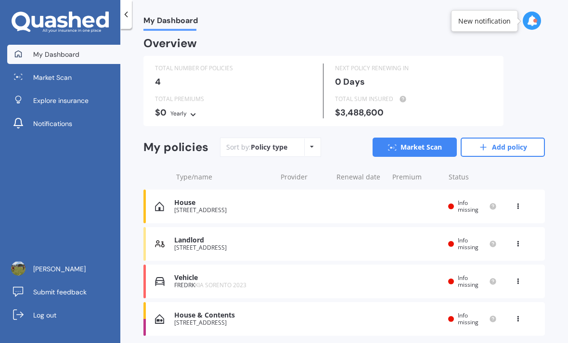
scroll to position [3, 0]
click at [497, 144] on link "Add policy" at bounding box center [503, 147] width 84 height 19
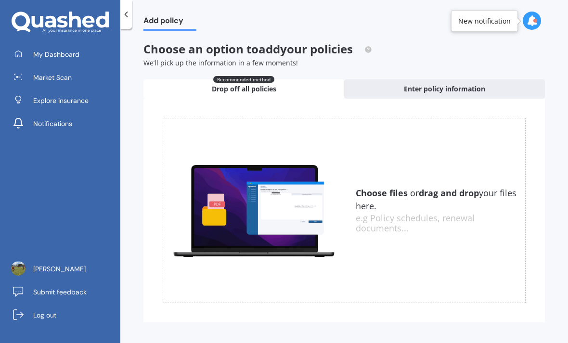
click at [57, 54] on span "My Dashboard" at bounding box center [56, 55] width 46 height 10
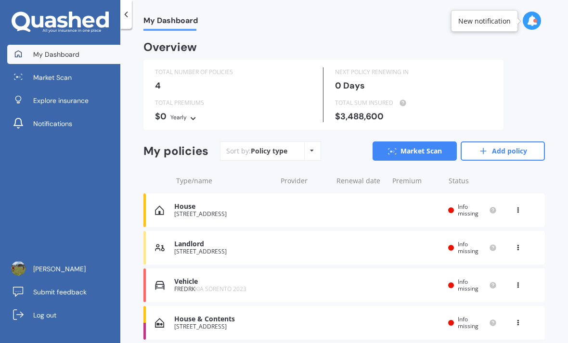
click at [410, 151] on link "Market Scan" at bounding box center [415, 151] width 84 height 19
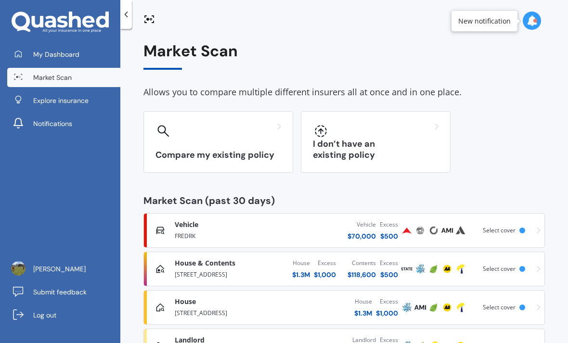
click at [385, 146] on div "I don’t have an existing policy" at bounding box center [376, 142] width 150 height 62
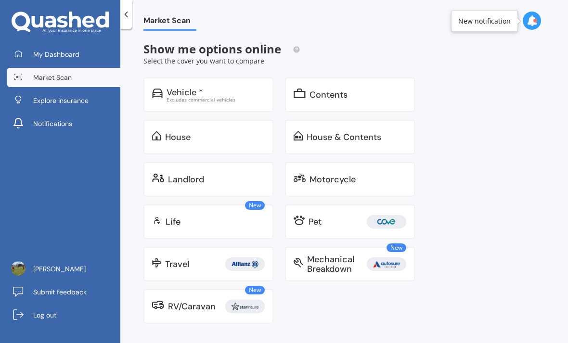
click at [213, 98] on div "Excludes commercial vehicles" at bounding box center [216, 99] width 98 height 5
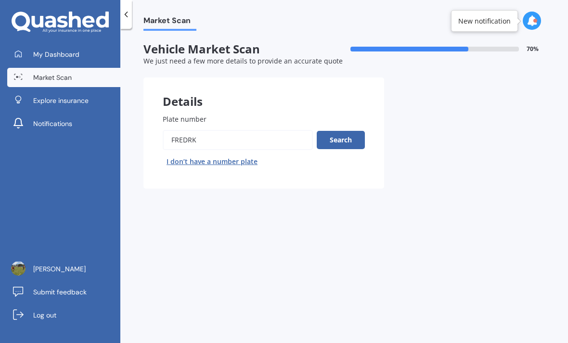
click at [208, 142] on input "Plate number" at bounding box center [238, 140] width 150 height 20
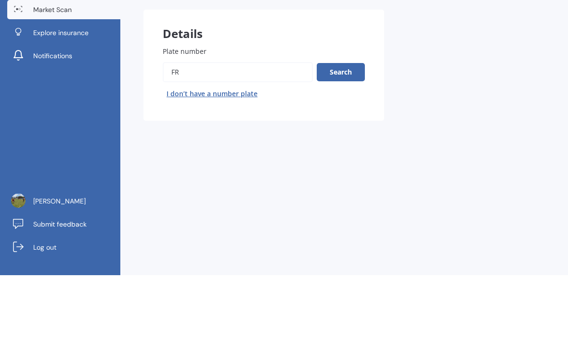
type input "F"
type input "Gqn672"
click at [348, 131] on button "Search" at bounding box center [341, 140] width 48 height 18
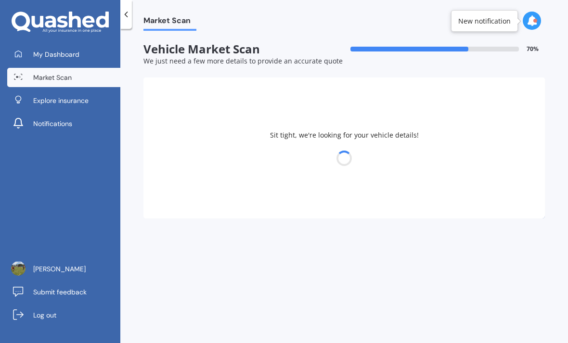
select select "BMW"
select select "06"
select select "01"
select select "1974"
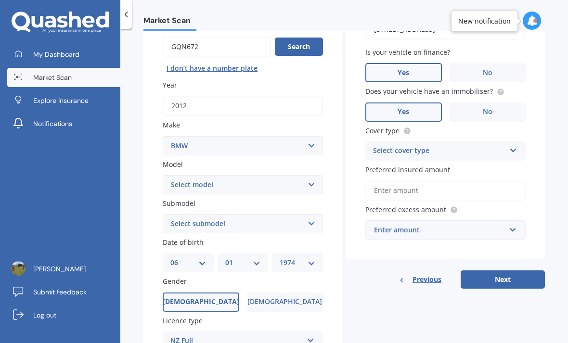
scroll to position [101, 0]
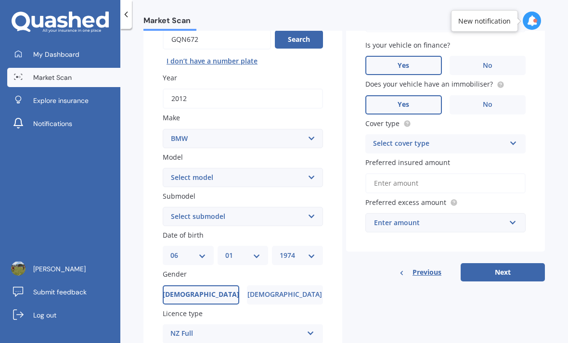
click at [310, 168] on select "Select model 116 116I 118 118D 120 130 218D 220I 225 250 316 318 320 320 i 323 …" at bounding box center [243, 177] width 160 height 19
select select "320 I"
click at [308, 207] on select "Select submodel GT Turbo 5 Dr Liftback" at bounding box center [243, 216] width 160 height 19
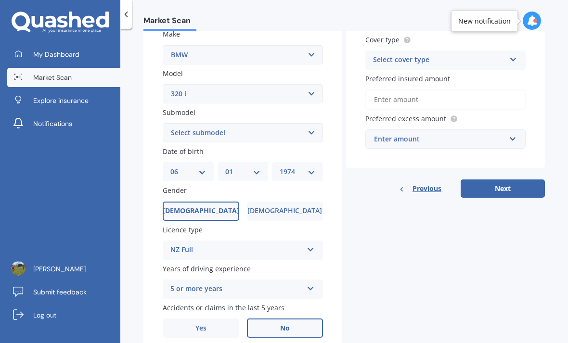
scroll to position [184, 0]
click at [311, 84] on select "Select model 116 116I 118 118D 120 130 218D 220I 225 250 316 318 320 320 i 323 …" at bounding box center [243, 93] width 160 height 19
click at [312, 84] on select "Select model 116 116I 118 118D 120 130 218D 220I 225 250 316 318 320 320 i 323 …" at bounding box center [243, 93] width 160 height 19
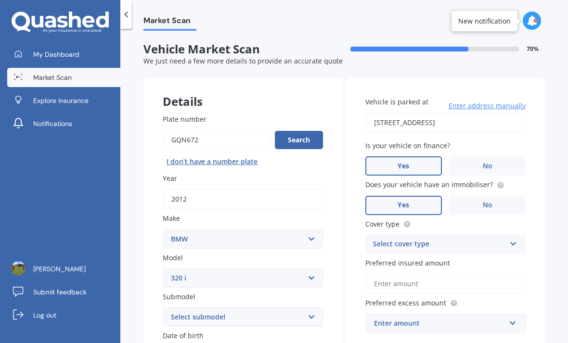
scroll to position [0, 0]
click at [488, 162] on span "No" at bounding box center [488, 166] width 10 height 8
click at [0, 0] on input "No" at bounding box center [0, 0] width 0 height 0
click at [510, 239] on icon at bounding box center [513, 242] width 8 height 7
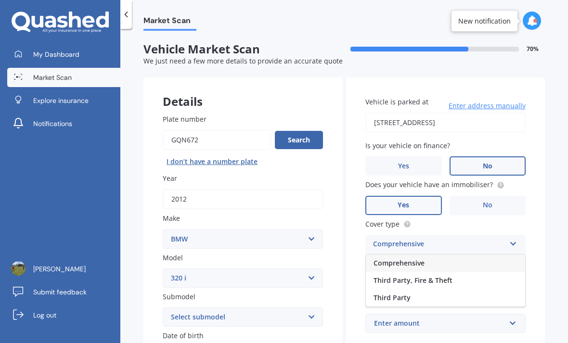
click at [438, 255] on div "Comprehensive" at bounding box center [445, 263] width 159 height 17
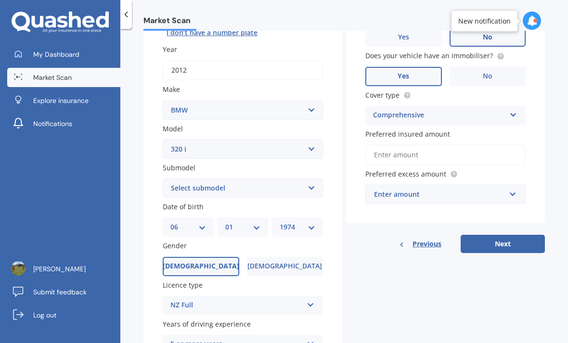
scroll to position [108, 0]
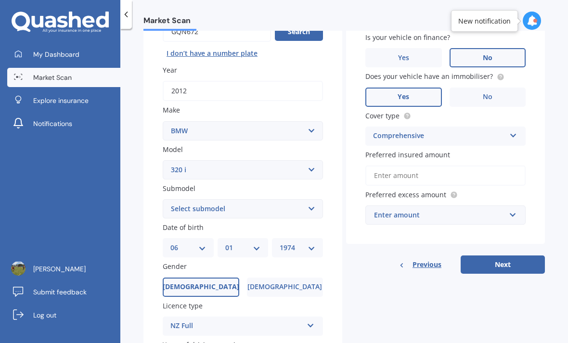
click at [399, 166] on input "Preferred insured amount" at bounding box center [445, 176] width 160 height 20
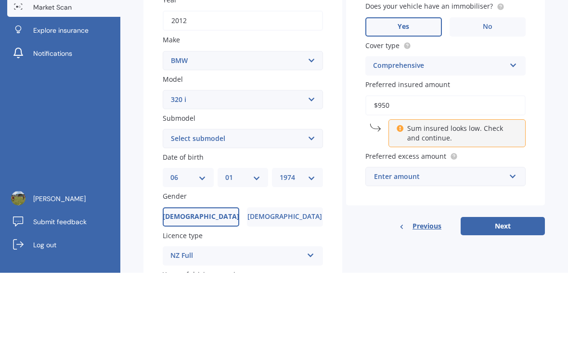
type input "$9,500"
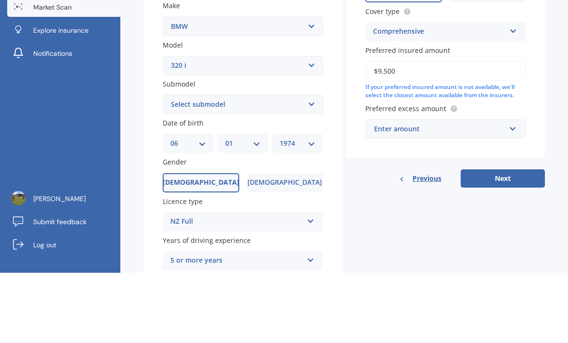
scroll to position [143, 0]
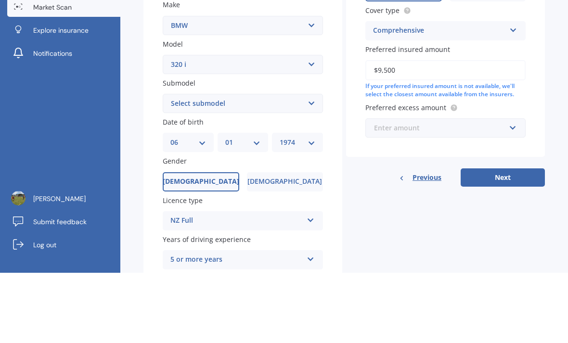
click at [511, 189] on input "text" at bounding box center [442, 198] width 152 height 18
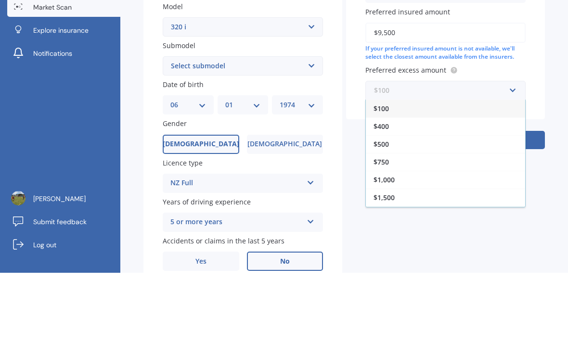
scroll to position [182, 0]
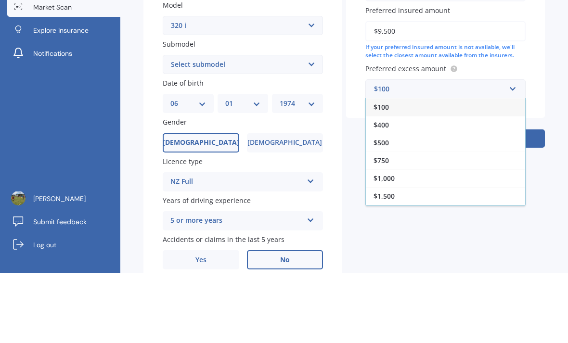
click at [395, 204] on div "$500" at bounding box center [445, 213] width 159 height 18
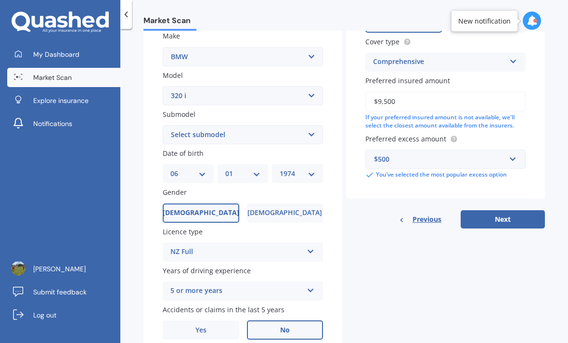
click at [506, 210] on button "Next" at bounding box center [503, 219] width 84 height 18
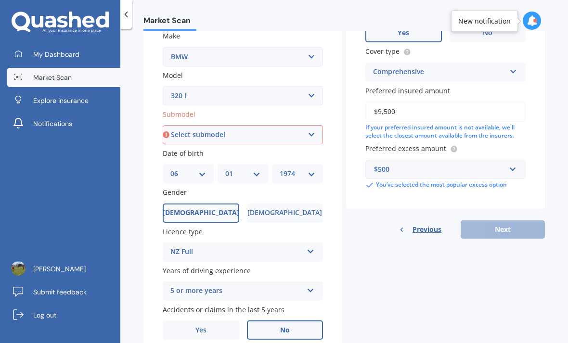
click at [312, 125] on select "Select submodel GT Turbo 5 Dr Liftback" at bounding box center [243, 134] width 160 height 19
select select "GT TURBO 5 DR LIFTBACK"
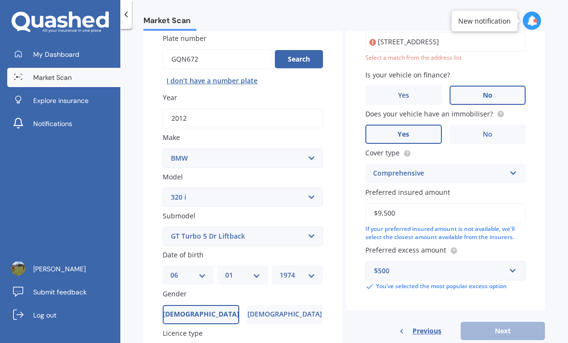
scroll to position [65, 0]
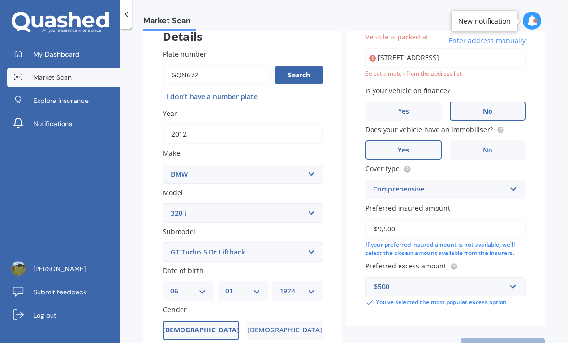
type input "[STREET_ADDRESS]"
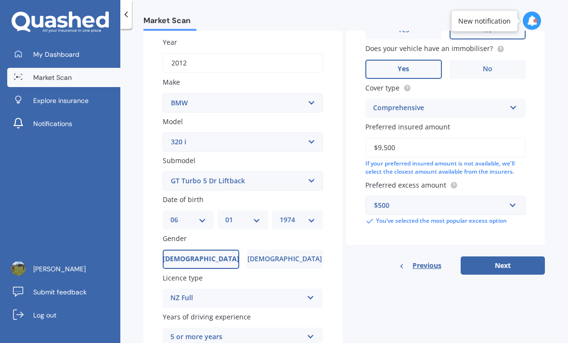
scroll to position [140, 0]
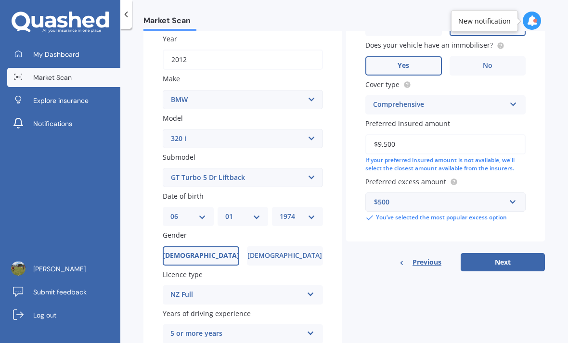
click at [313, 129] on select "Select model 116 116I 118 118D 120 130 218D 220I 225 250 316 318 320 320 i 323 …" at bounding box center [243, 138] width 160 height 19
select select "320"
click at [298, 168] on select "Select submodel (All other) Ci d i I NON TURBO" at bounding box center [243, 177] width 160 height 19
select select "I"
click at [512, 253] on button "Next" at bounding box center [503, 262] width 84 height 18
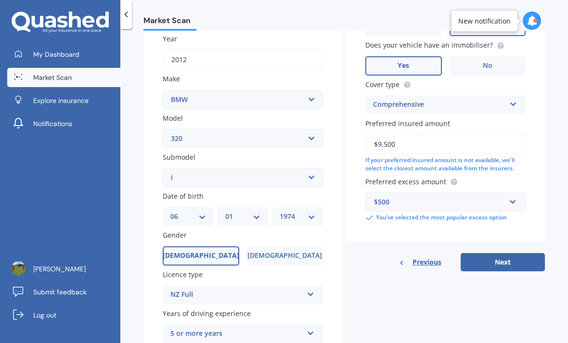
select select "06"
select select "01"
select select "1974"
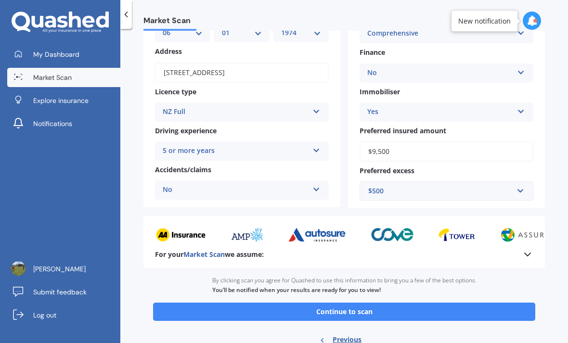
scroll to position [116, 0]
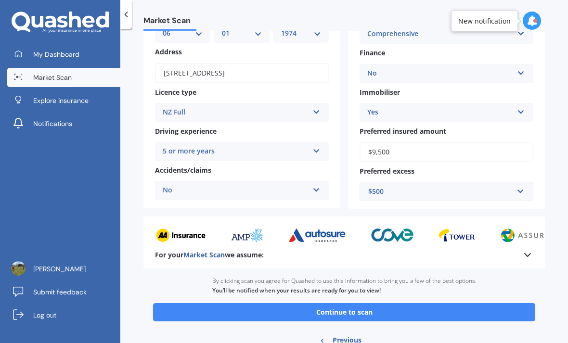
click at [369, 303] on button "Continue to scan" at bounding box center [344, 312] width 382 height 18
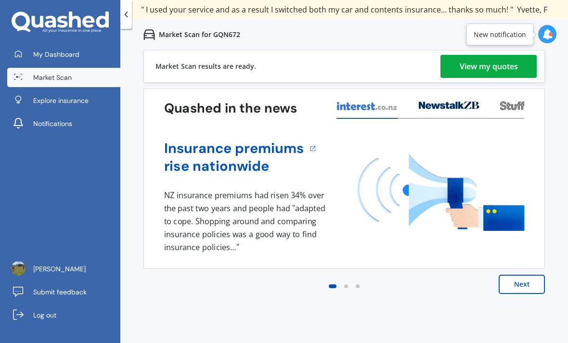
click at [484, 60] on div "View my quotes" at bounding box center [489, 66] width 58 height 23
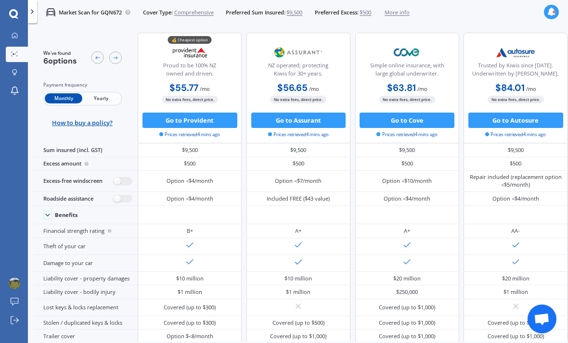
click at [107, 99] on span "Yearly" at bounding box center [101, 98] width 38 height 10
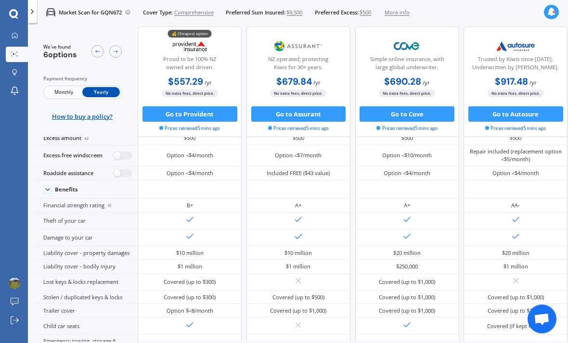
scroll to position [32, 0]
click at [118, 160] on label at bounding box center [123, 156] width 19 height 8
radio input "true"
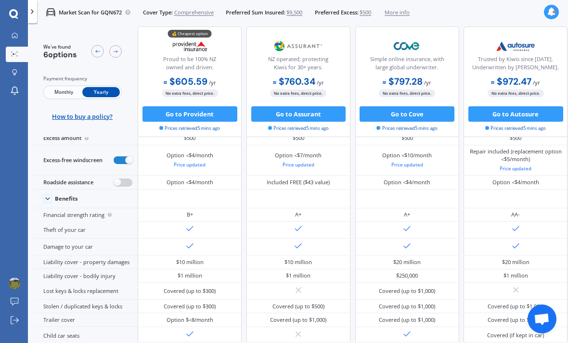
click at [115, 187] on label at bounding box center [123, 183] width 19 height 8
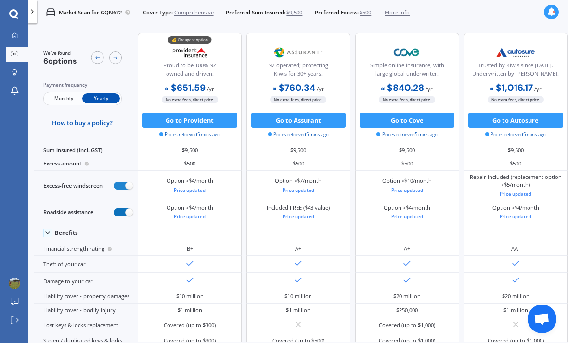
scroll to position [0, 0]
click at [122, 217] on label at bounding box center [123, 212] width 19 height 8
radio input "false"
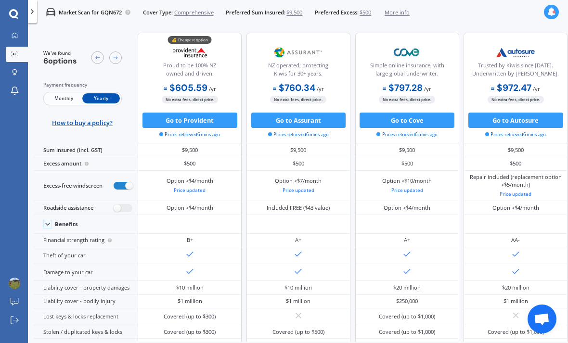
click at [199, 122] on button "Go to Provident" at bounding box center [189, 120] width 95 height 15
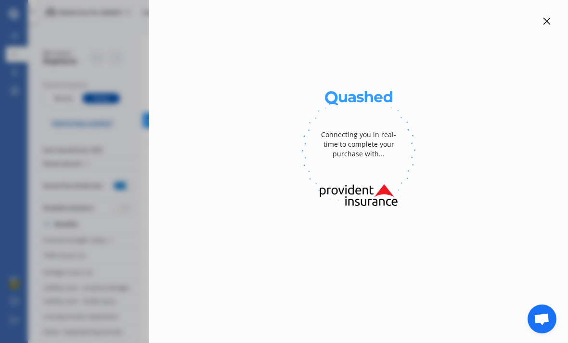
select select "full"
select select "[STREET_ADDRESS]"
select select "BMW"
select select "320"
select select "NO"
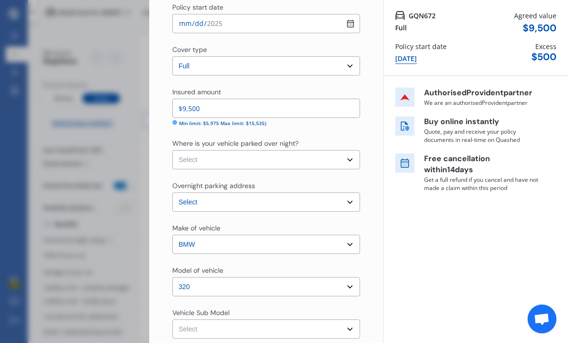
scroll to position [78, 0]
click at [350, 157] on select "Select Garage (fully enclosed) Off Street Parking Other" at bounding box center [266, 159] width 188 height 19
select select "GARAGE"
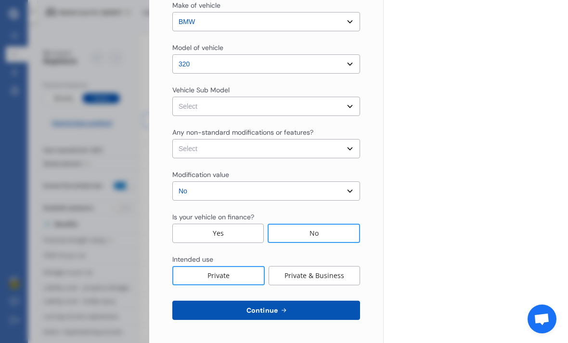
scroll to position [301, 0]
click at [345, 108] on select "Select 320i F30 Sedan 4dr Spts Auto 8sp 2.0T MY12" at bounding box center [266, 106] width 188 height 19
select select "NZVBMW_2012AEZ0"
click at [334, 151] on select "Select None [MEDICAL_DATA] System(NOS) Roll Cage Full Racing Harness" at bounding box center [266, 148] width 188 height 19
select select "none"
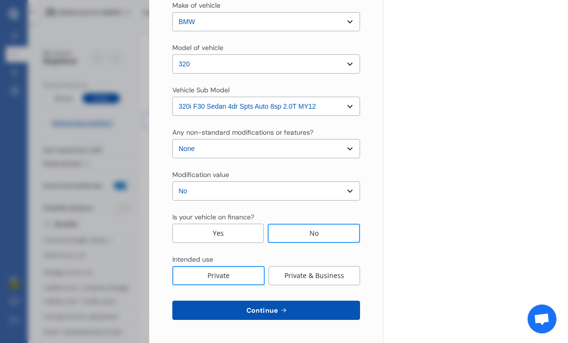
click at [285, 314] on icon at bounding box center [284, 311] width 8 height 8
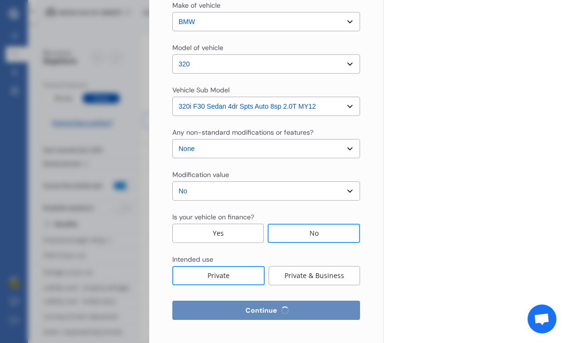
select select "06"
select select "01"
select select "1974"
select select "NZ_FULL"
select select "0"
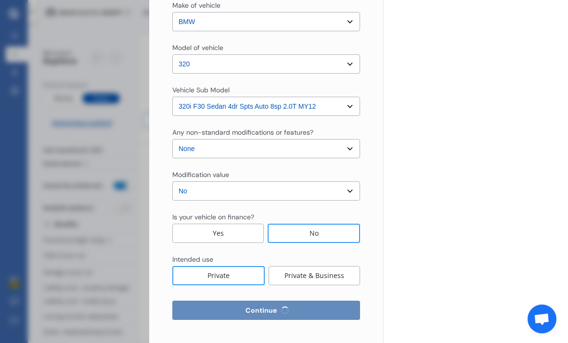
select select "25"
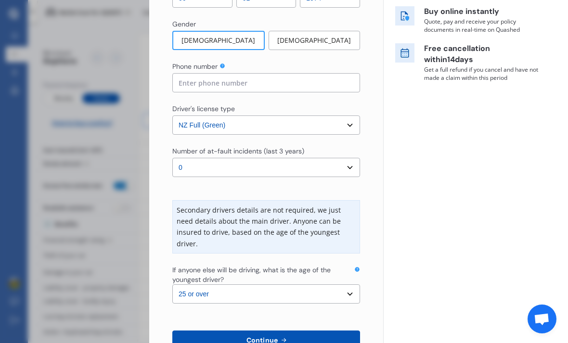
scroll to position [195, 0]
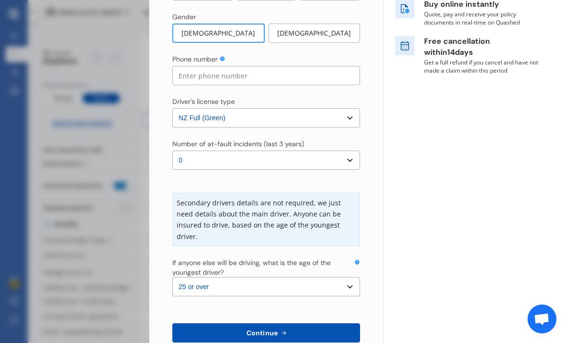
click at [236, 78] on input at bounding box center [266, 75] width 188 height 19
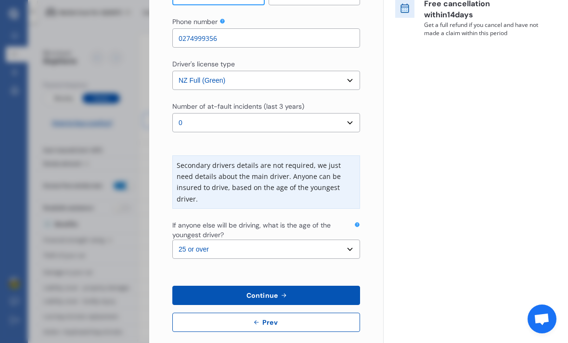
scroll to position [232, 0]
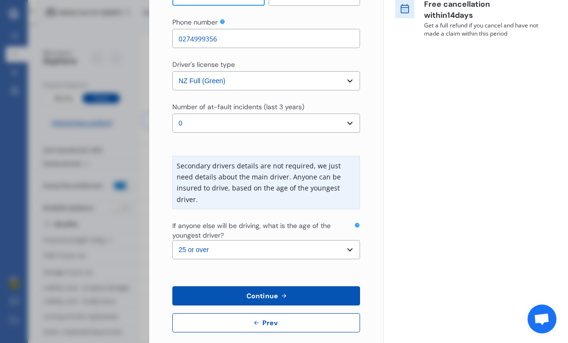
type input "0274999356"
click at [400, 105] on div "Yearly Monthly $557.29 / yr GQN672 Full Agreed value $ 9,500 Policy start date …" at bounding box center [475, 62] width 185 height 588
click at [345, 241] on select "Select the age of the youngest driver. 16 17 18 19 20 21 22 23 24 25 or over" at bounding box center [266, 249] width 188 height 19
select select "16"
click at [290, 286] on button "Continue" at bounding box center [266, 295] width 188 height 19
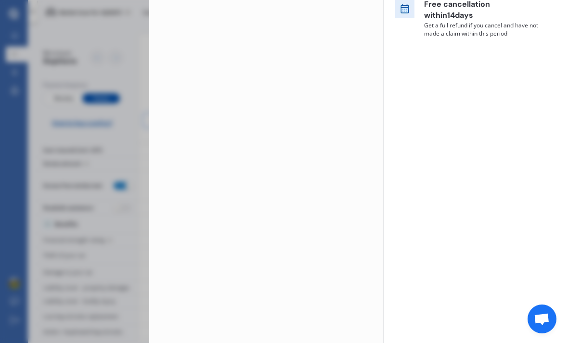
scroll to position [0, 0]
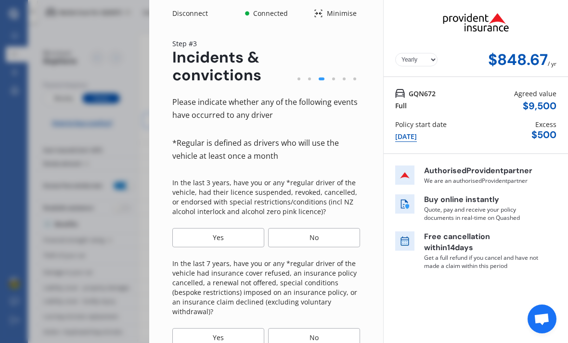
click at [318, 240] on div "No" at bounding box center [314, 237] width 92 height 19
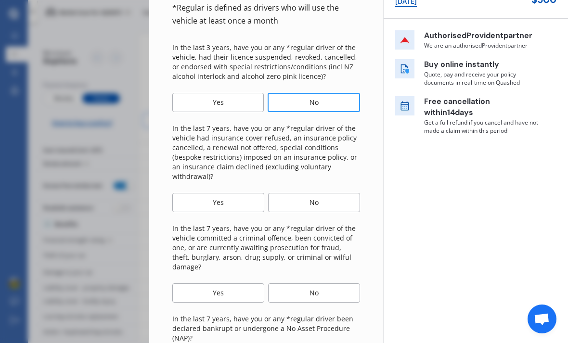
click at [313, 197] on div "No" at bounding box center [314, 202] width 92 height 19
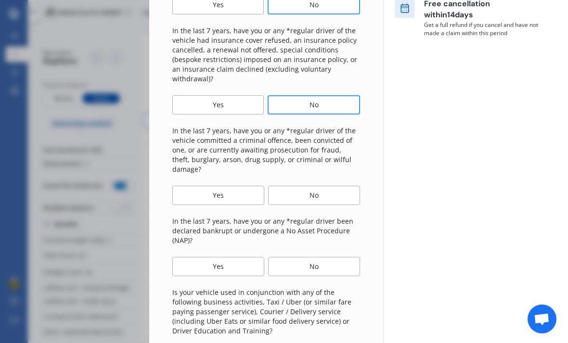
scroll to position [237, 0]
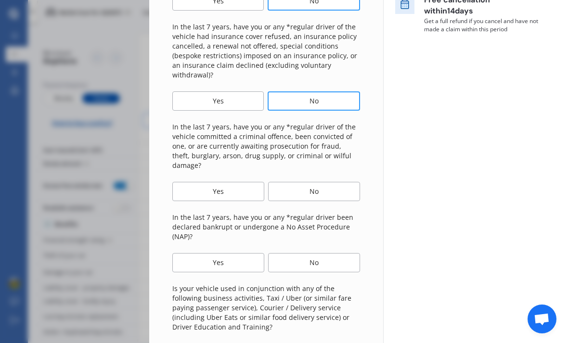
click at [322, 182] on div "No" at bounding box center [314, 191] width 92 height 19
click at [326, 253] on div "No" at bounding box center [314, 262] width 92 height 19
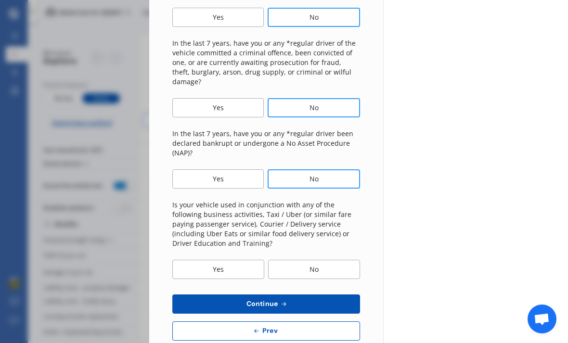
scroll to position [320, 0]
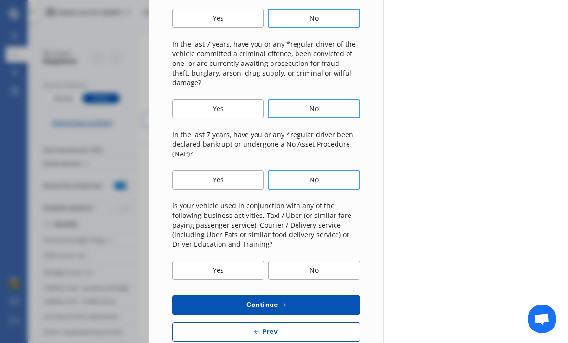
click at [318, 261] on div "No" at bounding box center [314, 270] width 92 height 19
click at [311, 296] on button "Continue" at bounding box center [266, 305] width 188 height 19
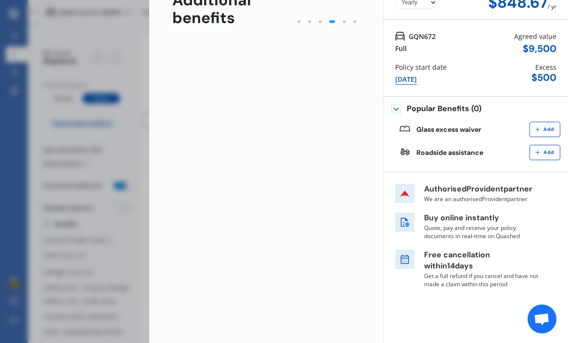
scroll to position [0, 0]
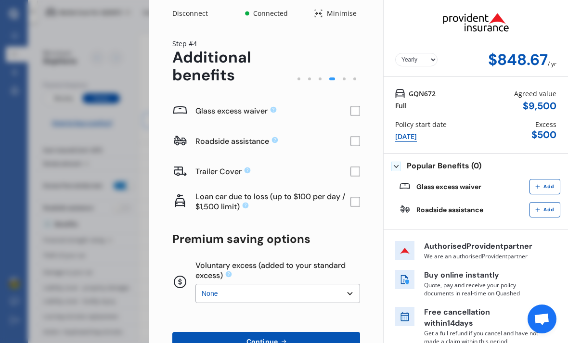
click at [356, 111] on rect at bounding box center [355, 111] width 10 height 10
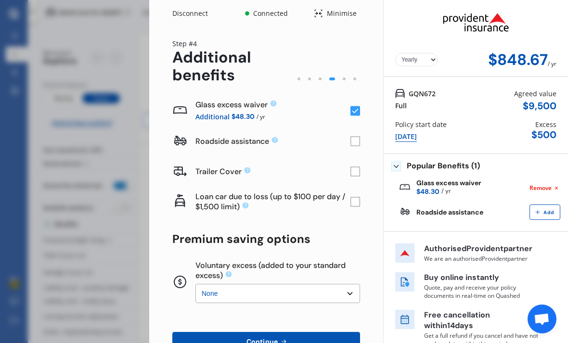
click at [355, 140] on rect at bounding box center [355, 142] width 10 height 10
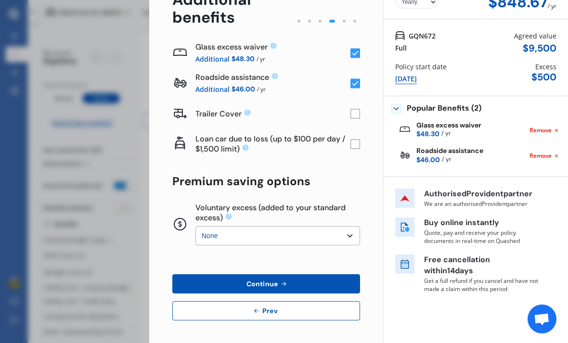
scroll to position [57, 0]
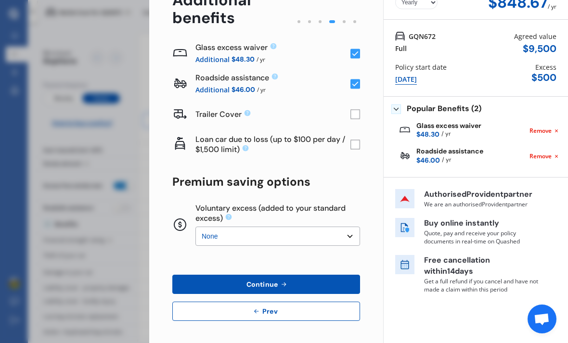
click at [341, 236] on select "None $200 $450 $700 $950 $1,200 $1,700" at bounding box center [277, 236] width 165 height 19
select select "450"
click at [343, 238] on select "None $200 $450 $700 $950 $1,200 $1,700" at bounding box center [277, 236] width 165 height 19
click at [283, 287] on icon at bounding box center [284, 285] width 8 height 8
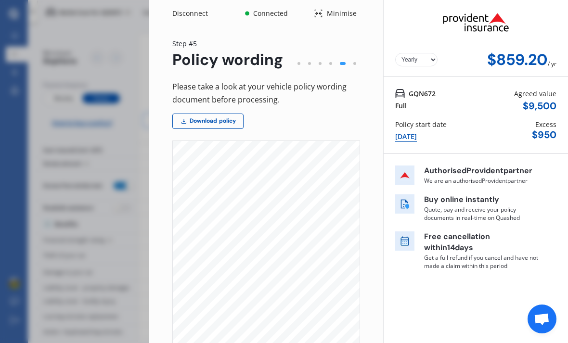
scroll to position [0, 0]
click at [128, 82] on div "Disconnect Connected Minimise Yearly Monthly $859.20 / yr Step # 5 Policy wordi…" at bounding box center [284, 171] width 568 height 343
click at [325, 14] on div "Minimise" at bounding box center [341, 14] width 37 height 10
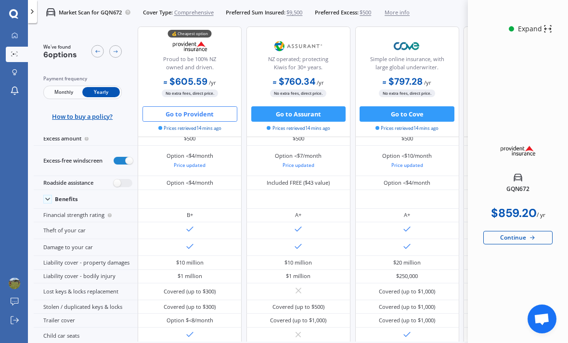
scroll to position [32, 0]
click at [13, 38] on icon at bounding box center [15, 35] width 6 height 6
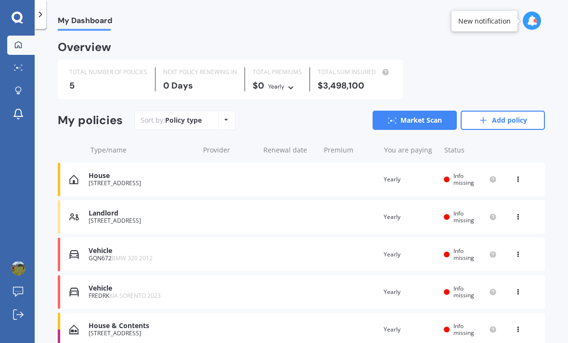
click at [415, 120] on link "Market Scan" at bounding box center [415, 120] width 84 height 19
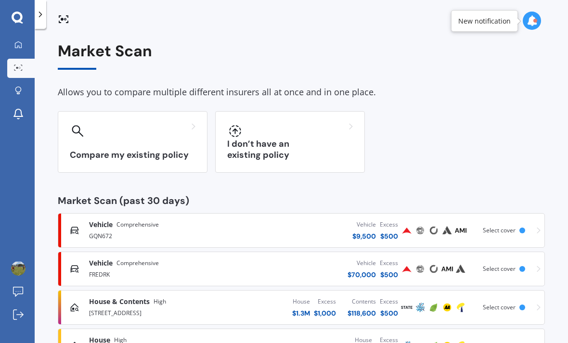
click at [295, 141] on div "I don’t have an existing policy" at bounding box center [290, 142] width 150 height 62
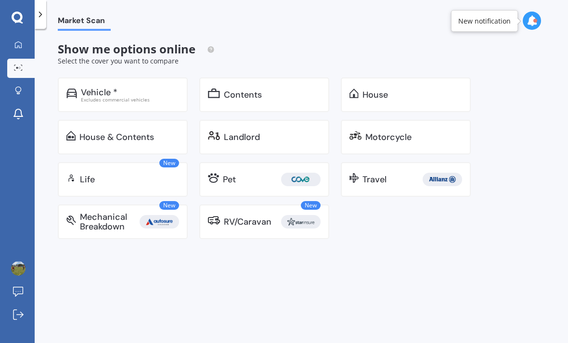
click at [139, 93] on div "Vehicle *" at bounding box center [130, 93] width 98 height 10
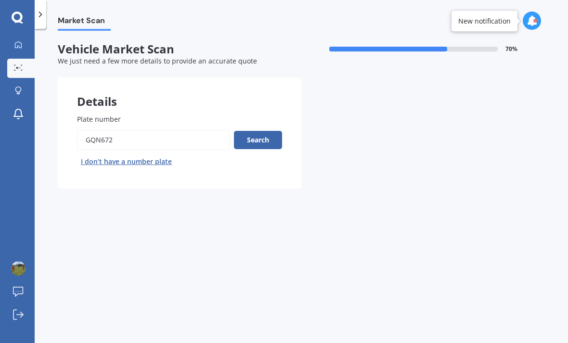
click at [148, 132] on input "Plate number" at bounding box center [153, 140] width 153 height 20
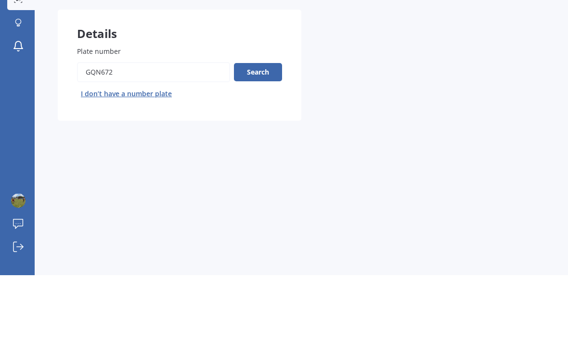
click at [139, 130] on input "Plate number" at bounding box center [153, 140] width 153 height 20
type input "G"
type input "Msp955"
click at [260, 131] on button "Search" at bounding box center [258, 140] width 48 height 18
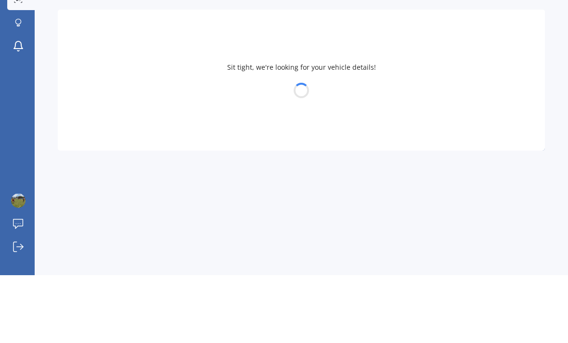
scroll to position [31, 0]
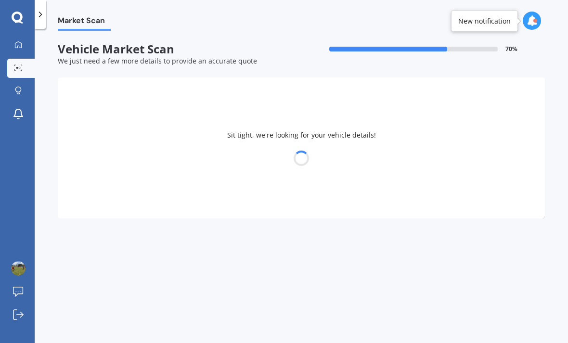
select select "VOLKSWAGEN"
select select "GOLF"
select select "06"
select select "01"
select select "1974"
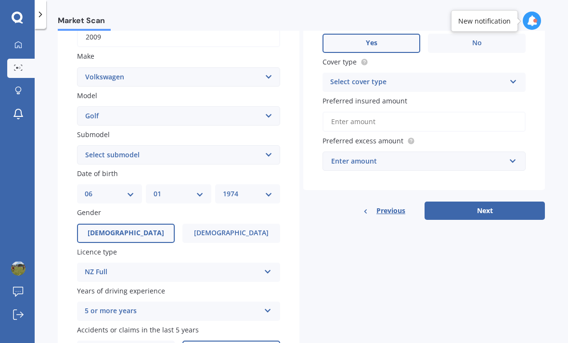
scroll to position [162, 0]
click at [268, 145] on select "Select submodel (All other) 1.4 GT TSI 1.4 TSI 1.6 1.6 FSI 1.6 TSI 1.8 1.9 TDI …" at bounding box center [178, 154] width 203 height 19
select select "1.4 TSI"
click at [231, 224] on label "[DEMOGRAPHIC_DATA]" at bounding box center [231, 233] width 98 height 19
click at [0, 0] on input "[DEMOGRAPHIC_DATA]" at bounding box center [0, 0] width 0 height 0
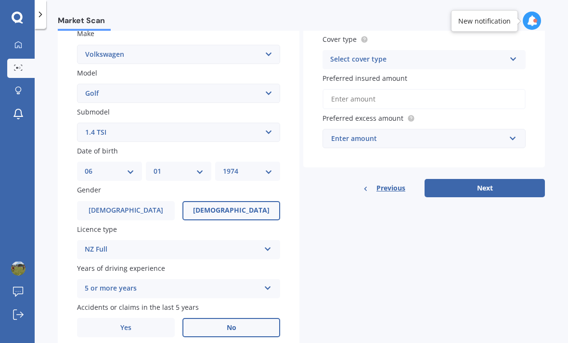
scroll to position [184, 0]
click at [262, 280] on div "5 or more years 5 or more years 4 years 3 years 2 years 1 year" at bounding box center [178, 289] width 203 height 19
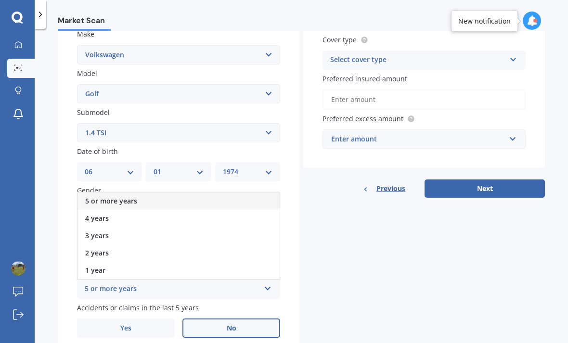
click at [123, 227] on div "3 years" at bounding box center [178, 235] width 202 height 17
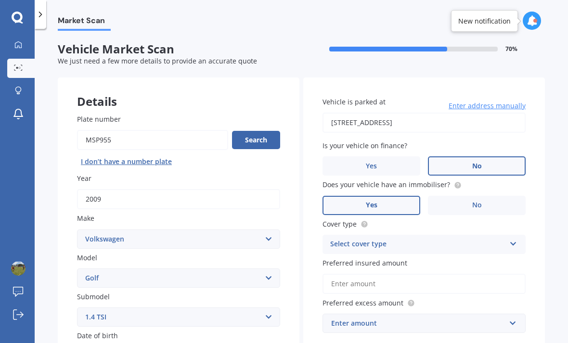
scroll to position [0, 0]
click at [510, 239] on icon at bounding box center [513, 242] width 8 height 7
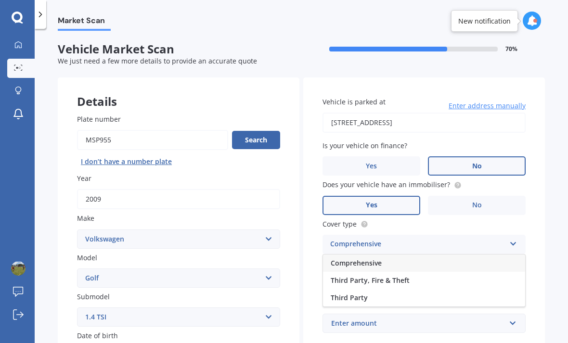
click at [399, 255] on div "Comprehensive" at bounding box center [424, 263] width 202 height 17
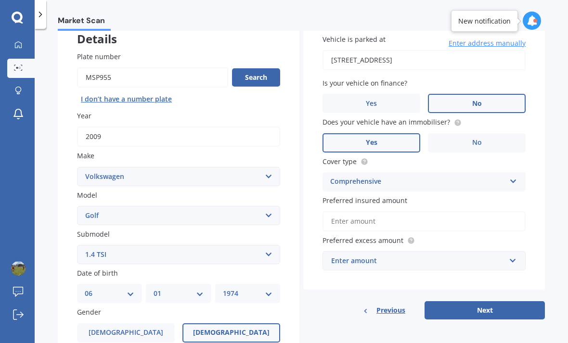
scroll to position [65, 0]
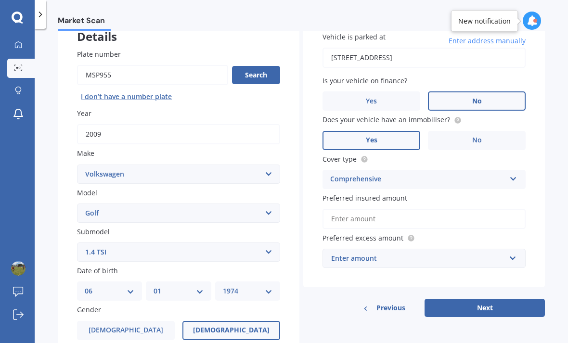
click at [376, 209] on input "Preferred insured amount" at bounding box center [423, 219] width 203 height 20
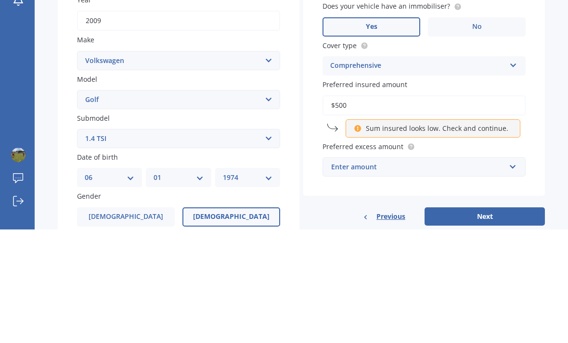
type input "$5,000"
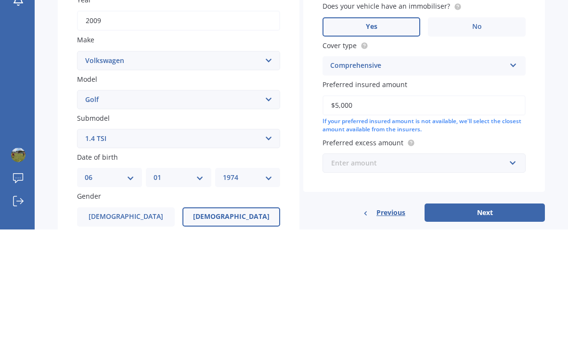
click at [510, 268] on input "text" at bounding box center [420, 277] width 194 height 18
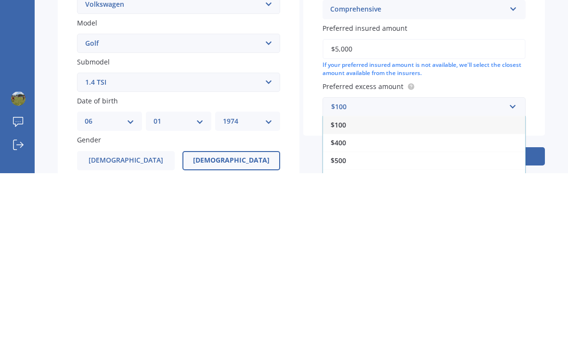
click at [387, 322] on div "$500" at bounding box center [424, 331] width 202 height 18
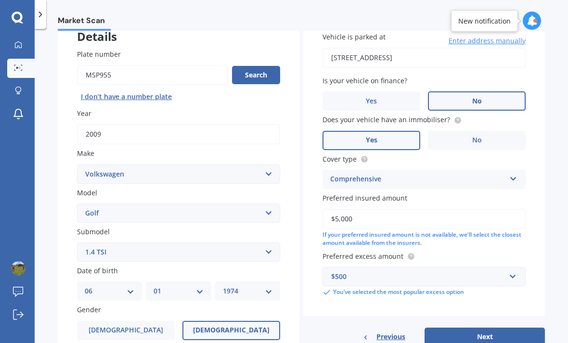
click at [478, 328] on button "Next" at bounding box center [485, 337] width 120 height 18
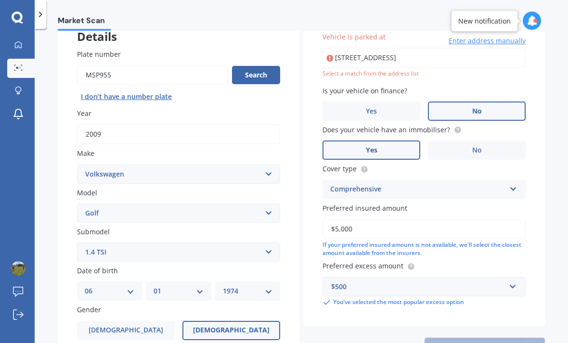
type input "[STREET_ADDRESS]"
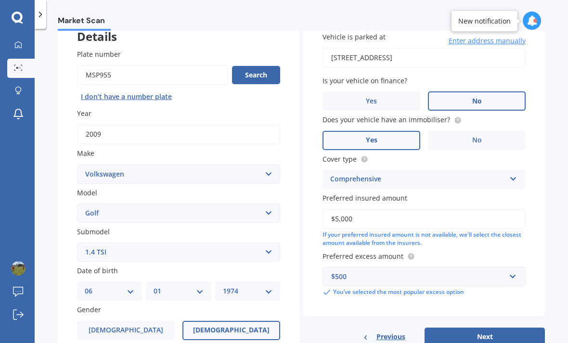
click at [500, 328] on button "Next" at bounding box center [485, 337] width 120 height 18
select select "06"
select select "01"
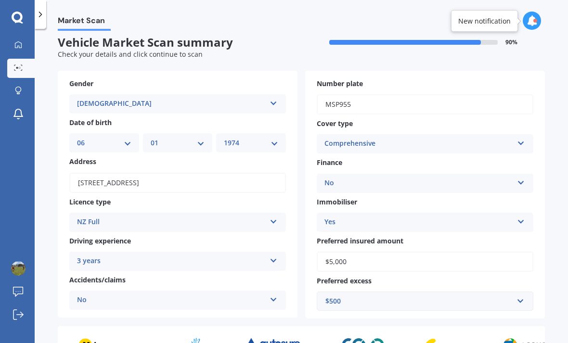
scroll to position [0, 0]
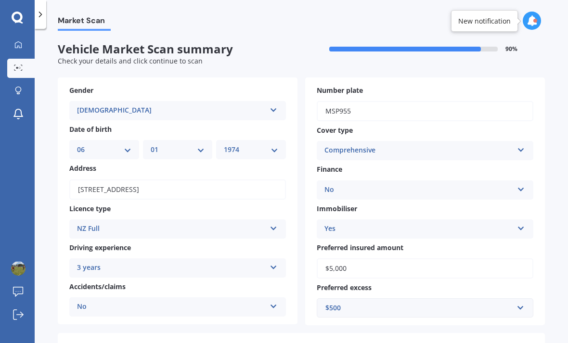
click at [260, 144] on select "YYYY 2025 2024 2023 2022 2021 2020 2019 2018 2017 2016 2015 2014 2013 2012 2011…" at bounding box center [251, 149] width 54 height 11
select select "2005"
click at [192, 144] on select "MM 01 02 03 04 05 06 07 08 09 10 11 12" at bounding box center [178, 149] width 54 height 11
select select "09"
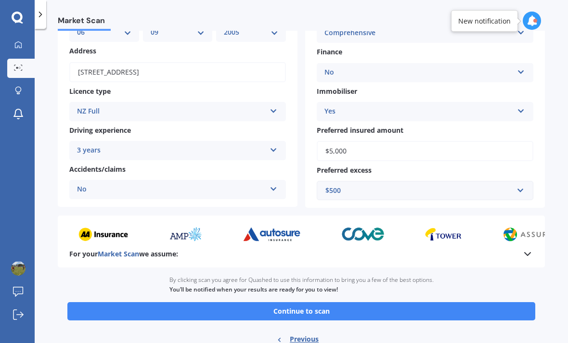
scroll to position [116, 0]
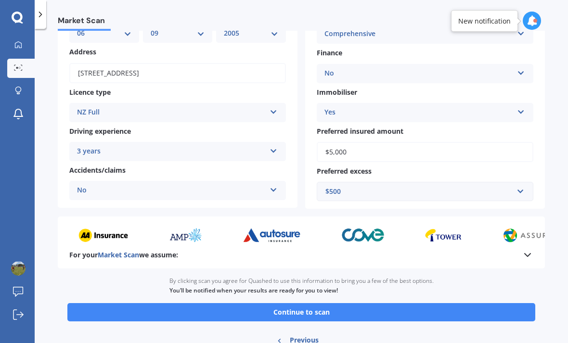
click at [335, 303] on button "Continue to scan" at bounding box center [301, 312] width 468 height 18
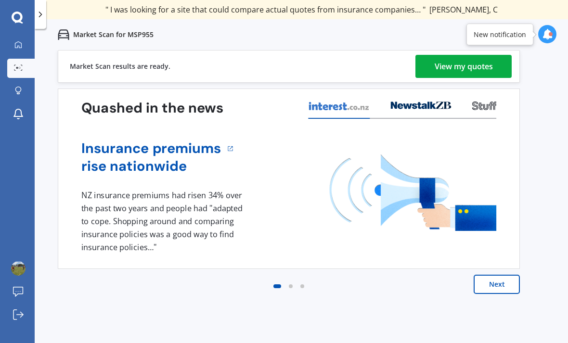
click at [461, 66] on div "View my quotes" at bounding box center [464, 66] width 58 height 23
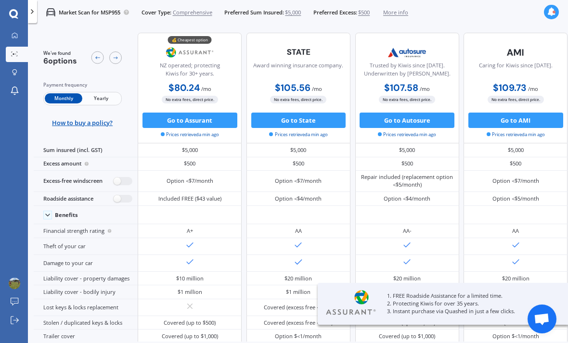
click at [109, 98] on span "Yearly" at bounding box center [101, 98] width 38 height 10
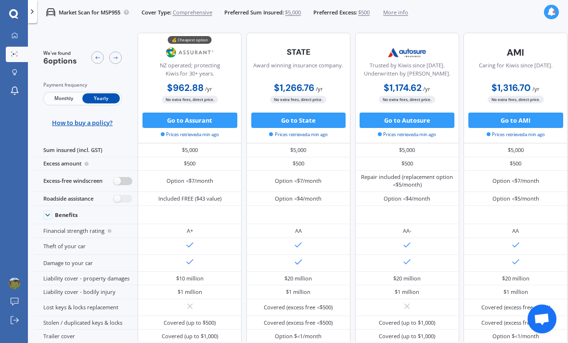
click at [114, 185] on label at bounding box center [123, 181] width 19 height 8
radio input "true"
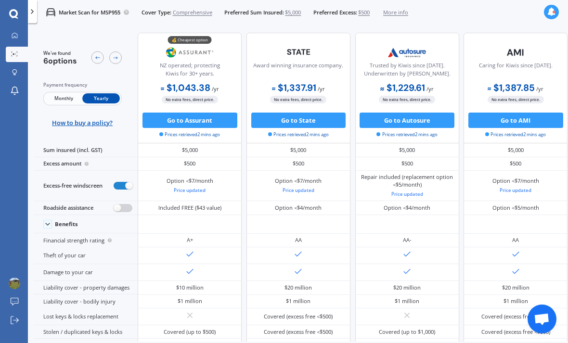
click at [122, 212] on label at bounding box center [123, 208] width 19 height 8
radio input "true"
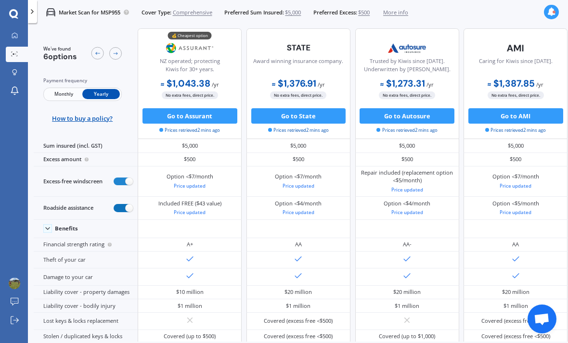
scroll to position [6, 0]
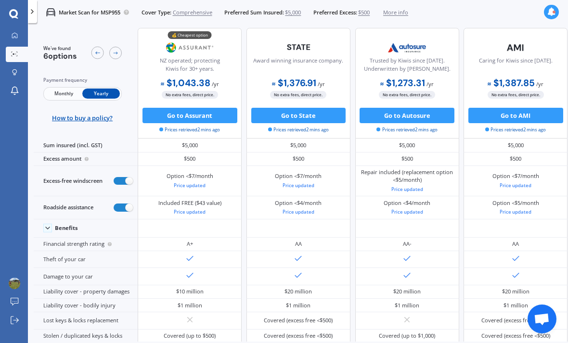
click at [13, 39] on icon at bounding box center [15, 35] width 6 height 6
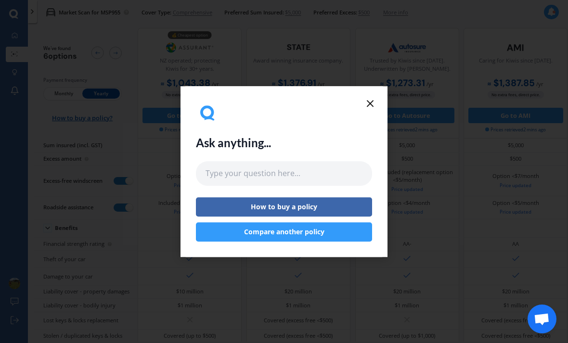
click at [373, 100] on icon at bounding box center [370, 104] width 12 height 12
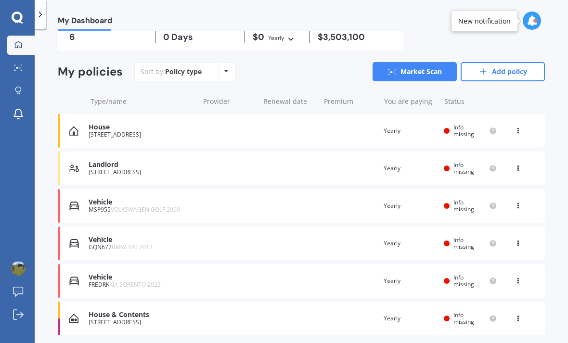
scroll to position [49, 0]
click at [162, 279] on div "Vehicle" at bounding box center [141, 277] width 105 height 8
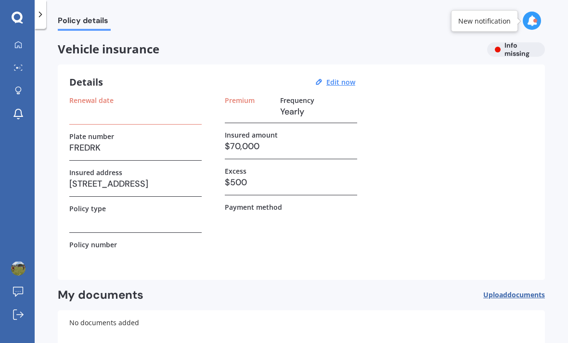
click at [341, 81] on u "Edit now" at bounding box center [340, 81] width 29 height 9
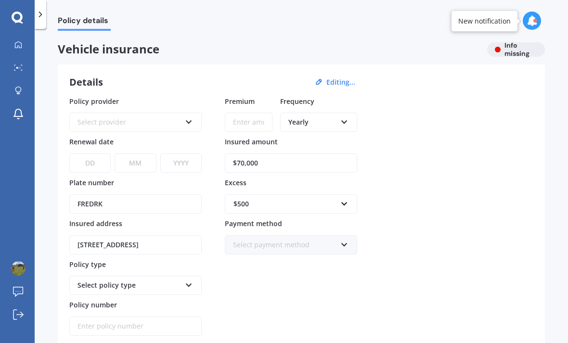
click at [184, 123] on div "Select provider AA AMI AMP ANZ ASB Aioi Nissay Dowa Ando Assurant Autosure BNZ …" at bounding box center [135, 122] width 132 height 19
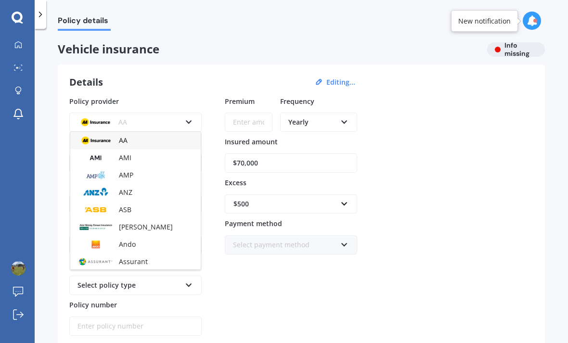
click at [228, 69] on div "Details Editing... Policy provider AA AA AMI AMP ANZ ASB Aioi Nissay Dowa Ando …" at bounding box center [301, 225] width 487 height 322
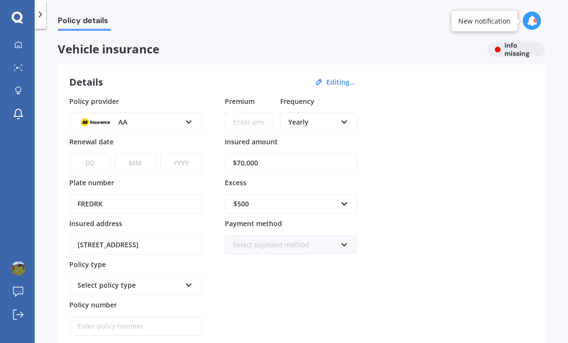
click at [500, 136] on div "Policy provider AA AA AMI AMP ANZ ASB Aioi Nissay Dowa Ando Assurant Autosure B…" at bounding box center [301, 216] width 464 height 240
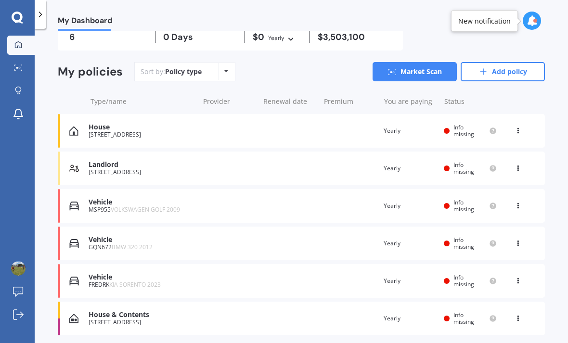
click at [463, 282] on span "Info missing" at bounding box center [463, 280] width 21 height 15
click at [521, 276] on icon at bounding box center [518, 279] width 7 height 6
click at [553, 250] on div "My Dashboard Overview TOTAL NUMBER OF POLICIES 6 NEXT POLICY RENEWING IN 0 Days…" at bounding box center [301, 188] width 533 height 314
click at [490, 280] on circle at bounding box center [492, 281] width 6 height 6
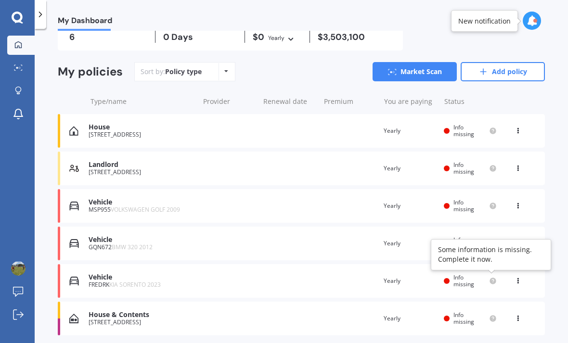
click at [556, 279] on div "My Dashboard Overview TOTAL NUMBER OF POLICIES 6 NEXT POLICY RENEWING IN 0 Days…" at bounding box center [301, 188] width 533 height 314
click at [457, 280] on span "Info missing" at bounding box center [463, 280] width 21 height 15
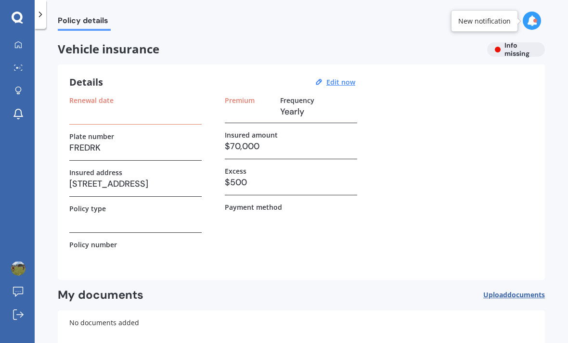
click at [136, 219] on h3 at bounding box center [135, 220] width 132 height 14
click at [341, 83] on u "Edit now" at bounding box center [340, 81] width 29 height 9
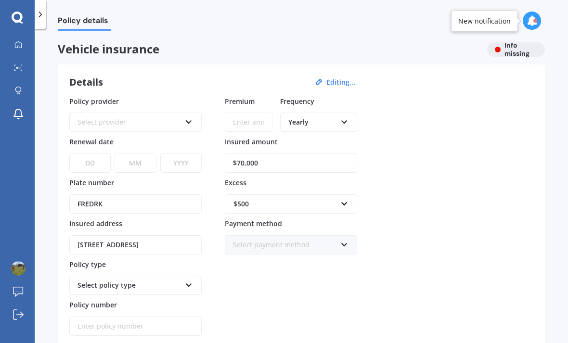
click at [187, 283] on icon at bounding box center [189, 283] width 8 height 7
click at [171, 283] on div "Select policy type" at bounding box center [128, 285] width 103 height 11
click at [184, 283] on div "Select policy type" at bounding box center [135, 285] width 132 height 19
click at [181, 286] on div "Select policy type" at bounding box center [135, 285] width 132 height 19
click at [182, 118] on div "Select provider AA AMI AMP ANZ ASB Aioi Nissay Dowa Ando Assurant Autosure BNZ …" at bounding box center [135, 122] width 132 height 19
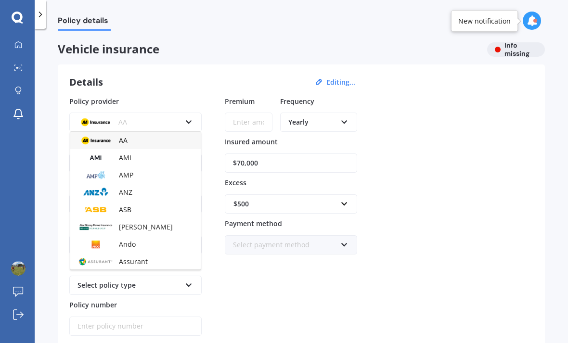
click at [140, 155] on div "AMI" at bounding box center [135, 157] width 130 height 17
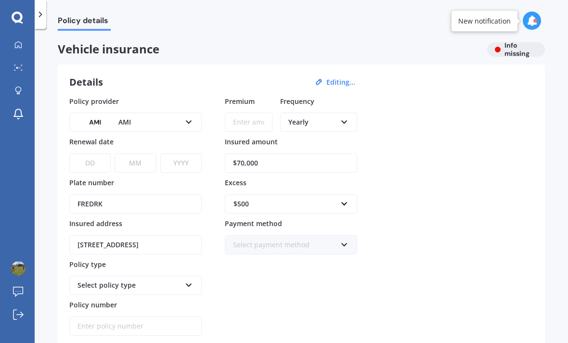
click at [185, 282] on icon at bounding box center [189, 283] width 8 height 7
click at [132, 264] on div "Comprehensive" at bounding box center [135, 266] width 130 height 17
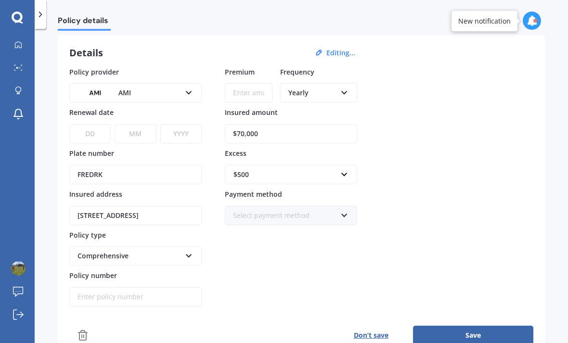
scroll to position [27, 0]
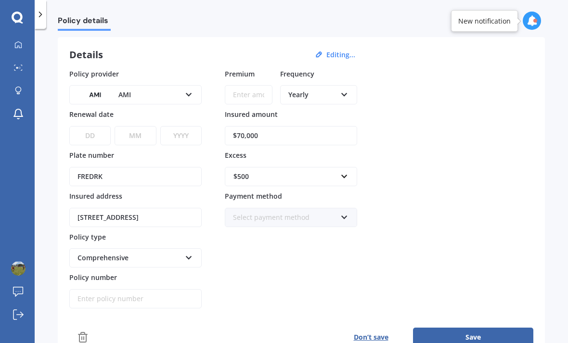
click at [99, 134] on select "DD 01 02 03 04 05 06 07 08 09 10 11 12 13 14 15 16 17 18 19 20 21 22 23 24 25 2…" at bounding box center [89, 135] width 41 height 19
select select "08"
click at [145, 137] on select "MM 01 02 03 04 05 06 07 08 09 10 11 12" at bounding box center [135, 135] width 41 height 19
select select "03"
click at [182, 136] on select "YYYY 2027 2026 2025 2024 2023 2022 2021 2020 2019 2018 2017 2016 2015 2014 2013…" at bounding box center [180, 135] width 41 height 19
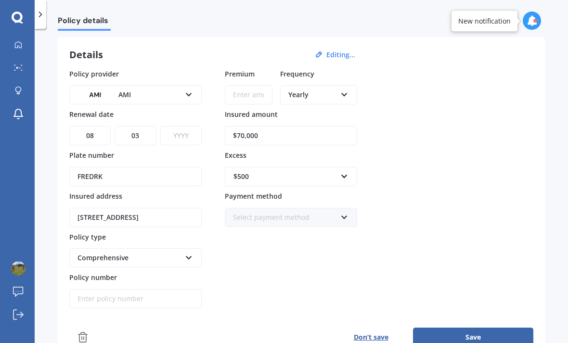
click at [183, 133] on select "YYYY 2027 2026 2025 2024 2023 2022 2021 2020 2019 2018 2017 2016 2015 2014 2013…" at bounding box center [180, 135] width 41 height 19
select select "2025"
click at [244, 96] on input "Premium" at bounding box center [249, 94] width 48 height 19
type input "$1,978.35"
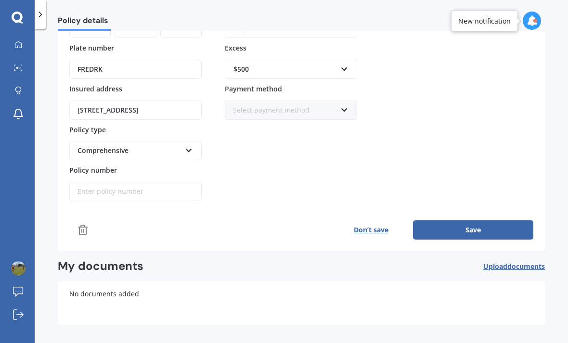
scroll to position [134, 0]
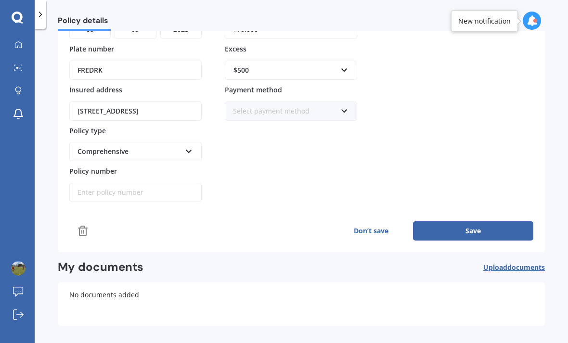
click at [396, 104] on div "Policy provider AMI AA AMI AMP ANZ ASB Aioi Nissay Dowa Ando Assurant Autosure …" at bounding box center [301, 82] width 464 height 240
click at [119, 189] on input "Policy number" at bounding box center [135, 192] width 132 height 19
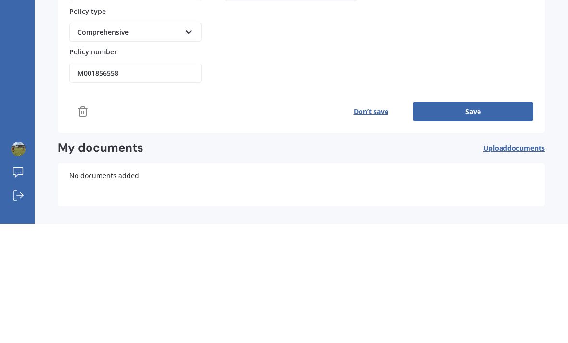
type input "M0018565580"
click at [478, 221] on button "Save" at bounding box center [473, 230] width 120 height 19
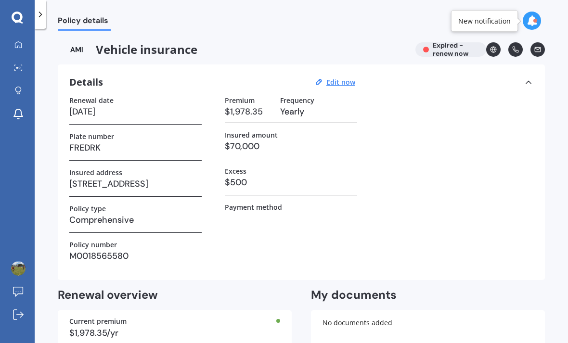
scroll to position [0, 0]
click at [127, 104] on h3 "08/03/2025" at bounding box center [135, 111] width 132 height 14
click at [182, 104] on h3 "08/03/2025" at bounding box center [135, 111] width 132 height 14
click at [344, 77] on u "Edit now" at bounding box center [340, 81] width 29 height 9
select select "08"
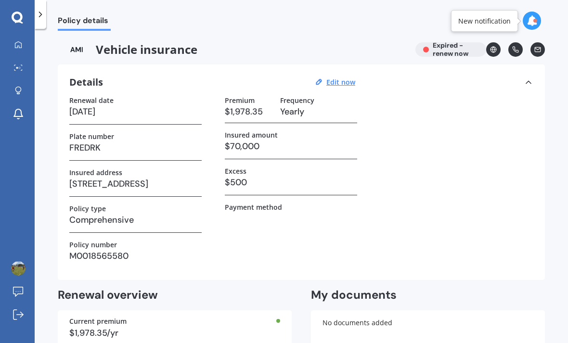
select select "03"
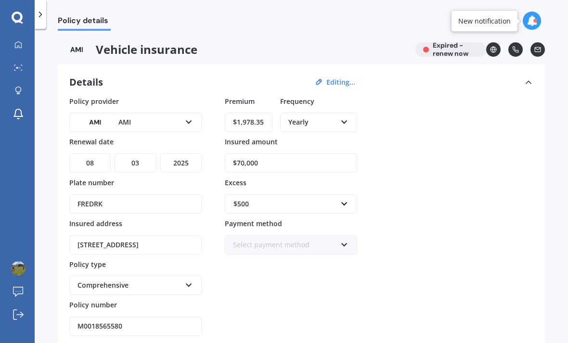
click at [188, 154] on select "YYYY 2027 2026 2025 2024 2023 2022 2021 2020 2019 2018 2017 2016 2015 2014 2013…" at bounding box center [180, 163] width 41 height 19
select select "2026"
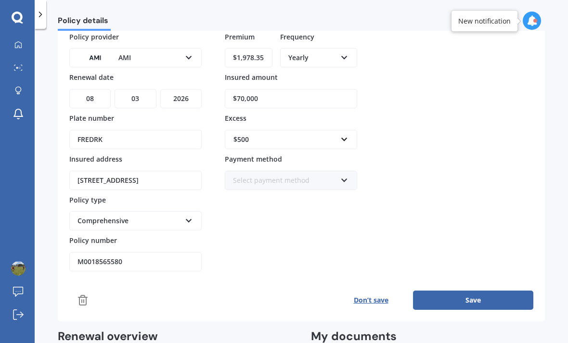
click at [461, 291] on button "Save" at bounding box center [473, 300] width 120 height 19
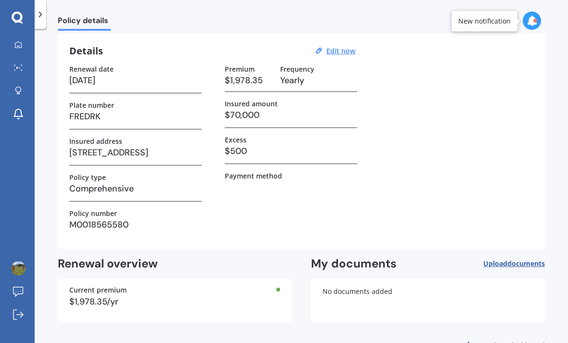
scroll to position [31, 0]
click at [504, 335] on link "Back to dashboard" at bounding box center [501, 346] width 88 height 23
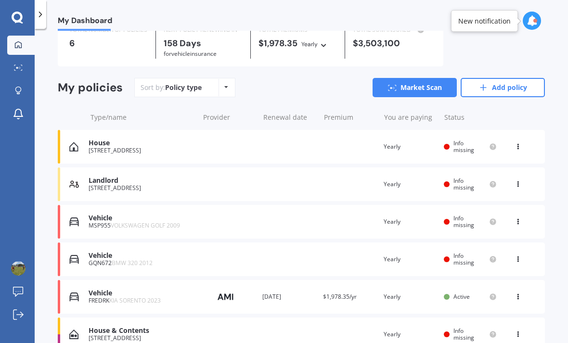
scroll to position [43, 0]
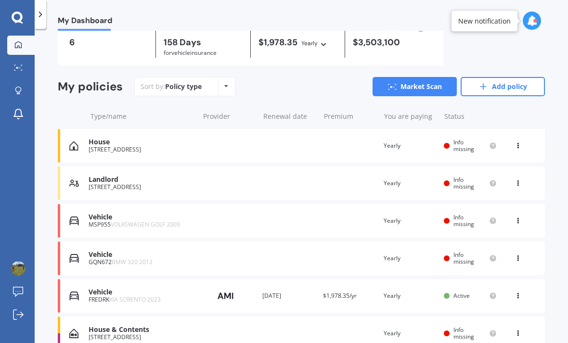
click at [424, 77] on link "Market Scan" at bounding box center [415, 86] width 84 height 19
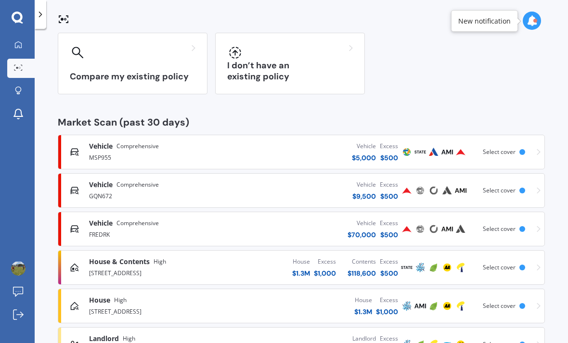
scroll to position [80, 0]
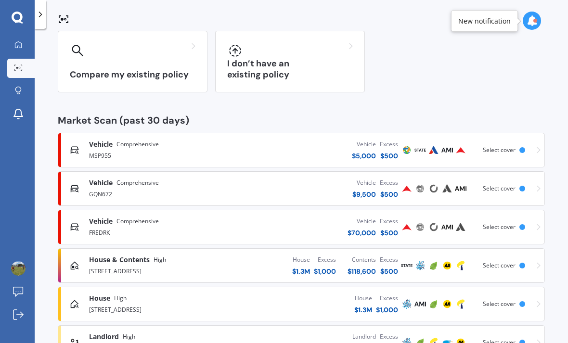
click at [499, 223] on span "Select cover" at bounding box center [499, 227] width 33 height 8
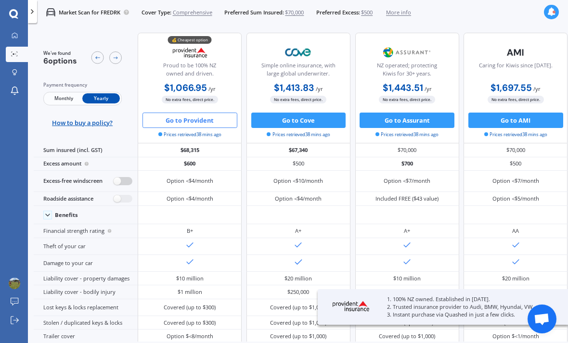
click at [120, 177] on label at bounding box center [123, 181] width 19 height 8
radio input "true"
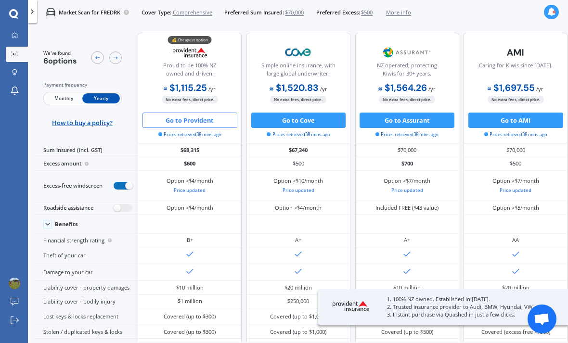
click at [116, 189] on div "Excess-free windscreen" at bounding box center [86, 186] width 104 height 30
click at [114, 204] on label at bounding box center [123, 208] width 19 height 8
radio input "true"
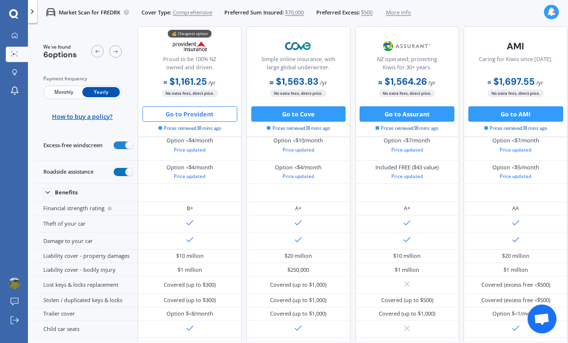
scroll to position [52, 0]
